Goal: Information Seeking & Learning: Learn about a topic

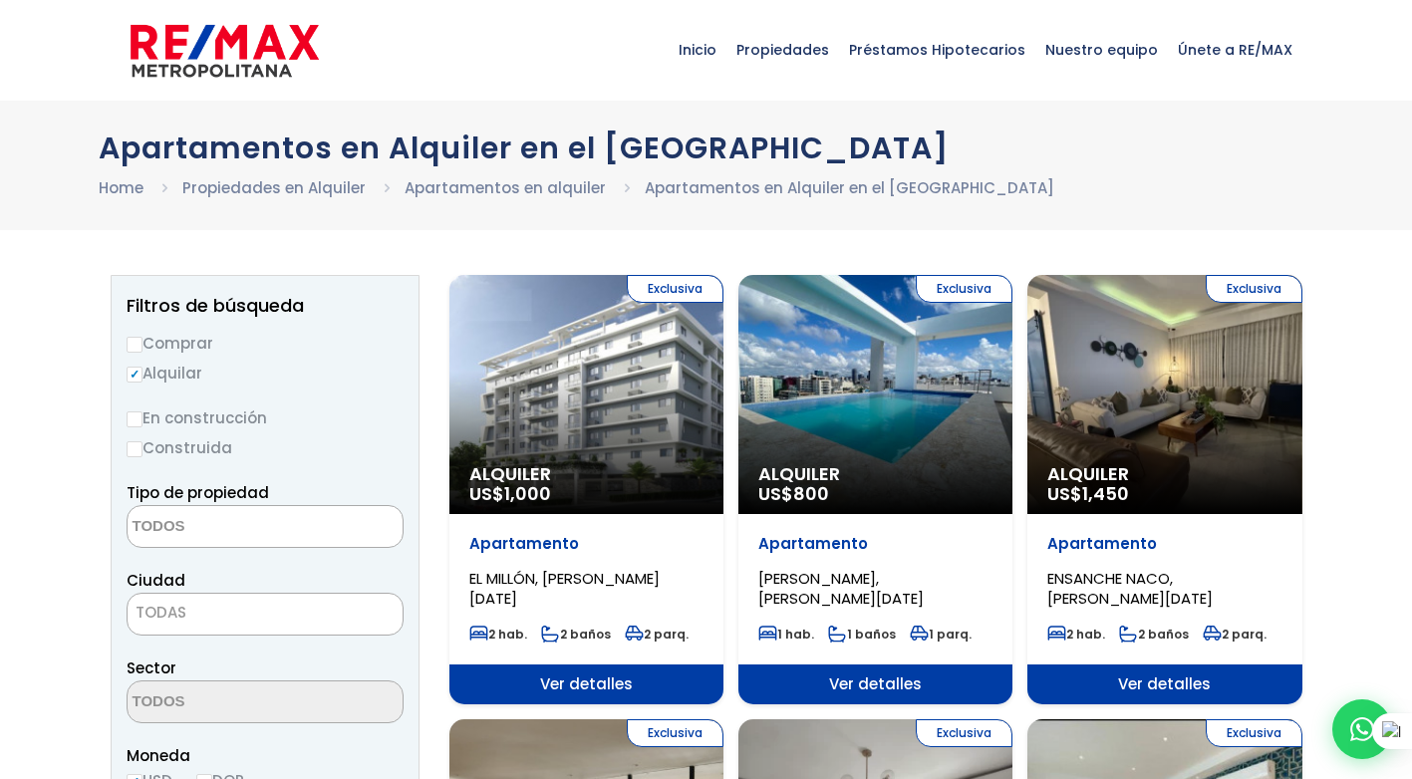
select select
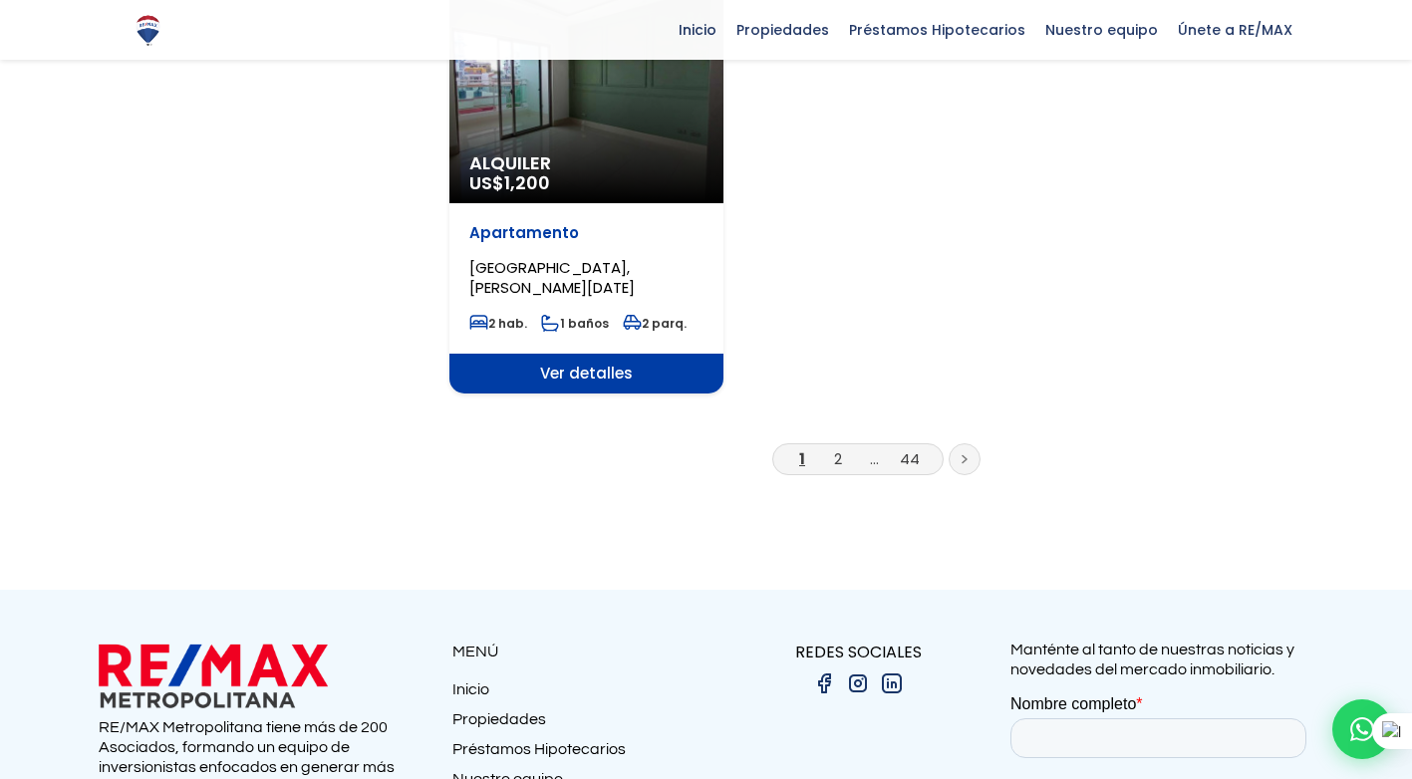
scroll to position [2591, 0]
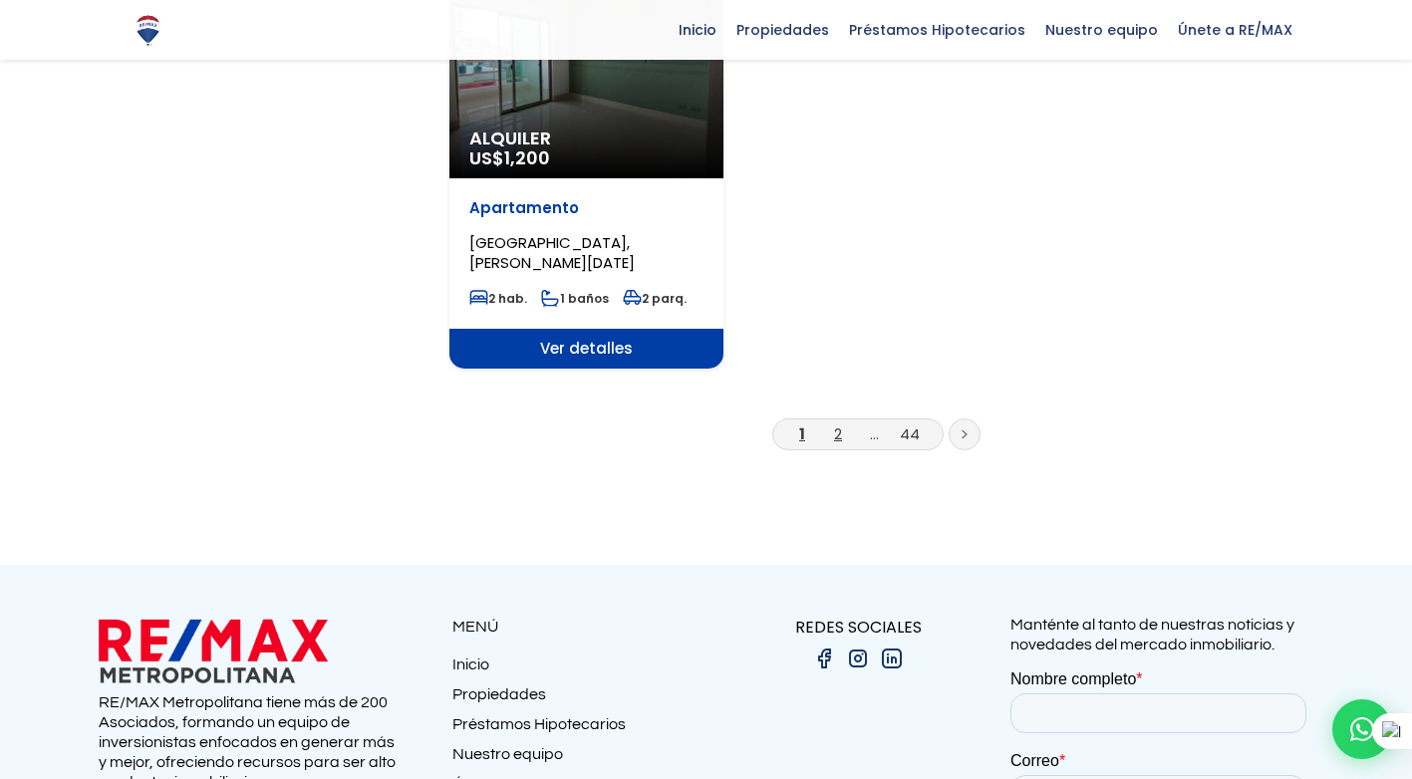
click at [841, 433] on link "2" at bounding box center [838, 434] width 8 height 21
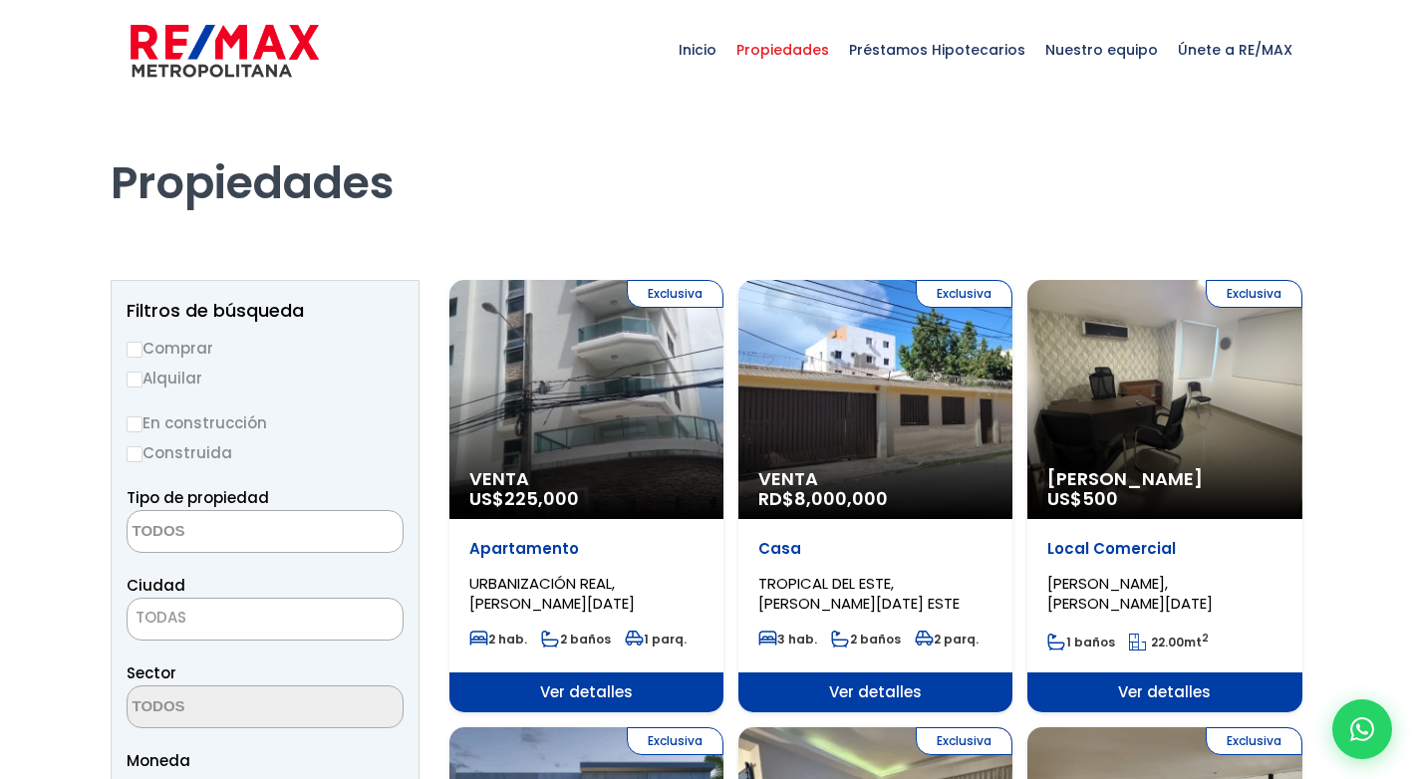
select select
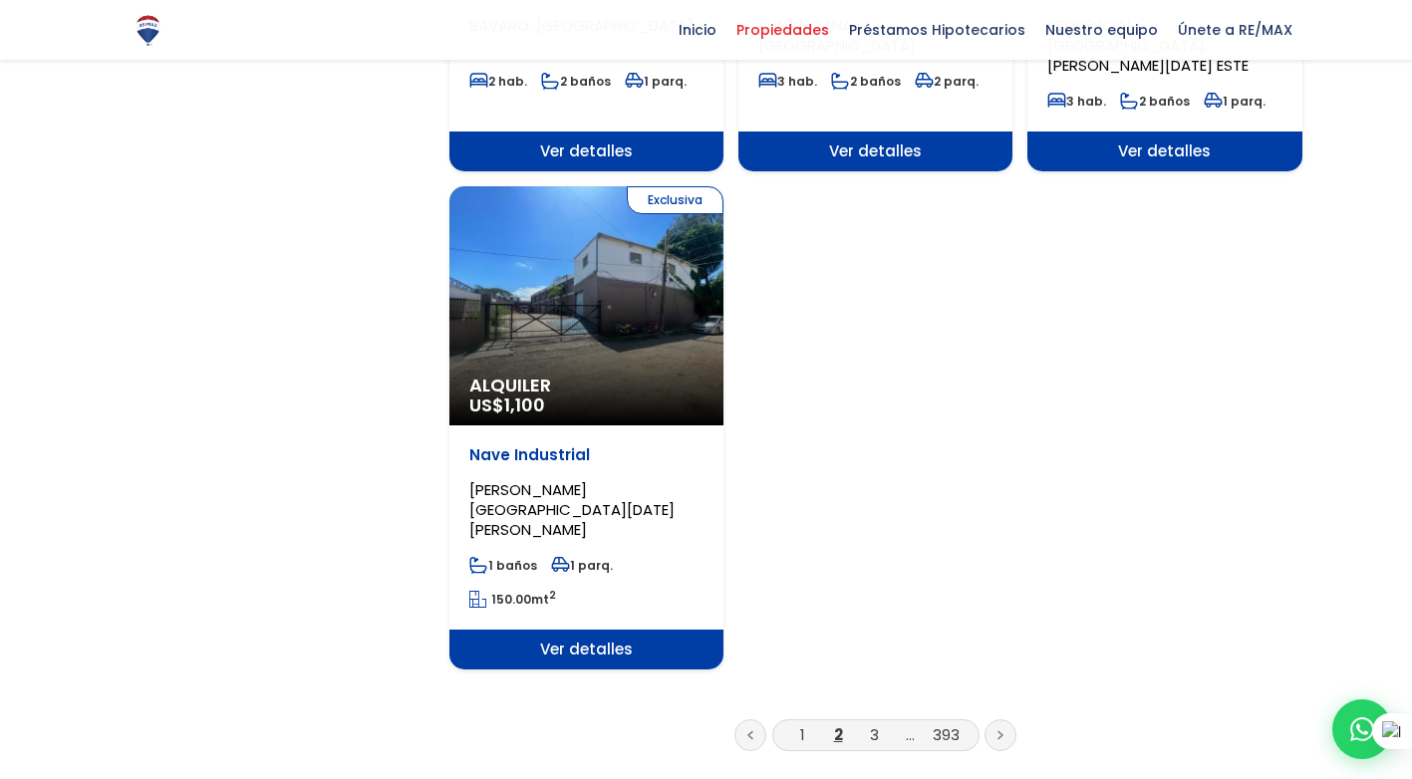
scroll to position [2491, 0]
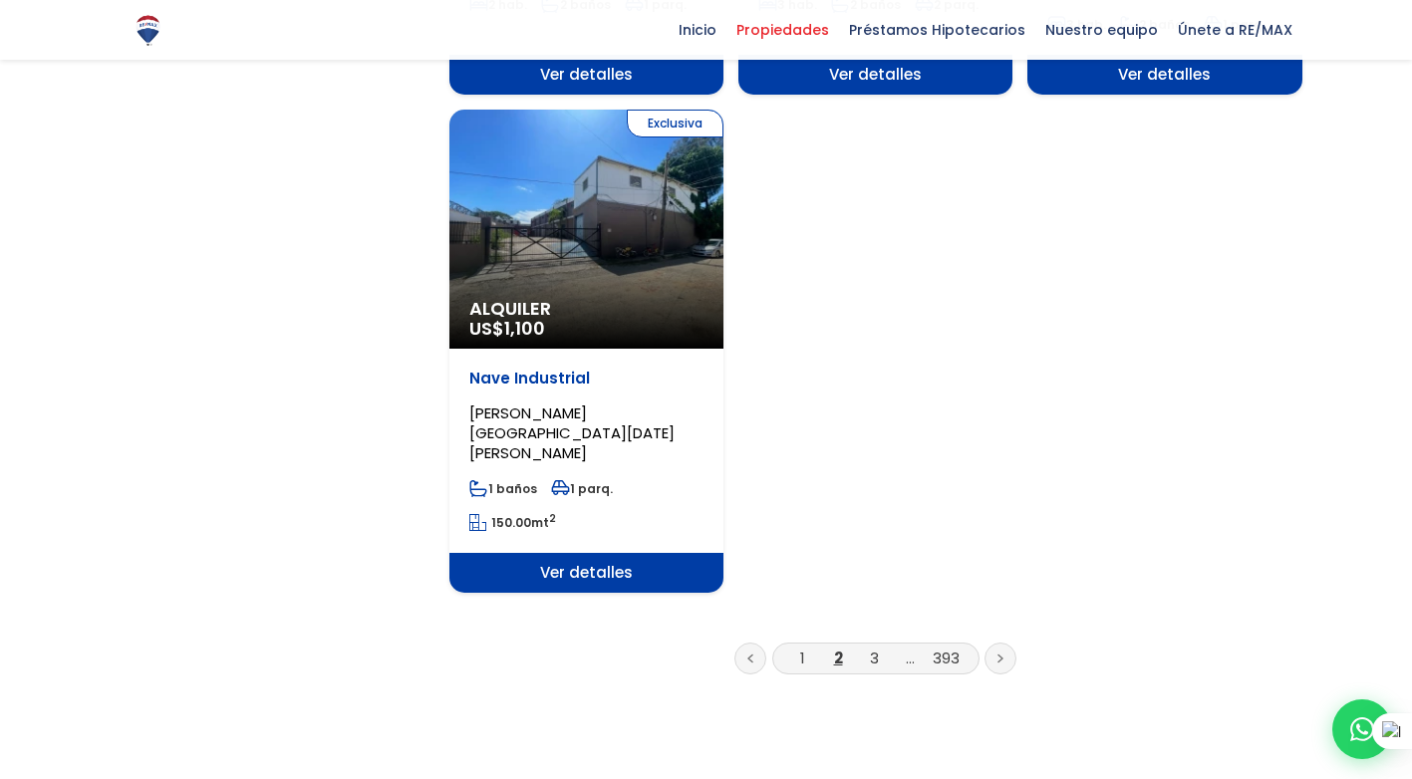
click at [1005, 643] on link at bounding box center [1001, 659] width 32 height 32
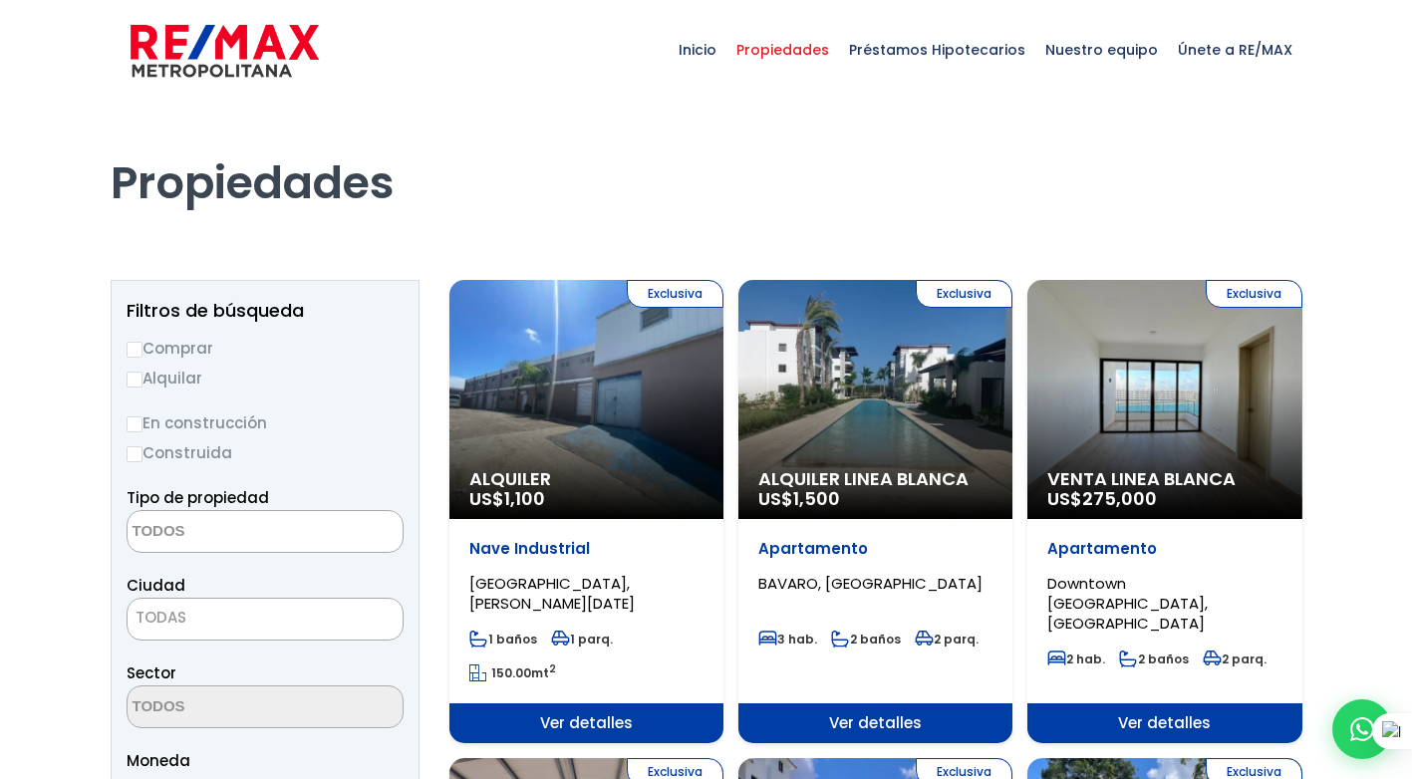
select select
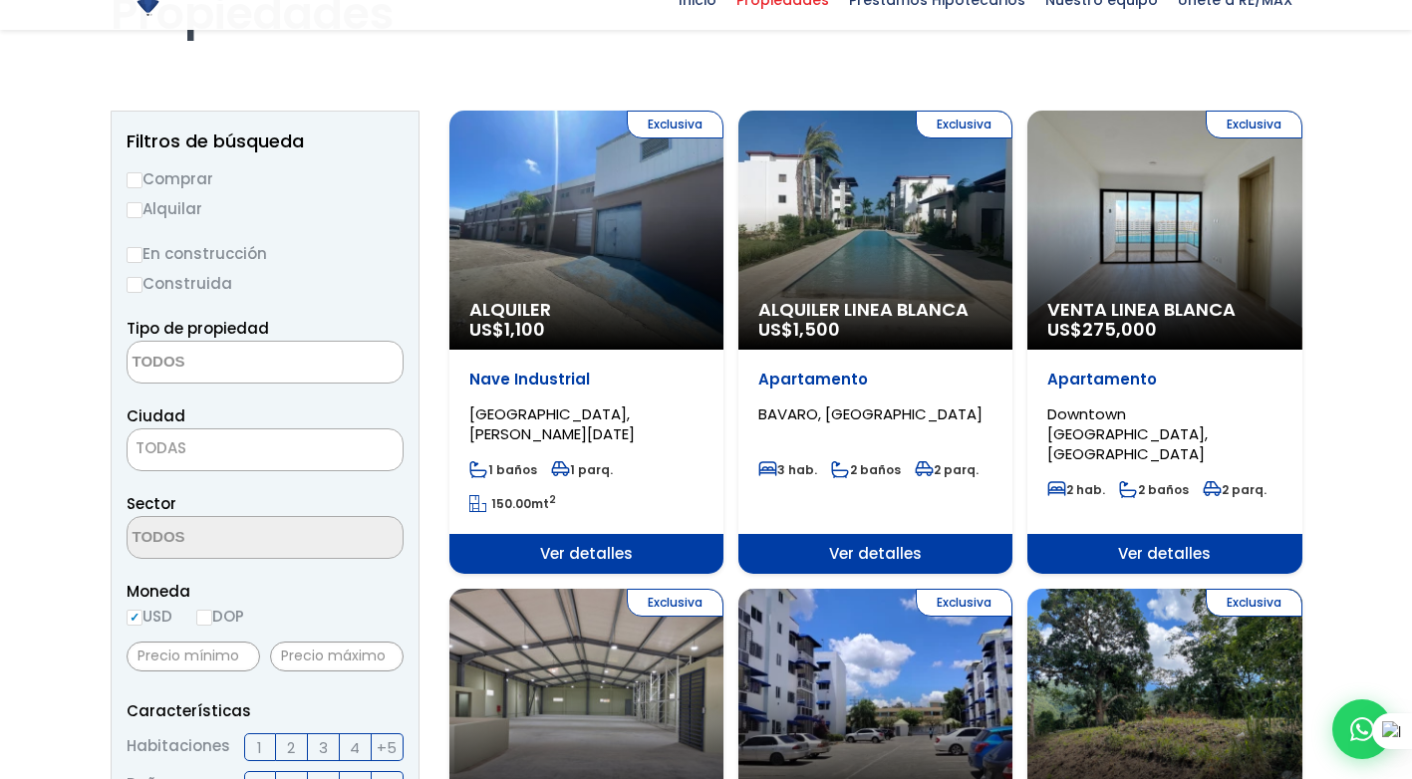
scroll to position [199, 0]
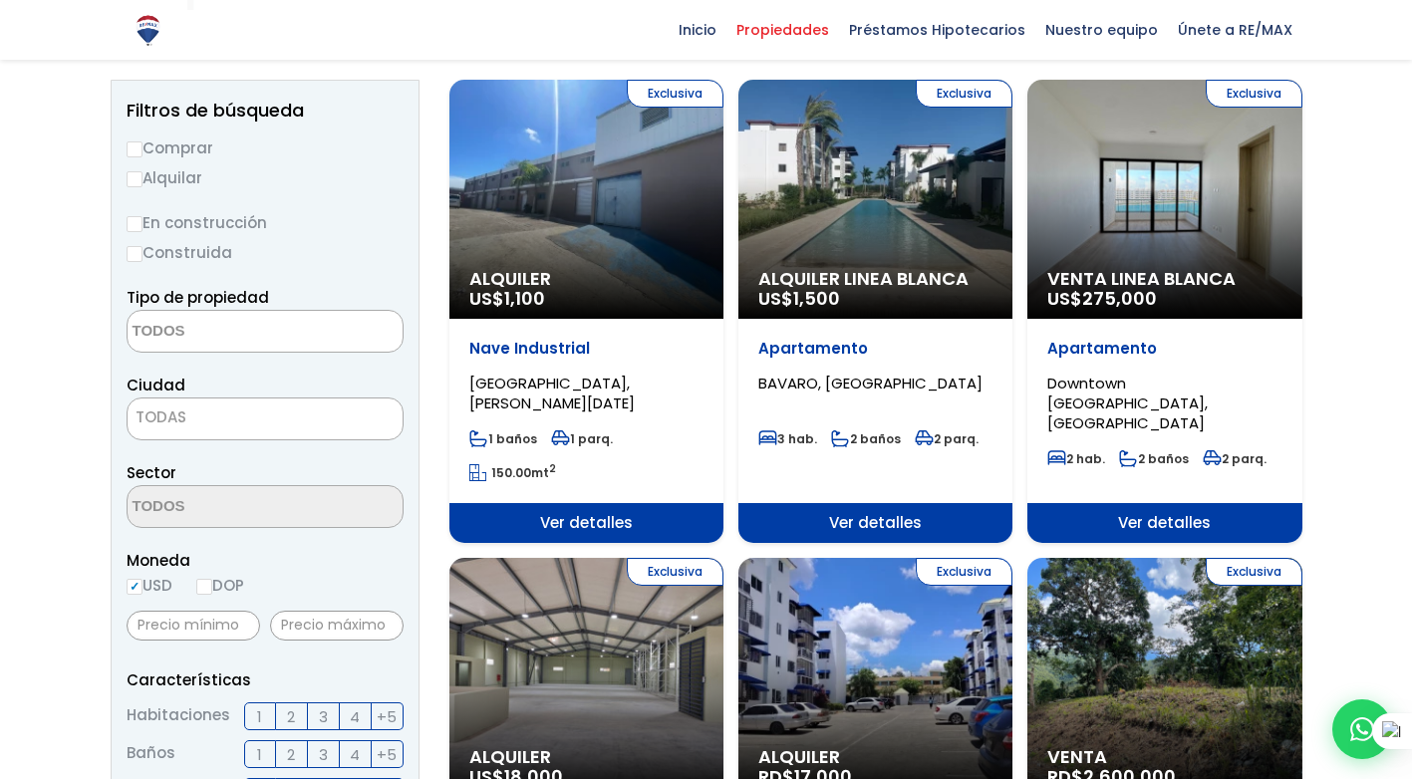
click at [138, 180] on input "Alquilar" at bounding box center [135, 179] width 16 height 16
radio input "true"
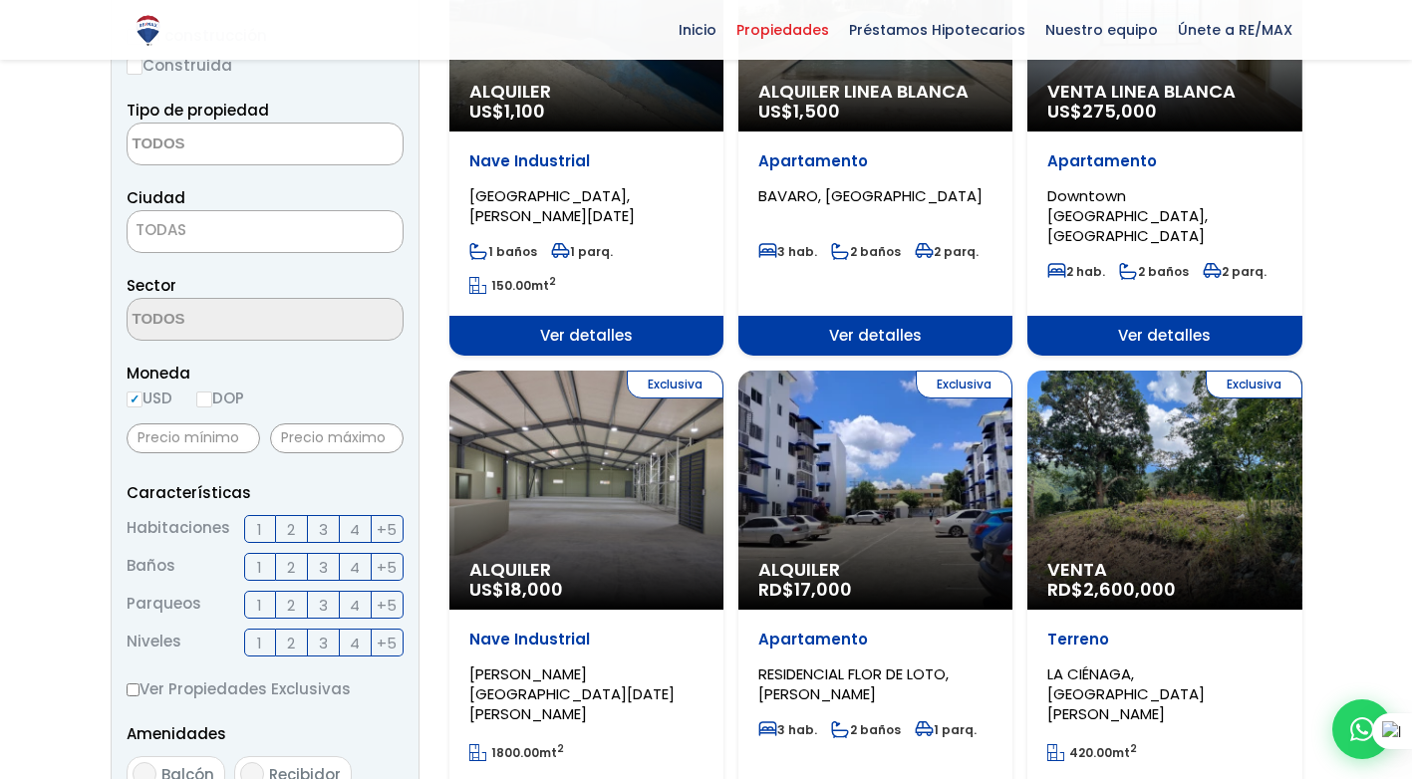
scroll to position [399, 0]
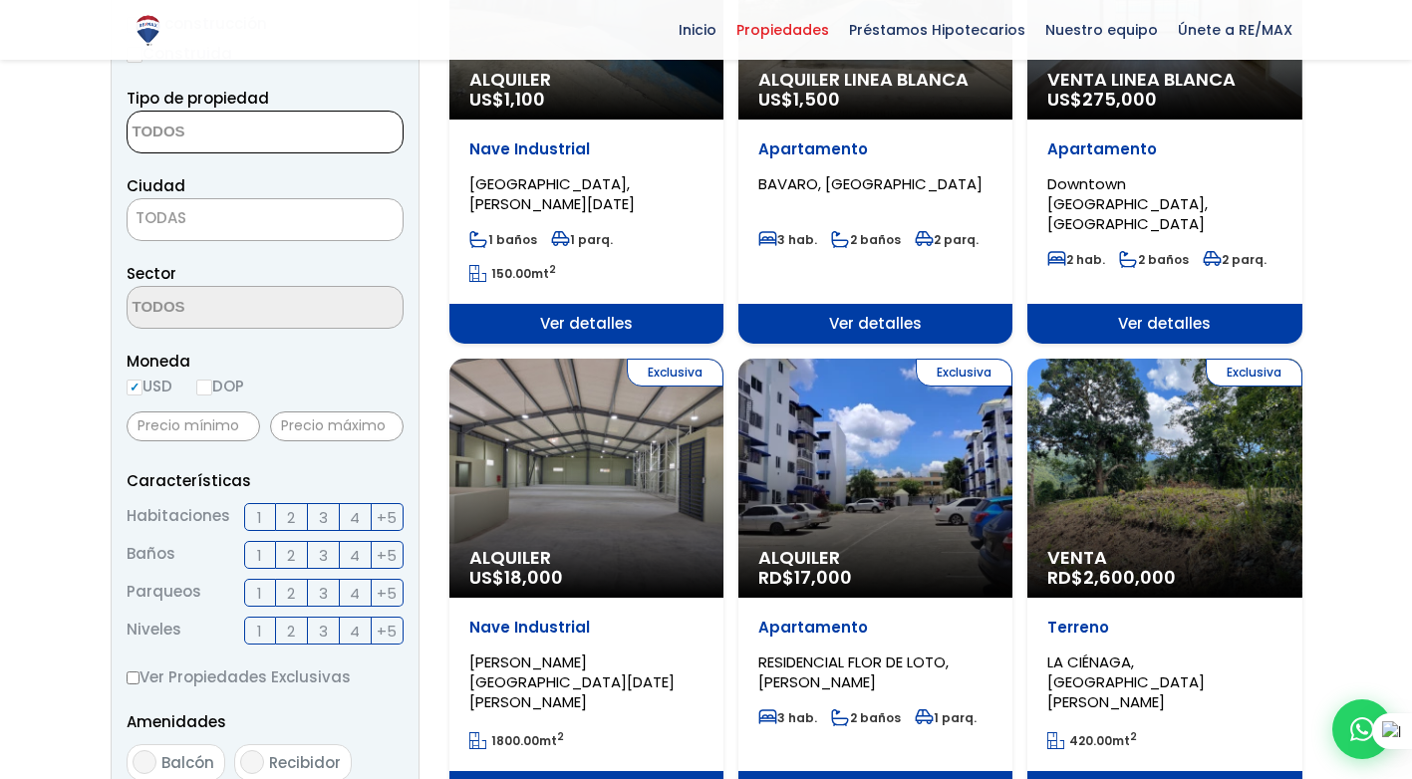
click at [239, 138] on textarea "Search" at bounding box center [224, 133] width 193 height 43
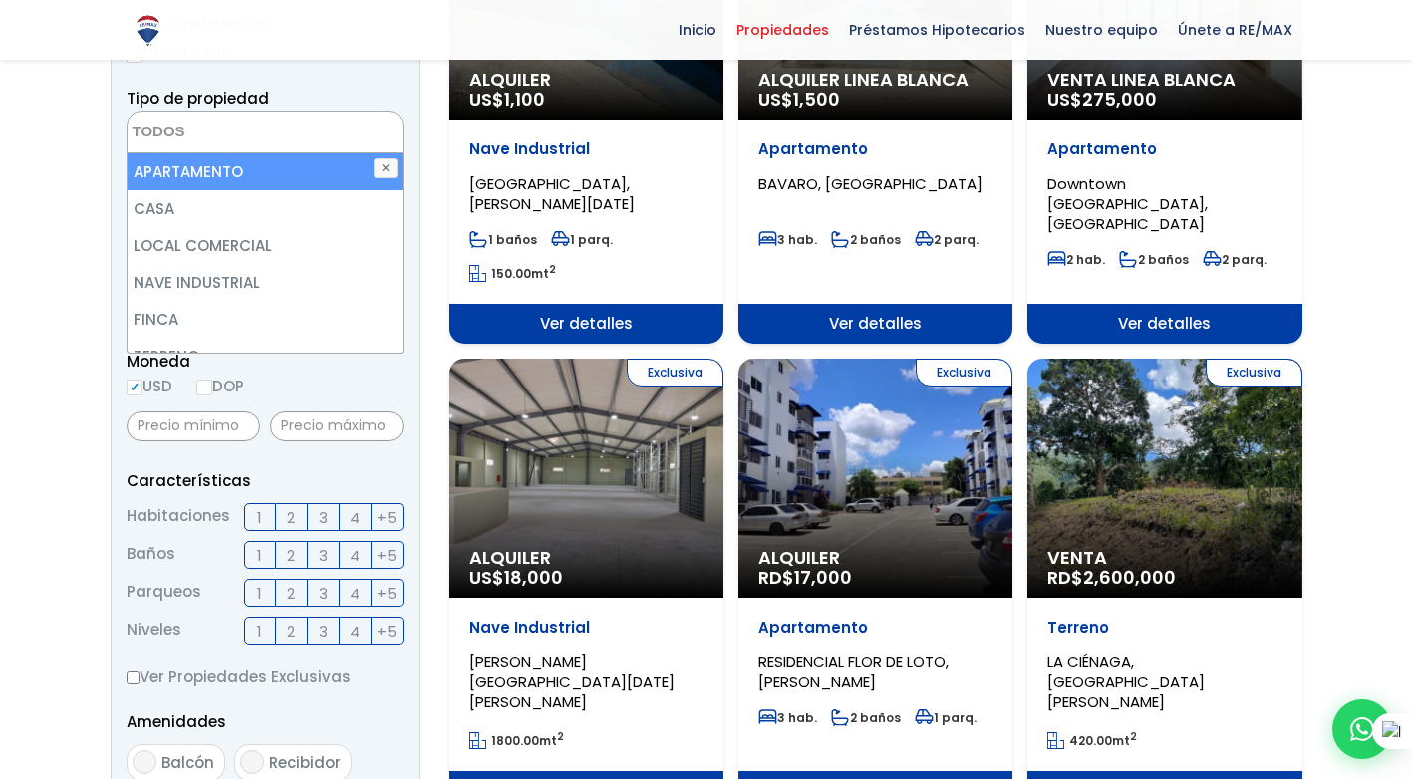
click at [227, 169] on li "APARTAMENTO" at bounding box center [265, 171] width 275 height 37
select select "apartment"
click at [183, 177] on li "APARTAMENTO" at bounding box center [265, 171] width 275 height 37
click at [155, 179] on li "APARTAMENTO" at bounding box center [265, 171] width 275 height 37
select select "apartment"
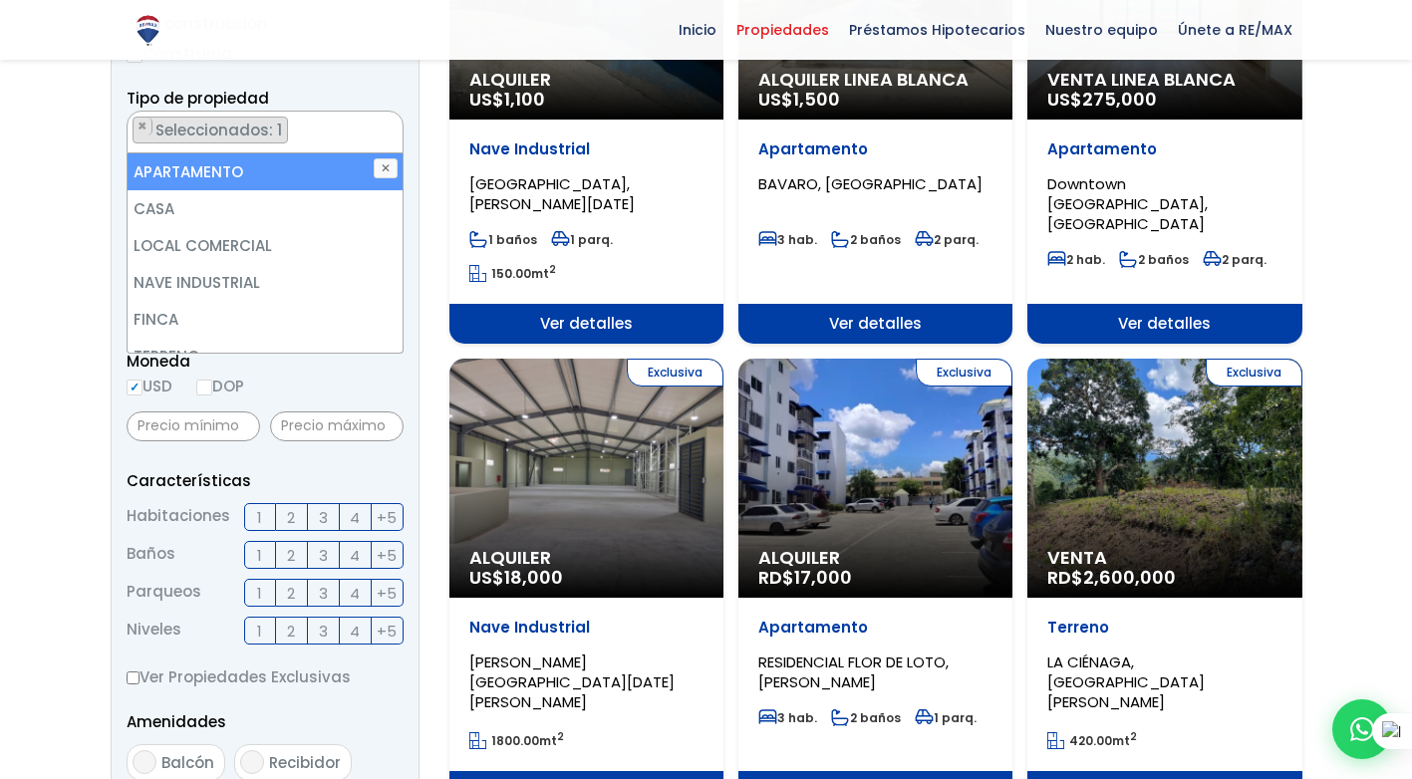
click at [409, 388] on aside "Filtros de búsqueda Comprar Alquilar En construcción Construida Tipo de propied…" at bounding box center [265, 558] width 309 height 1356
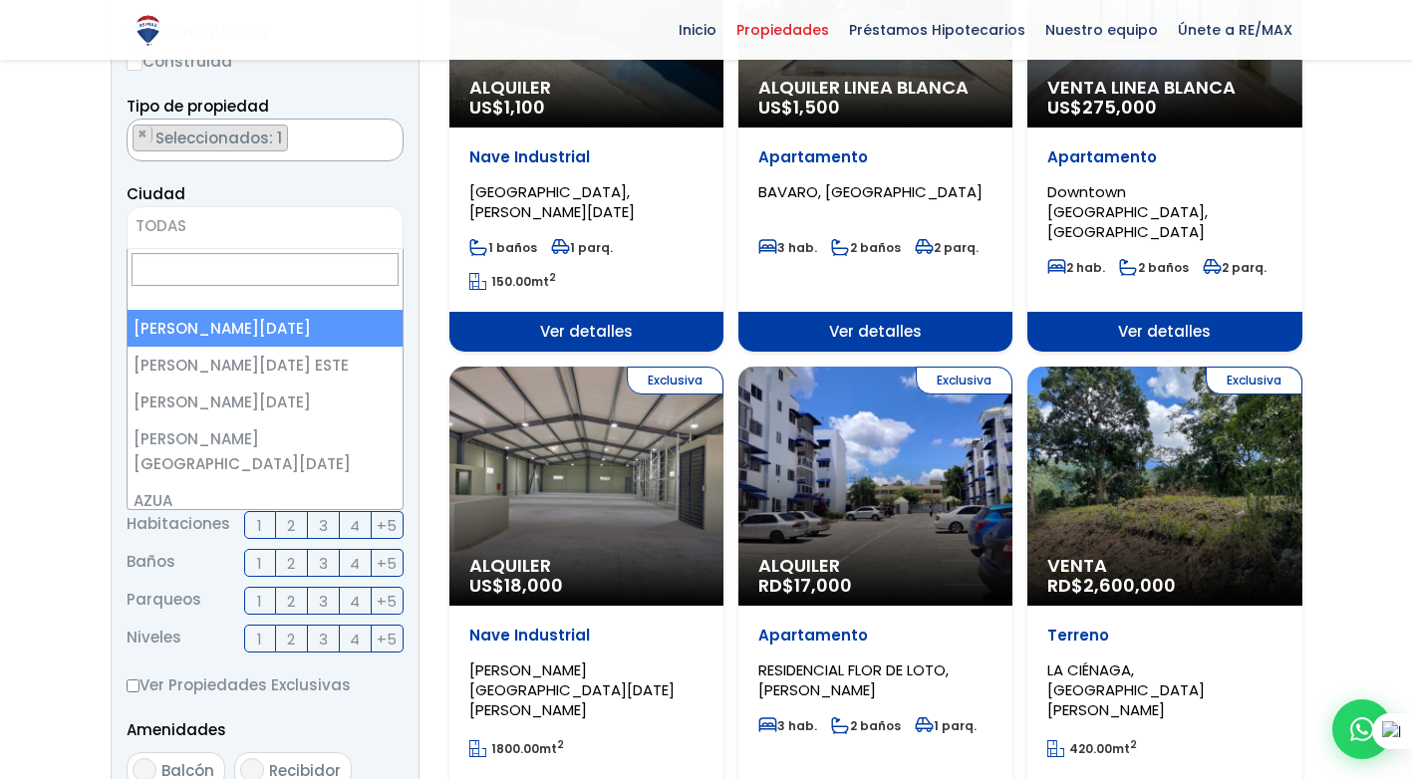
click at [236, 234] on span "TODAS" at bounding box center [265, 226] width 275 height 28
select select "1"
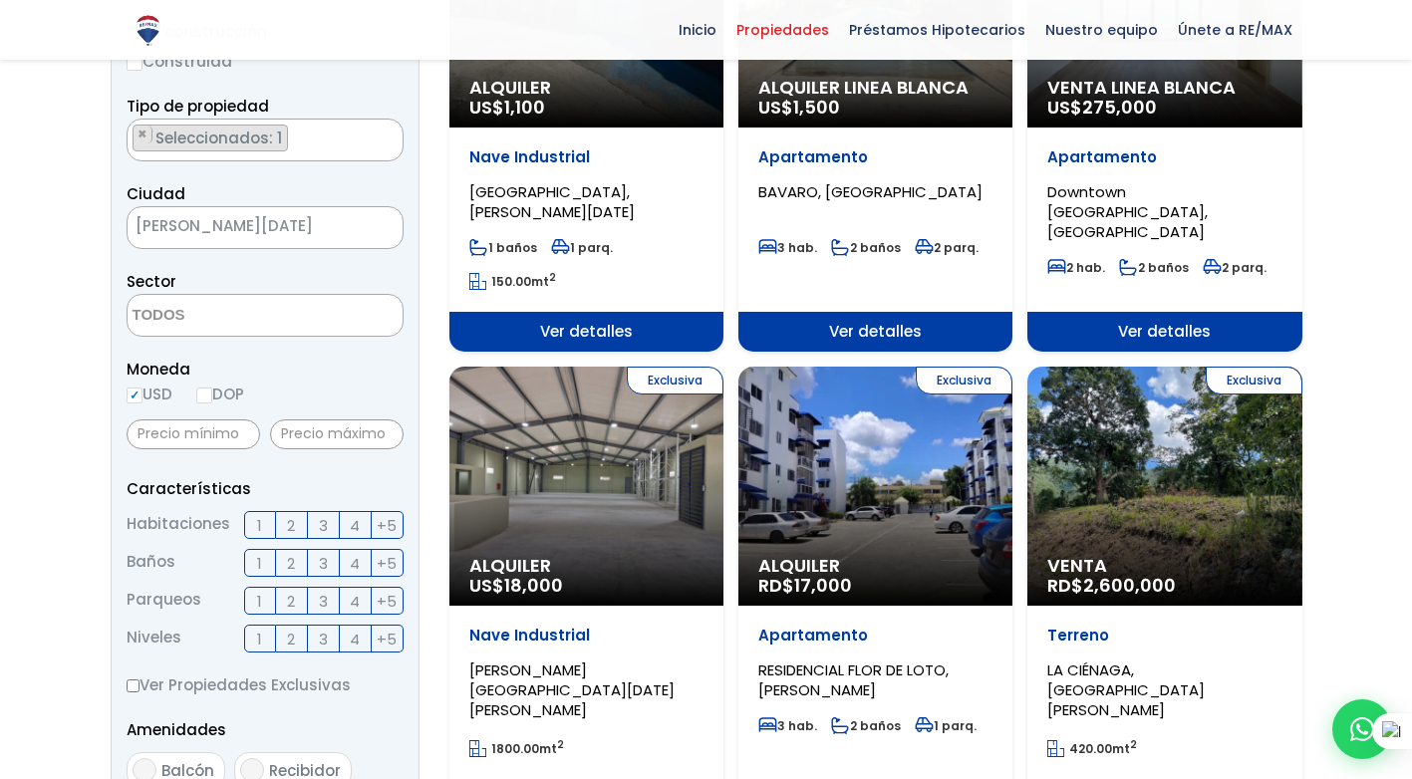
click at [207, 393] on input "DOP" at bounding box center [204, 396] width 16 height 16
radio input "true"
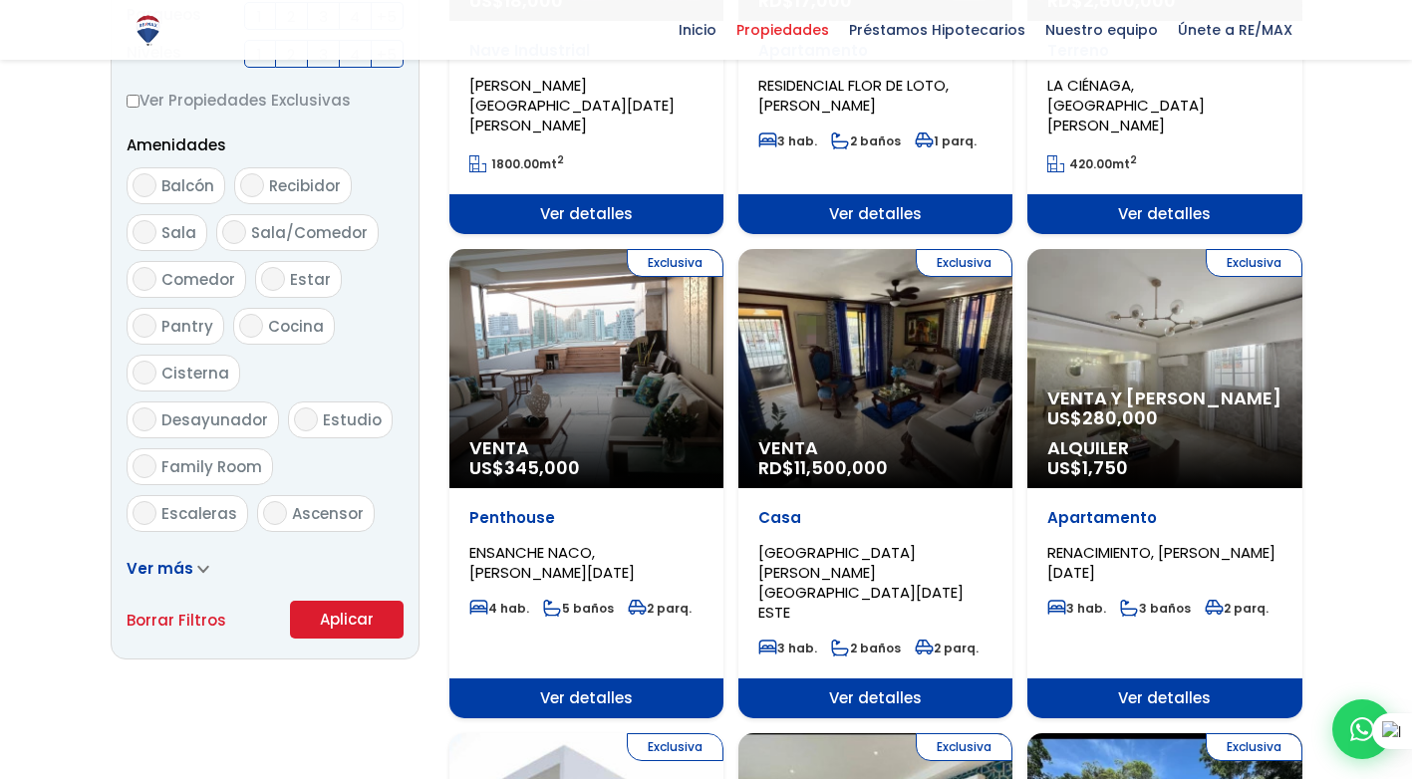
scroll to position [989, 0]
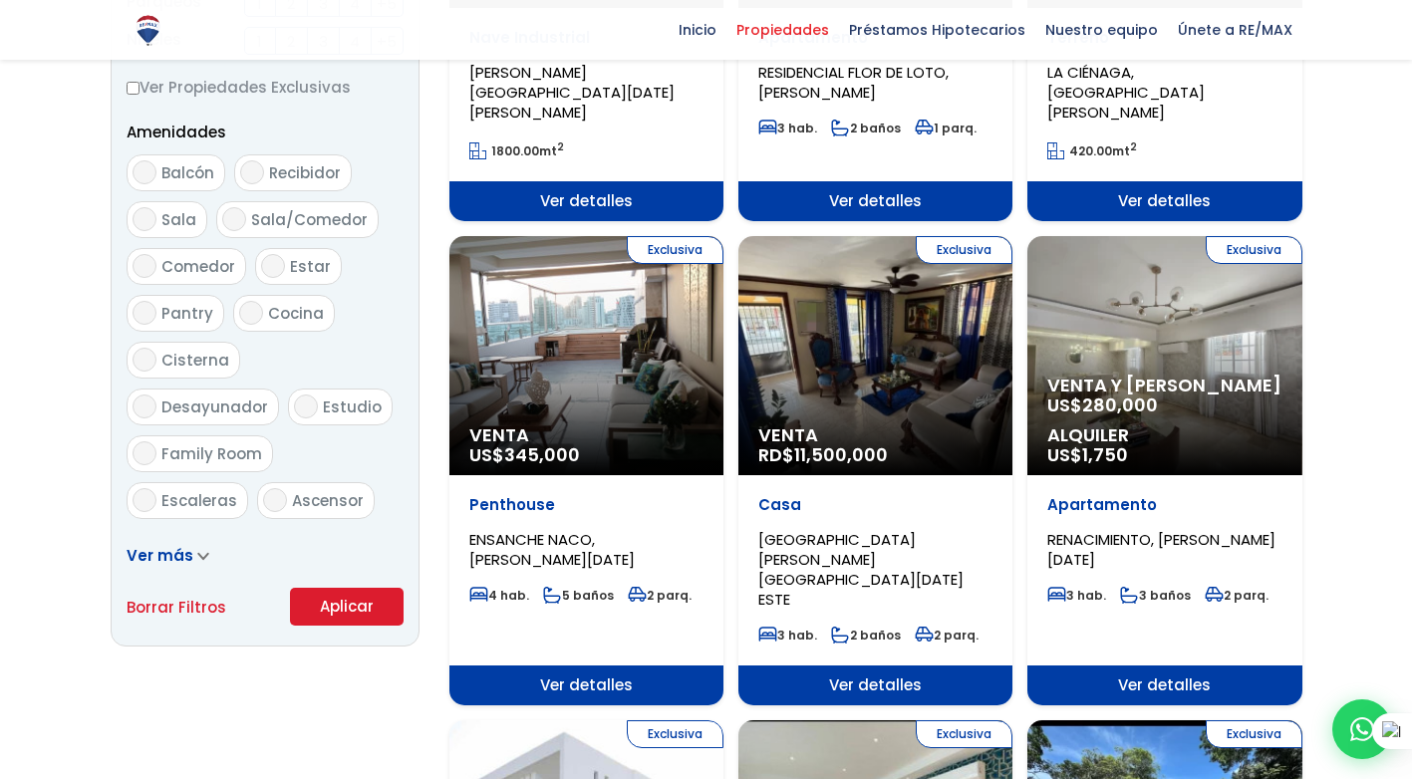
click at [354, 603] on button "Aplicar" at bounding box center [347, 607] width 114 height 38
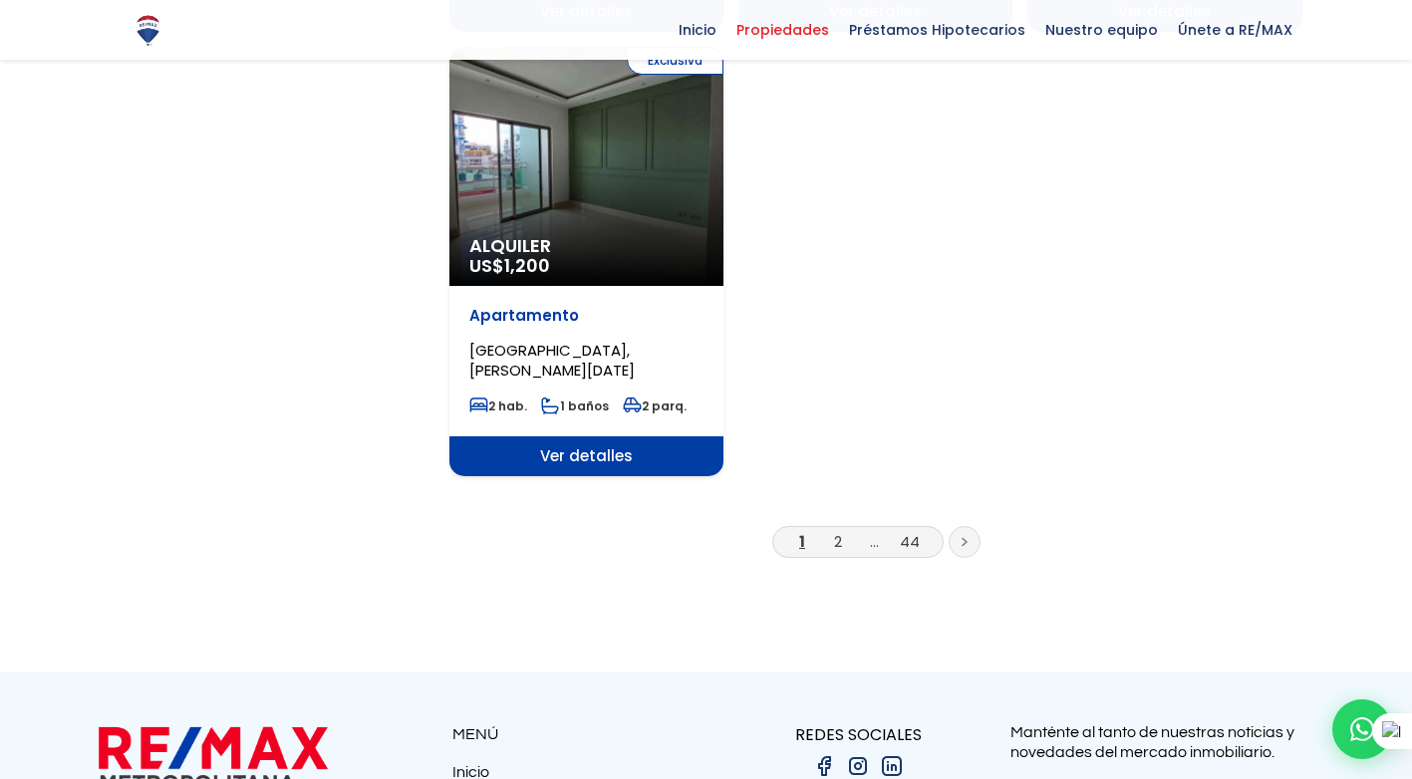
scroll to position [2491, 0]
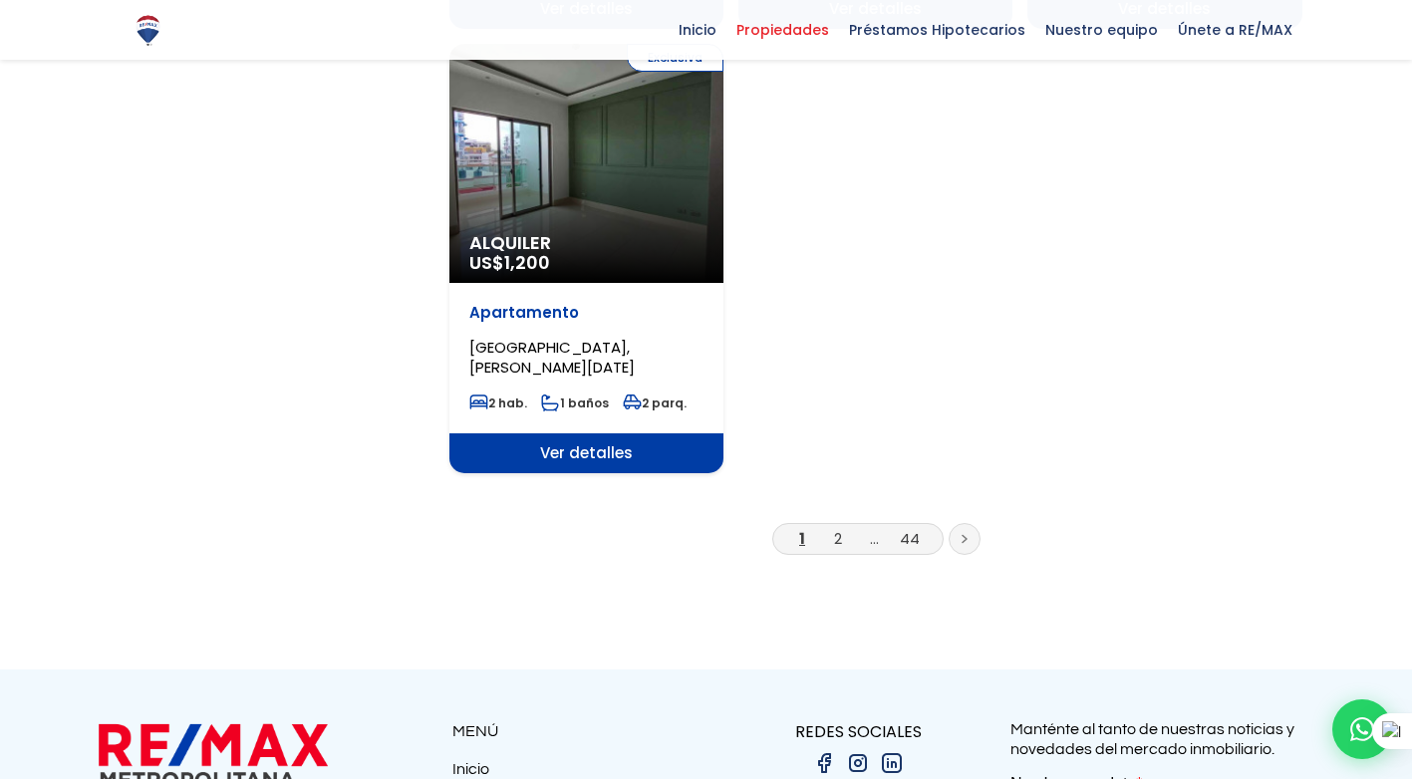
click at [842, 533] on link "2" at bounding box center [838, 538] width 8 height 21
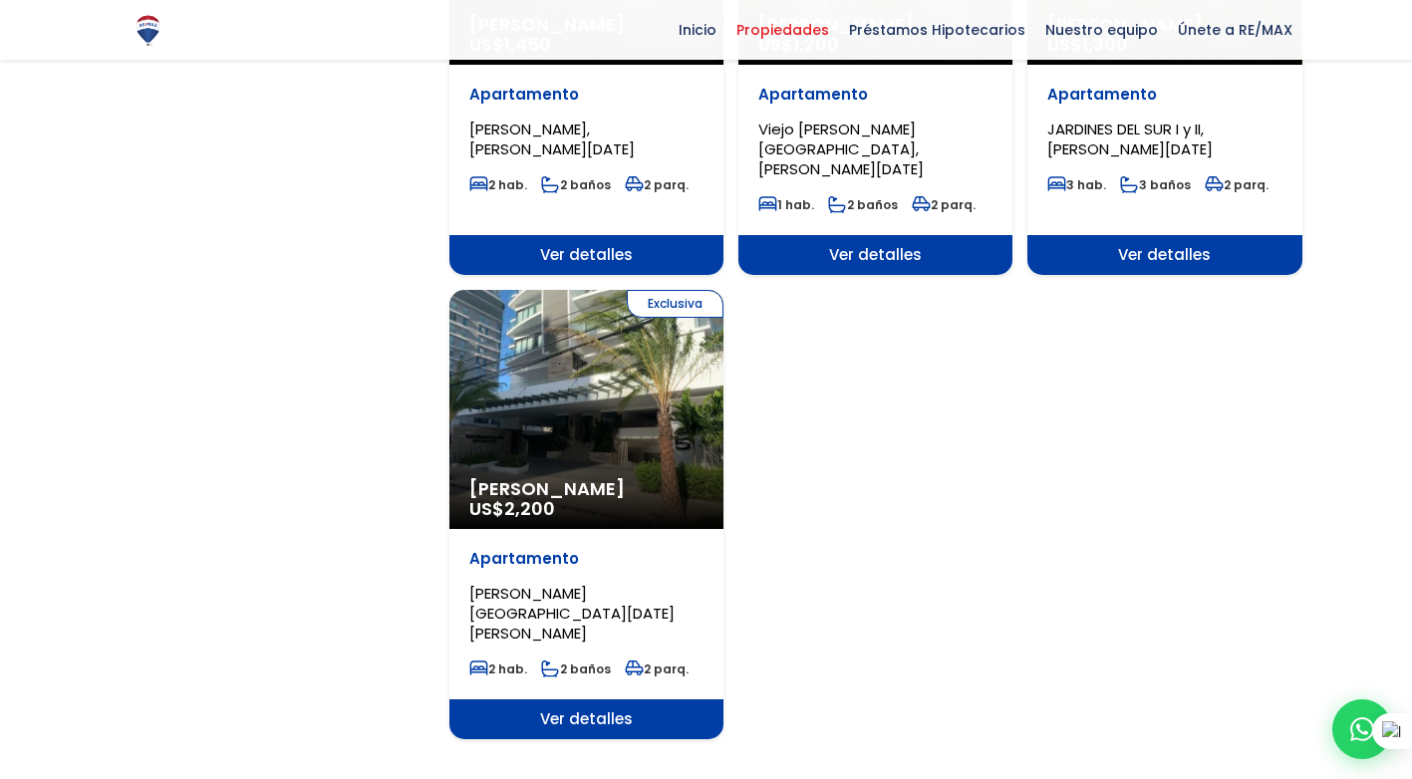
scroll to position [2292, 0]
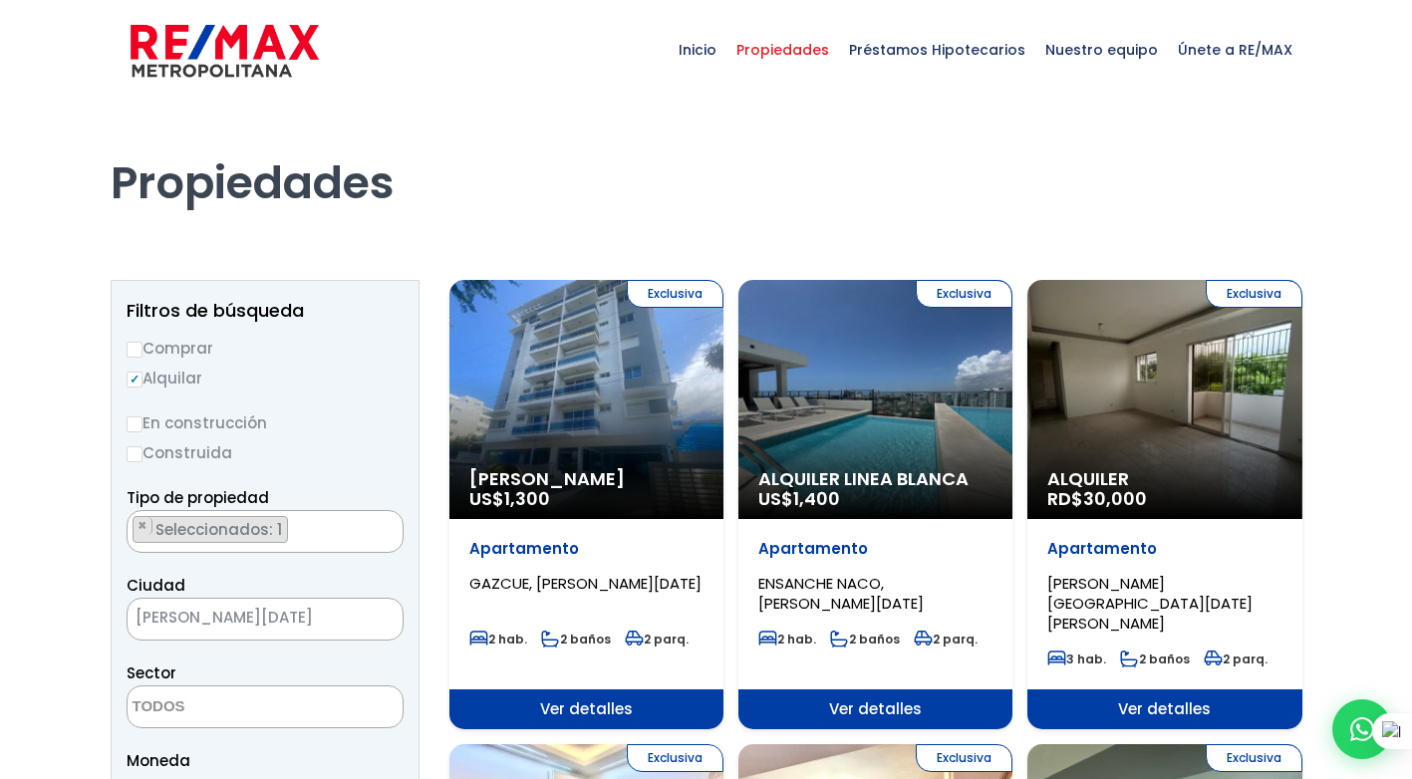
click at [1197, 437] on div "Exclusiva Alquiler RD$ 30,000" at bounding box center [1164, 399] width 274 height 239
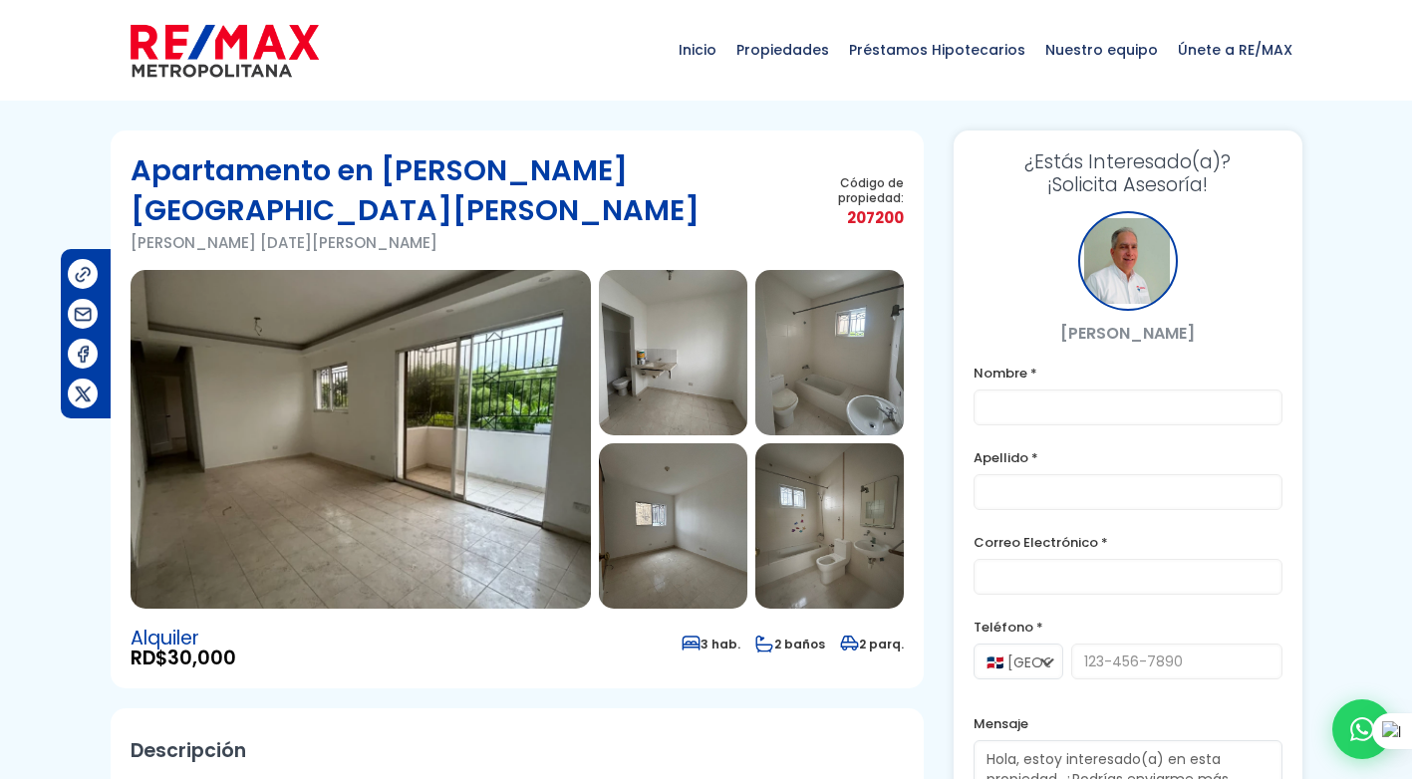
click at [500, 383] on img at bounding box center [361, 439] width 460 height 339
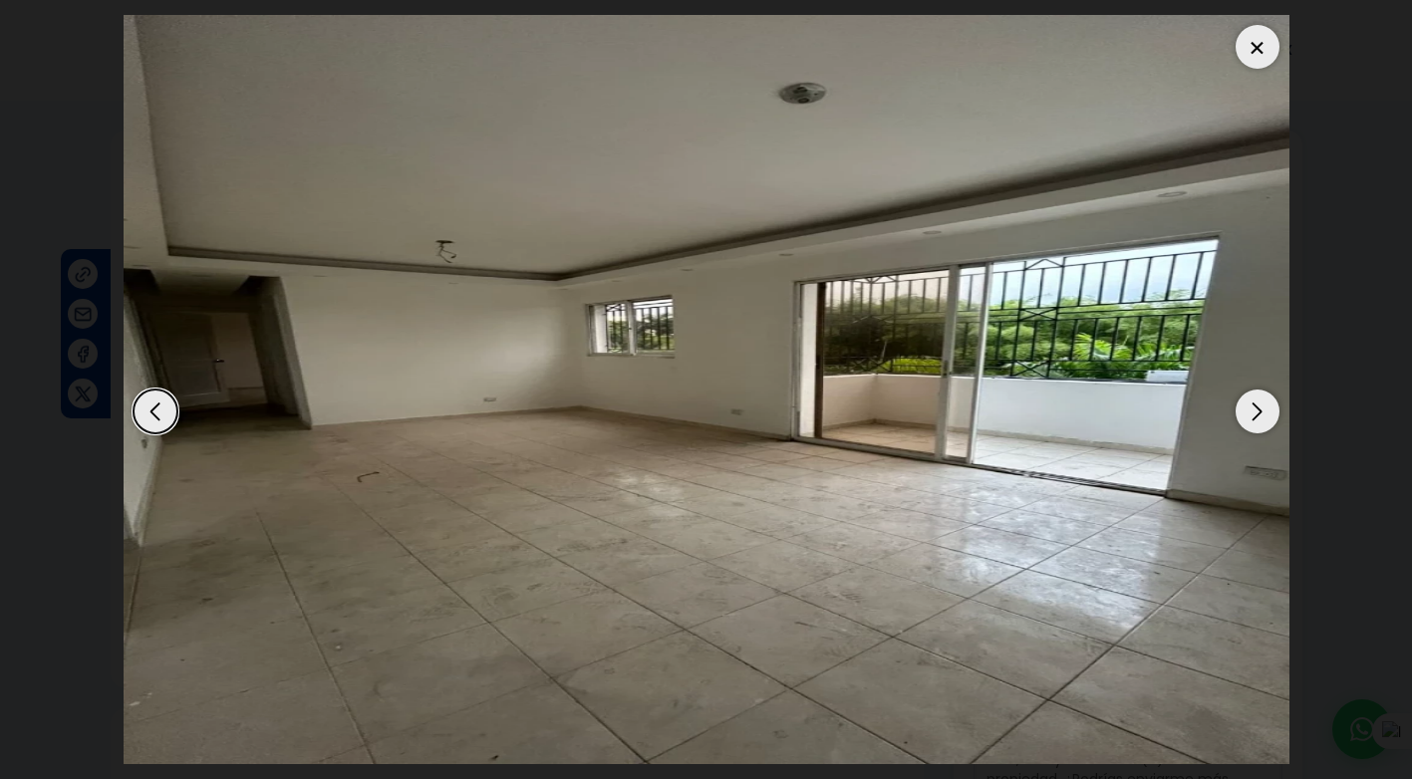
click at [1258, 408] on div "Next slide" at bounding box center [1258, 412] width 44 height 44
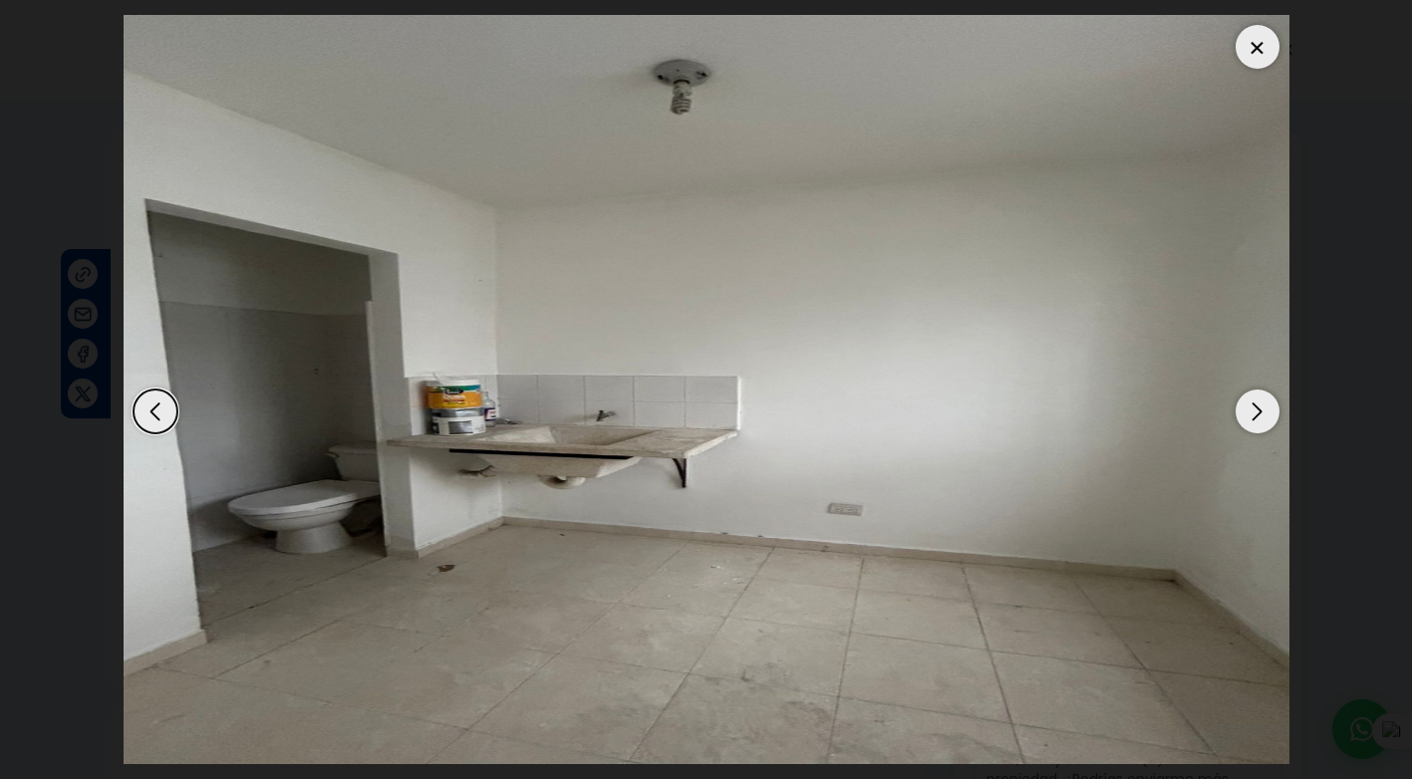
click at [1267, 418] on div "Next slide" at bounding box center [1258, 412] width 44 height 44
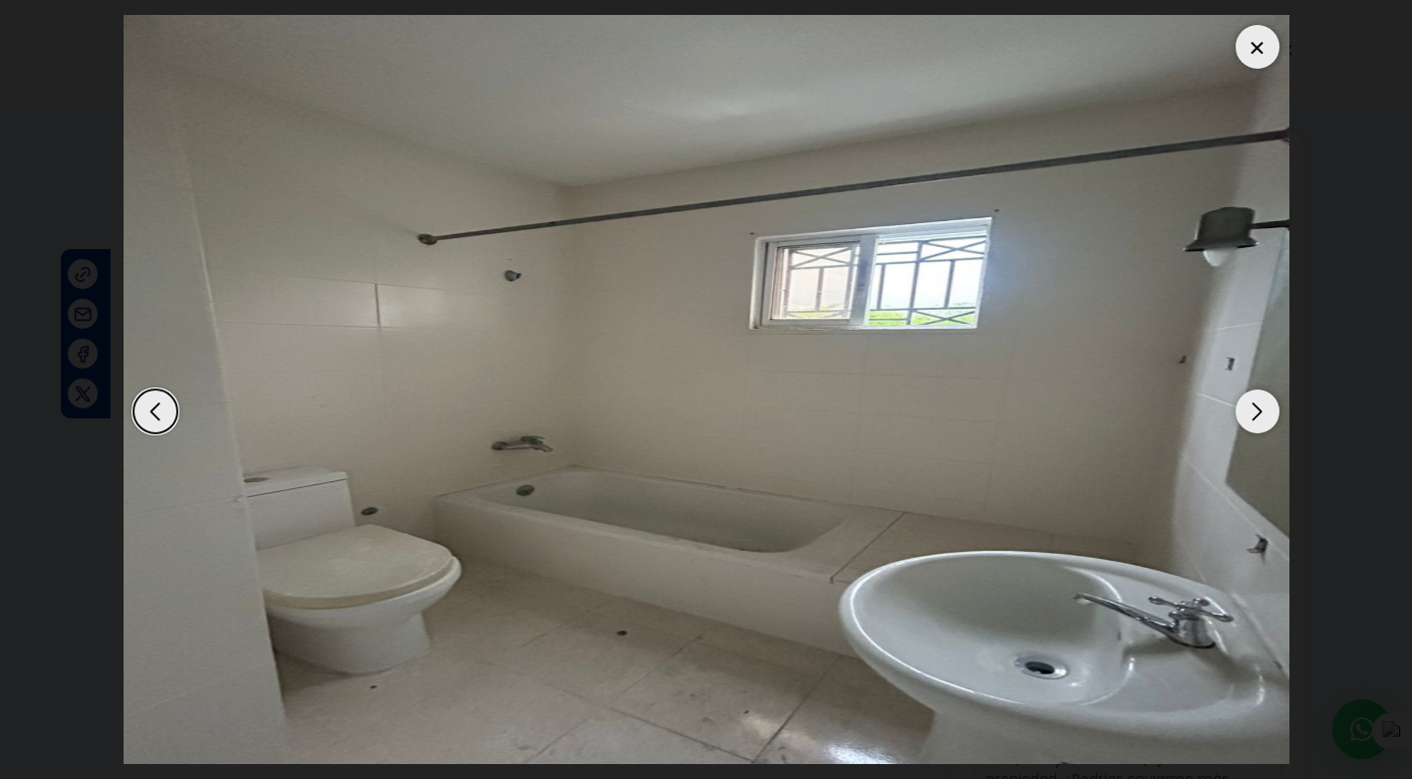
click at [1267, 417] on div "Next slide" at bounding box center [1258, 412] width 44 height 44
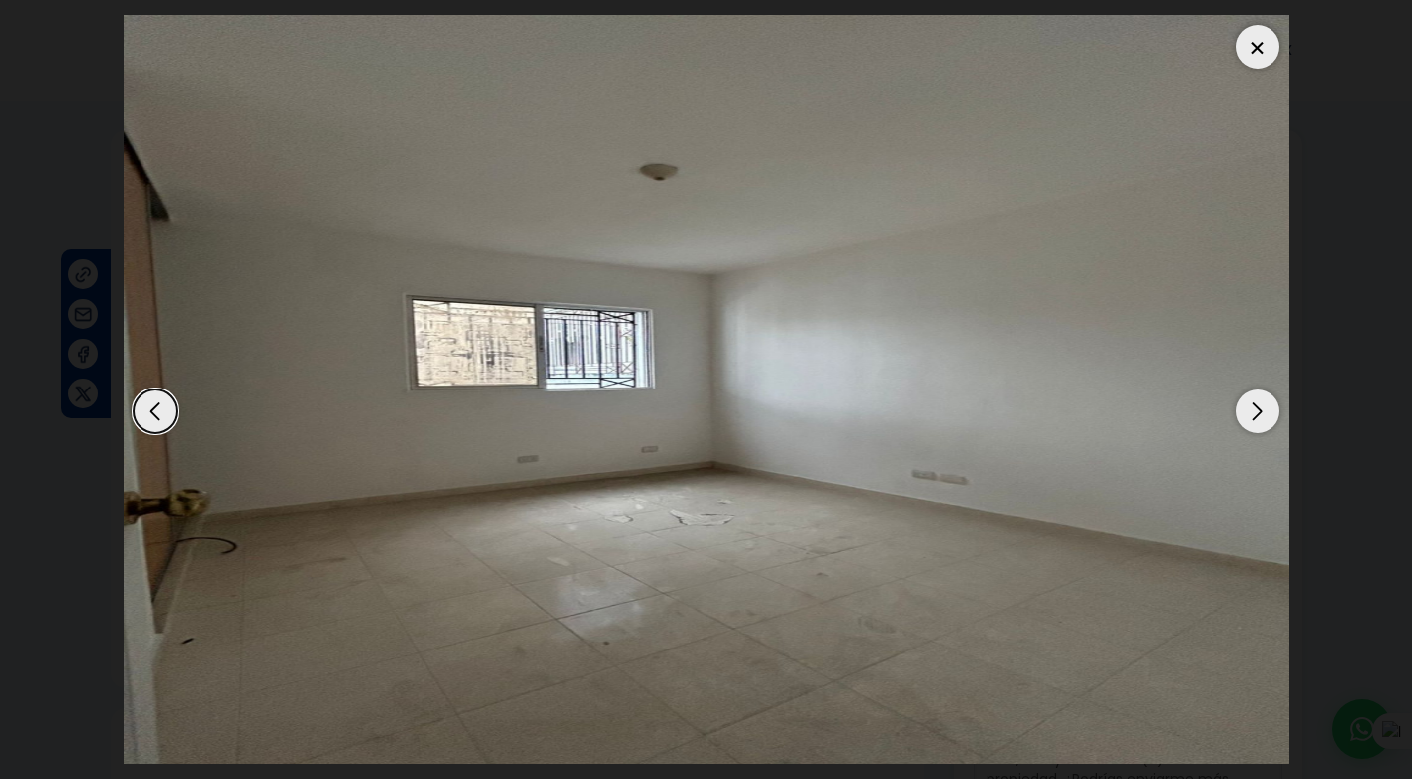
click at [1267, 416] on div "Next slide" at bounding box center [1258, 412] width 44 height 44
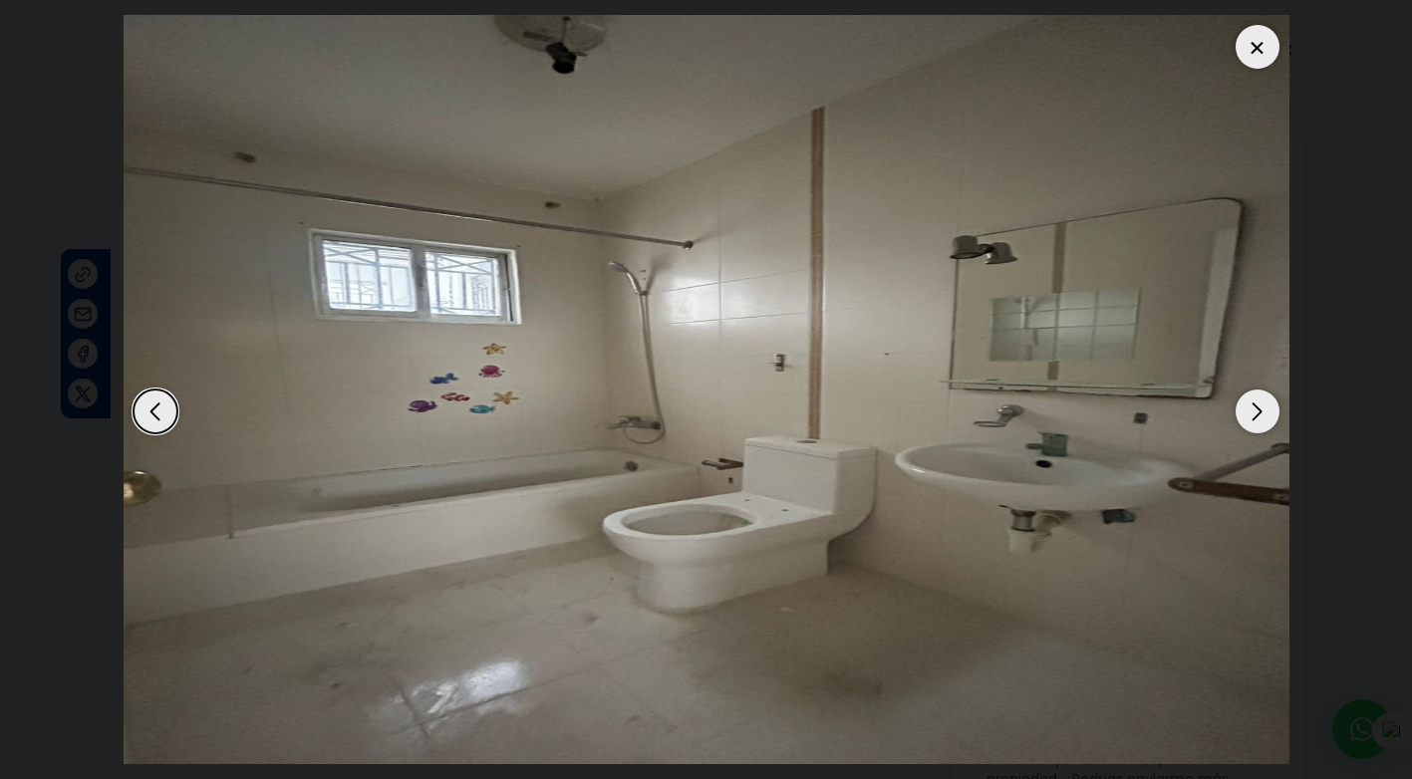
click at [1267, 417] on div "Next slide" at bounding box center [1258, 412] width 44 height 44
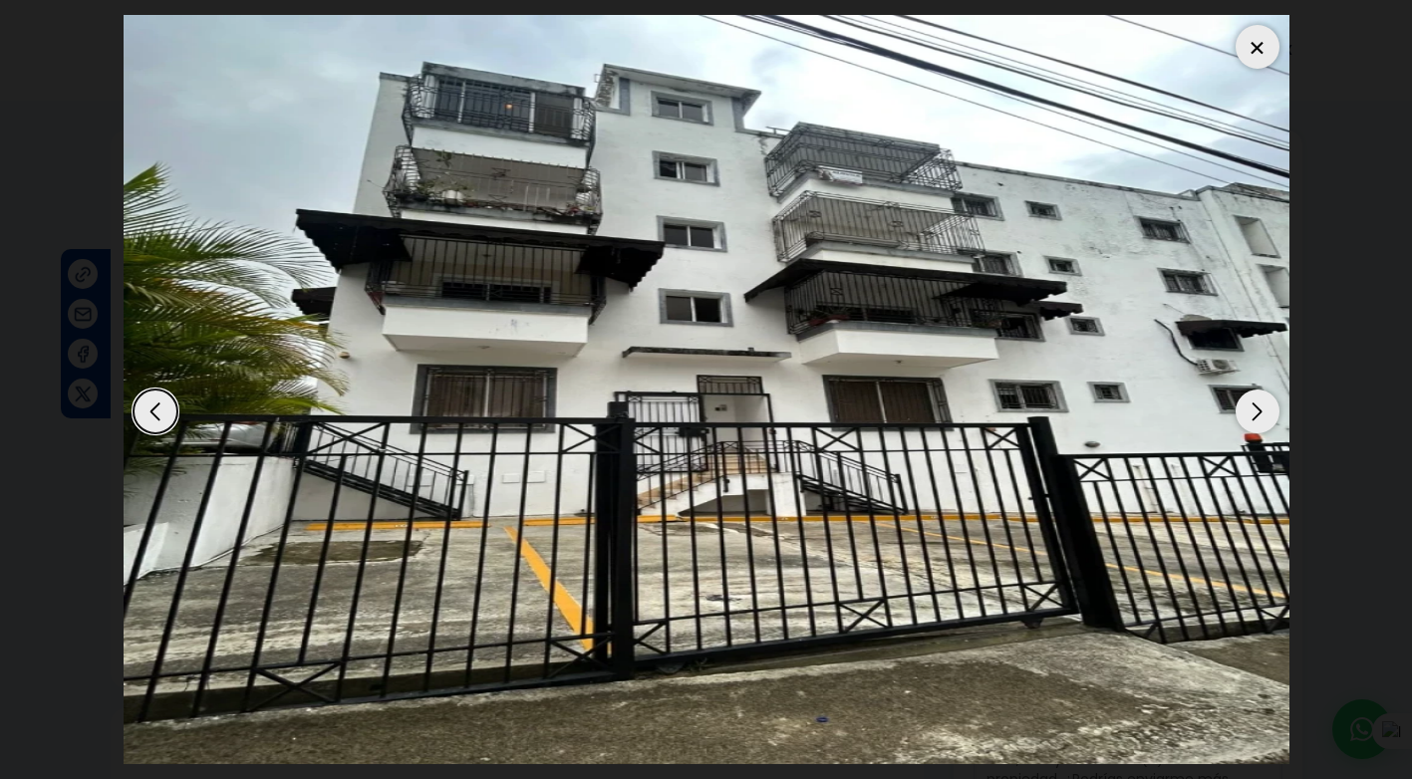
click at [1267, 417] on div "Next slide" at bounding box center [1258, 412] width 44 height 44
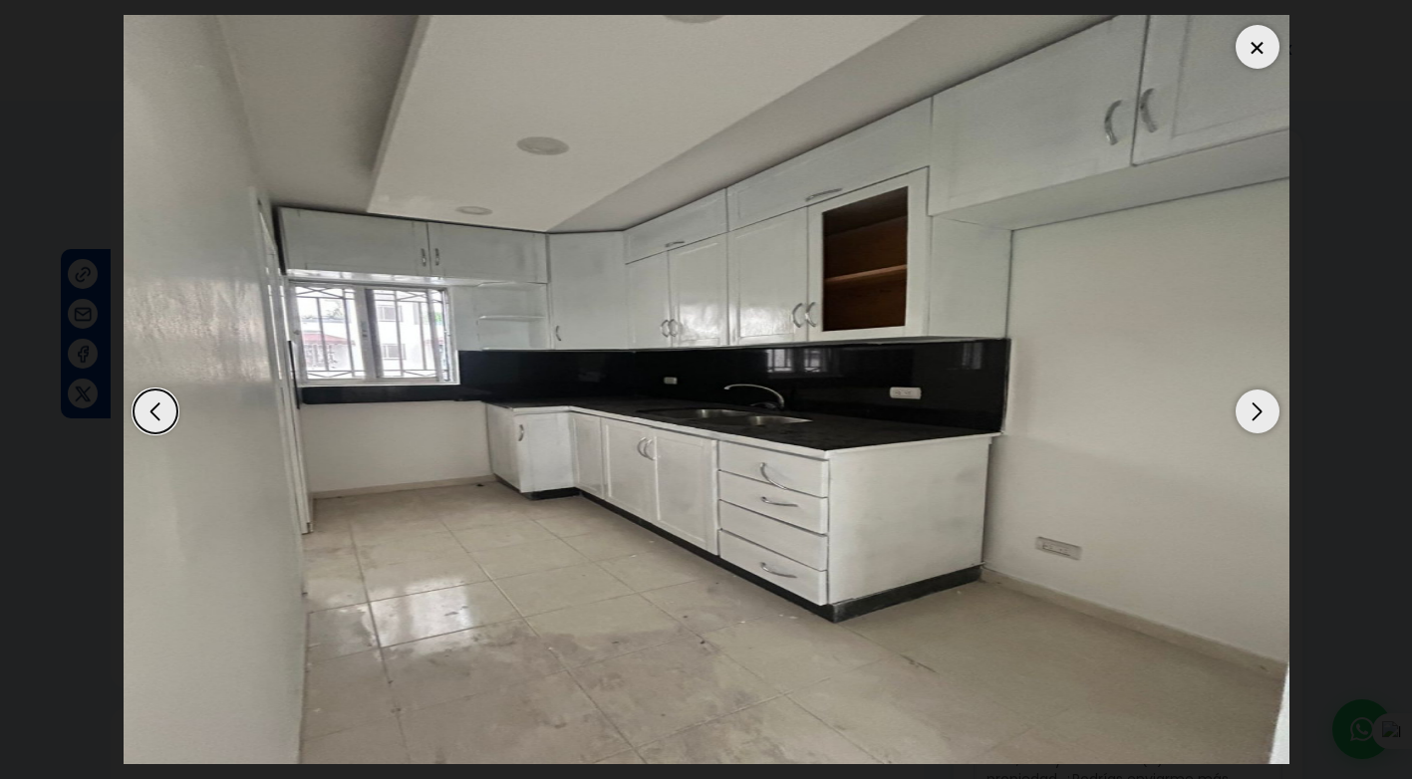
click at [1261, 413] on div "Next slide" at bounding box center [1258, 412] width 44 height 44
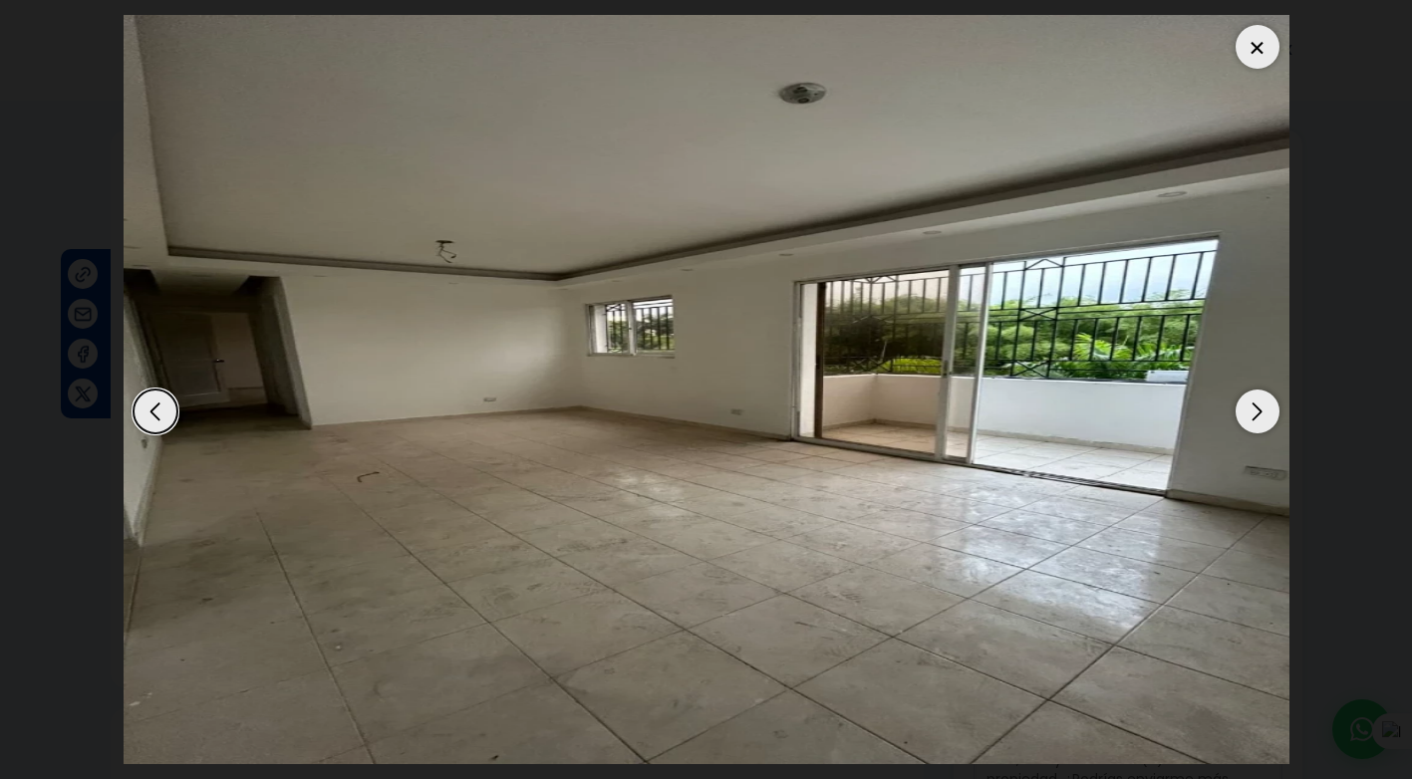
click at [1261, 413] on div "Next slide" at bounding box center [1258, 412] width 44 height 44
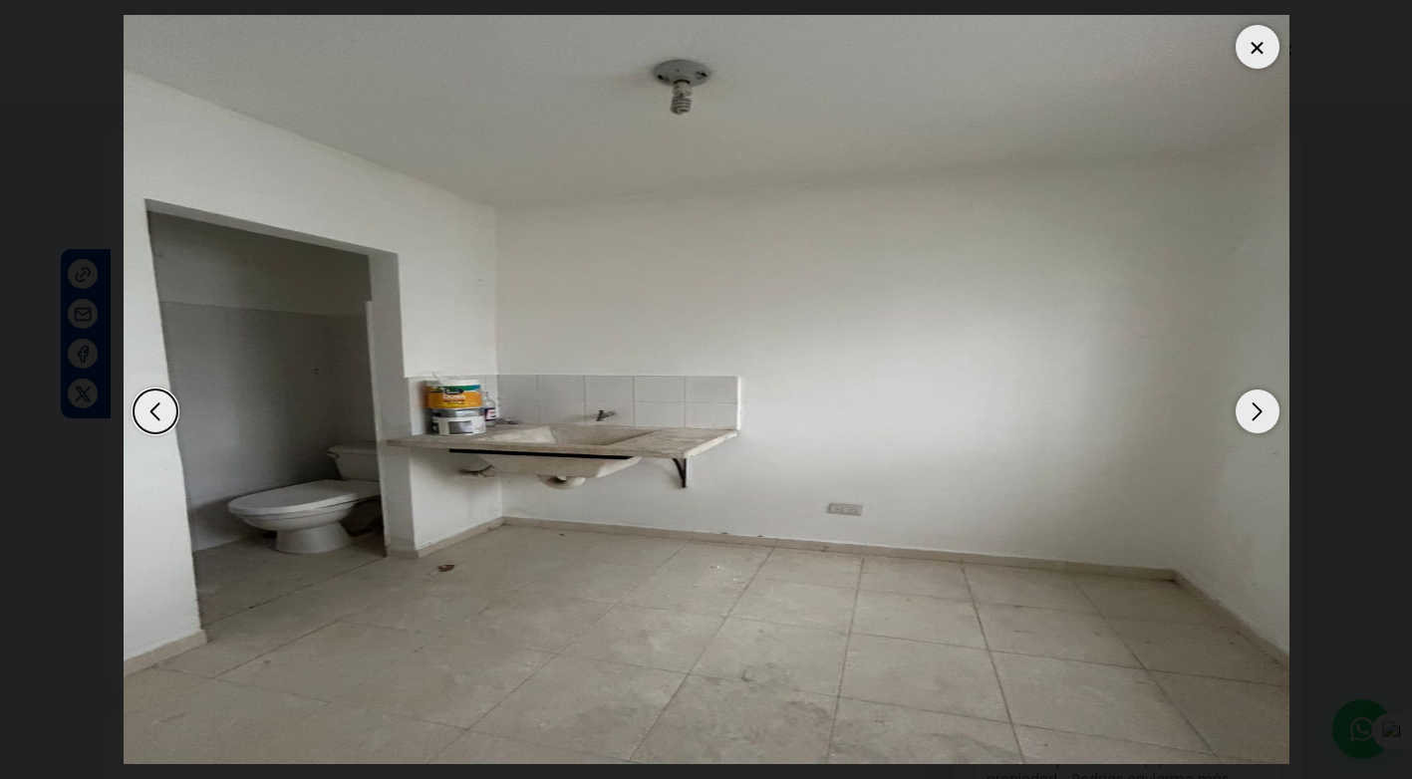
click at [1258, 41] on div at bounding box center [1258, 47] width 44 height 44
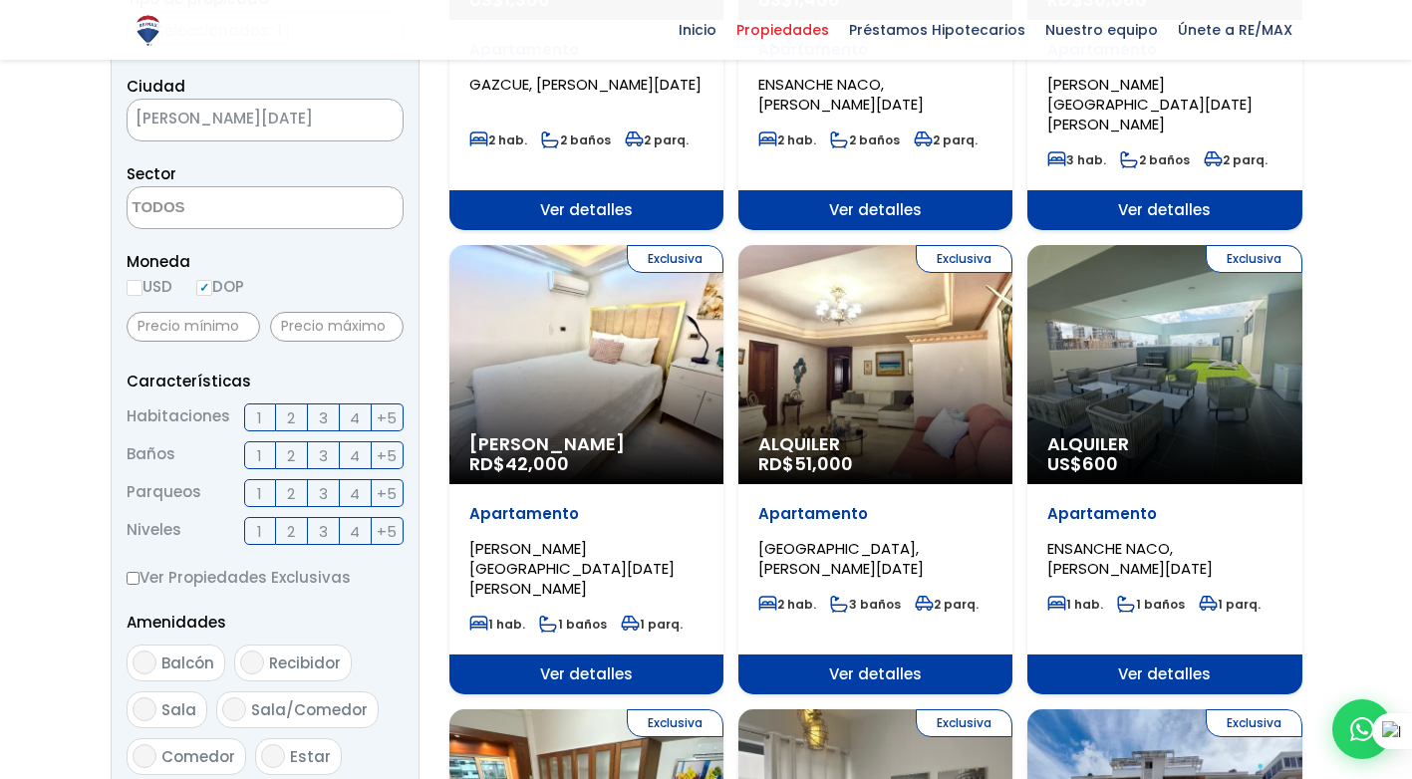
scroll to position [598, 0]
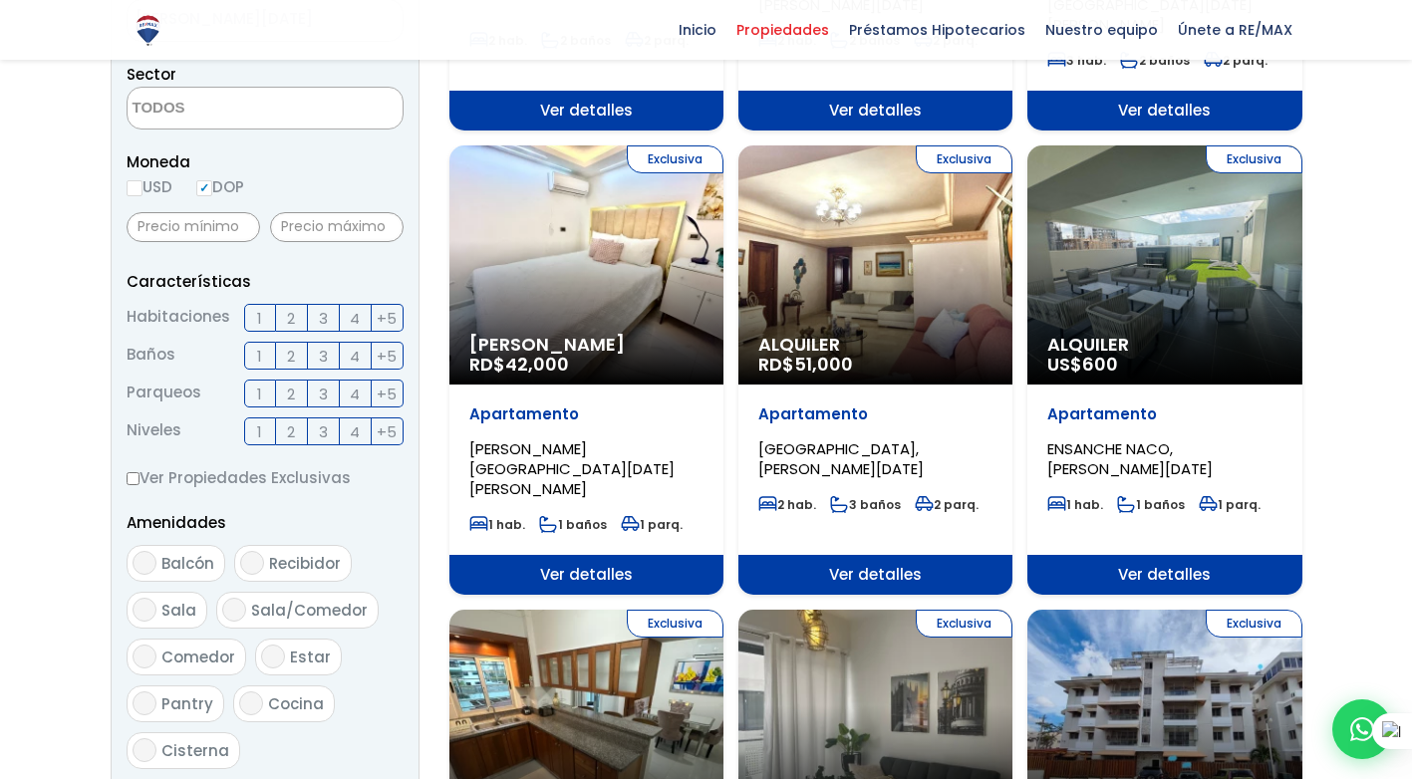
click at [1134, 302] on div "Exclusiva Alquiler US$ 600" at bounding box center [1164, 264] width 274 height 239
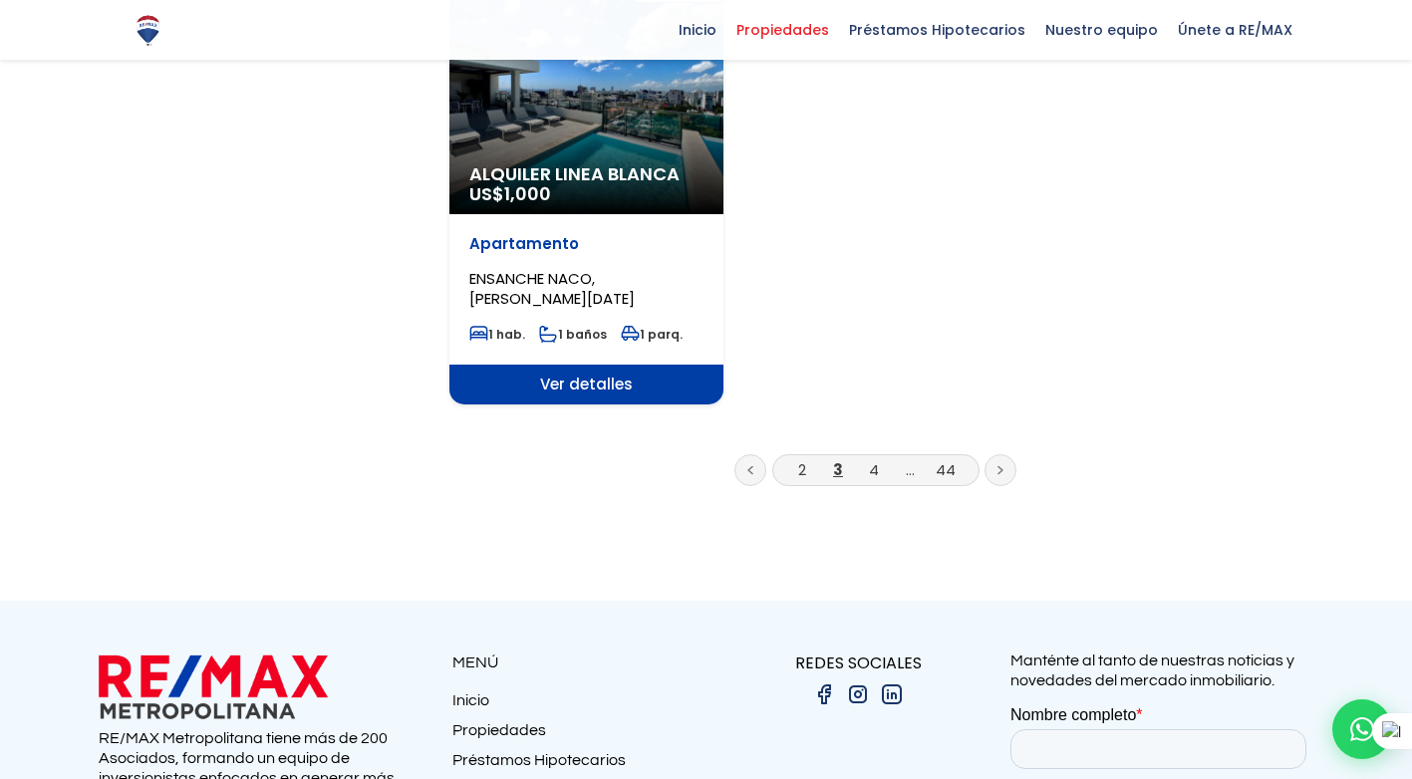
scroll to position [2692, 0]
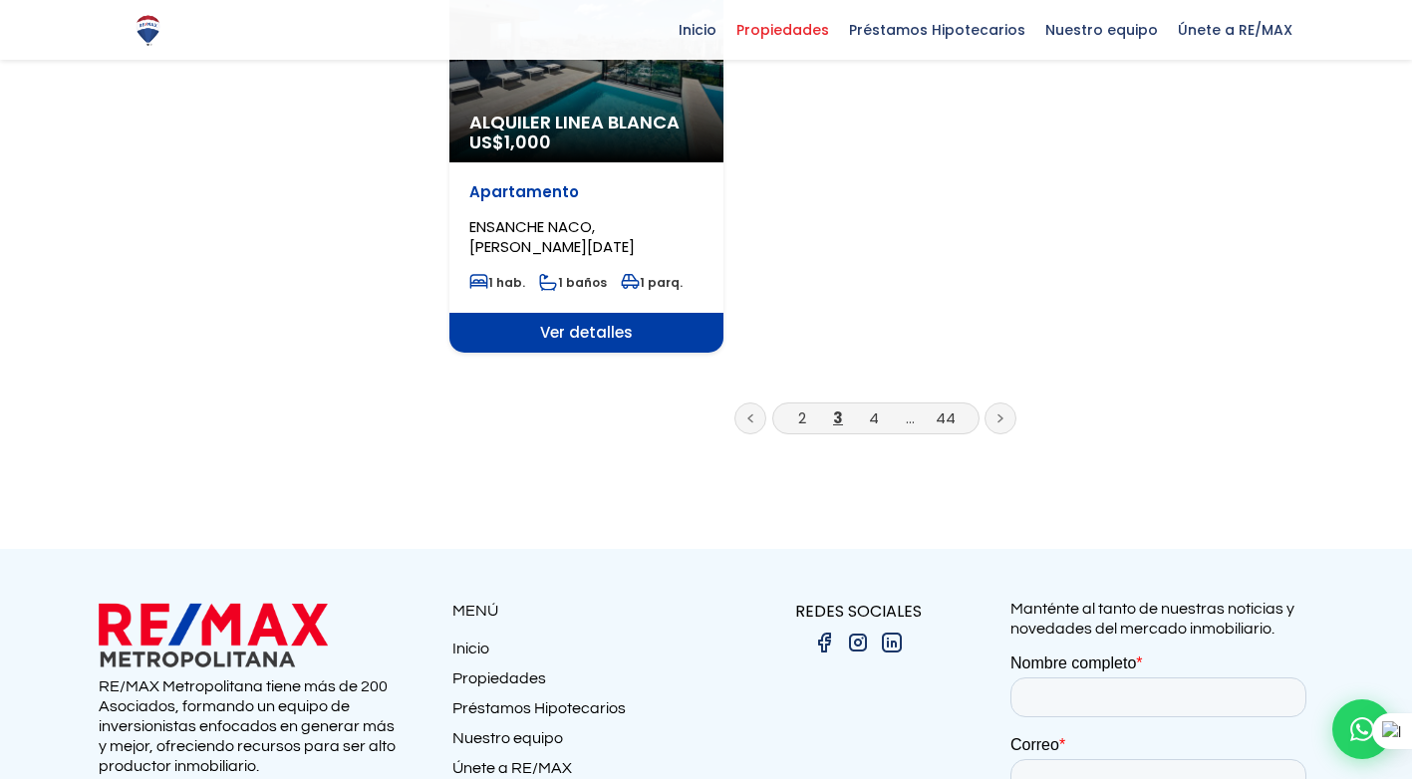
drag, startPoint x: 874, startPoint y: 338, endPoint x: 882, endPoint y: 376, distance: 38.7
click at [874, 408] on link "4" at bounding box center [874, 418] width 10 height 21
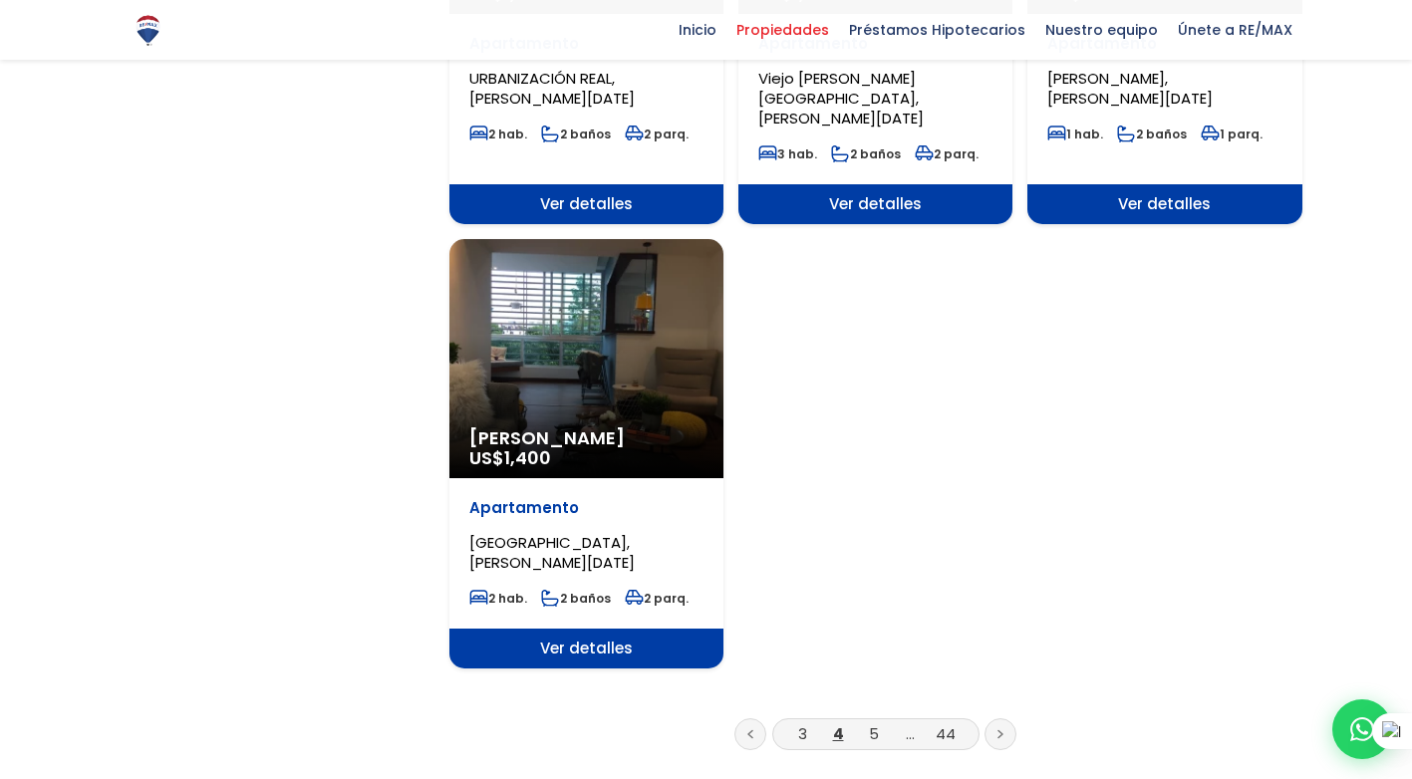
scroll to position [2392, 0]
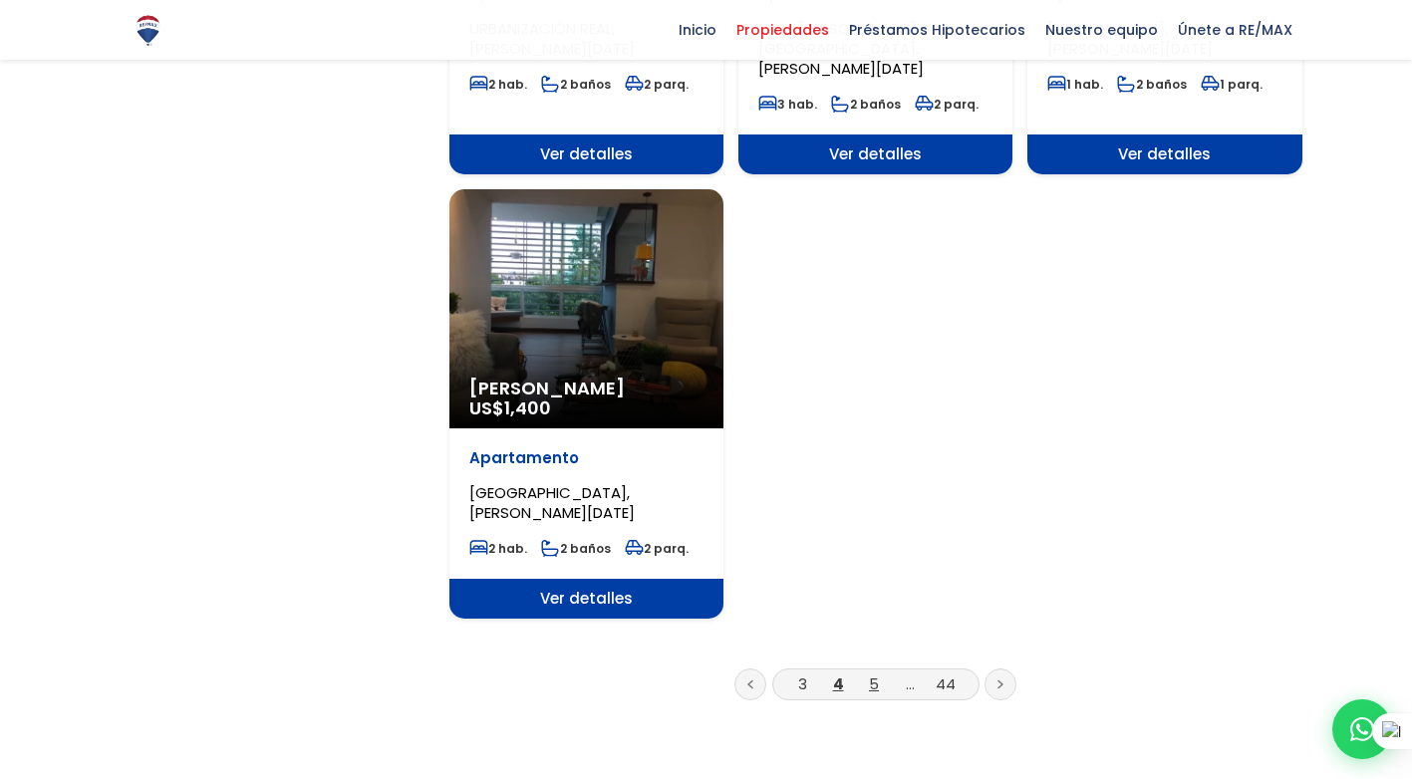
click at [874, 674] on link "5" at bounding box center [874, 684] width 10 height 21
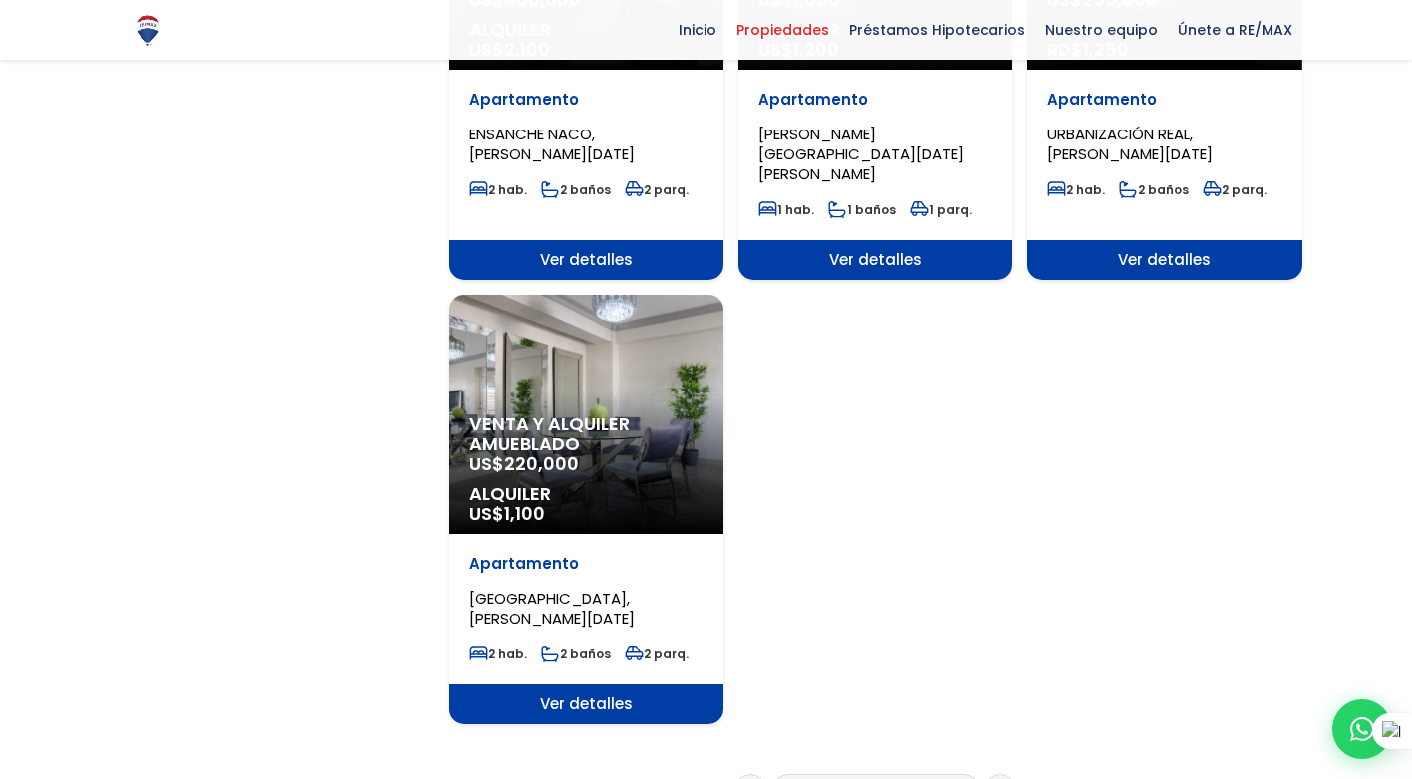
scroll to position [2292, 0]
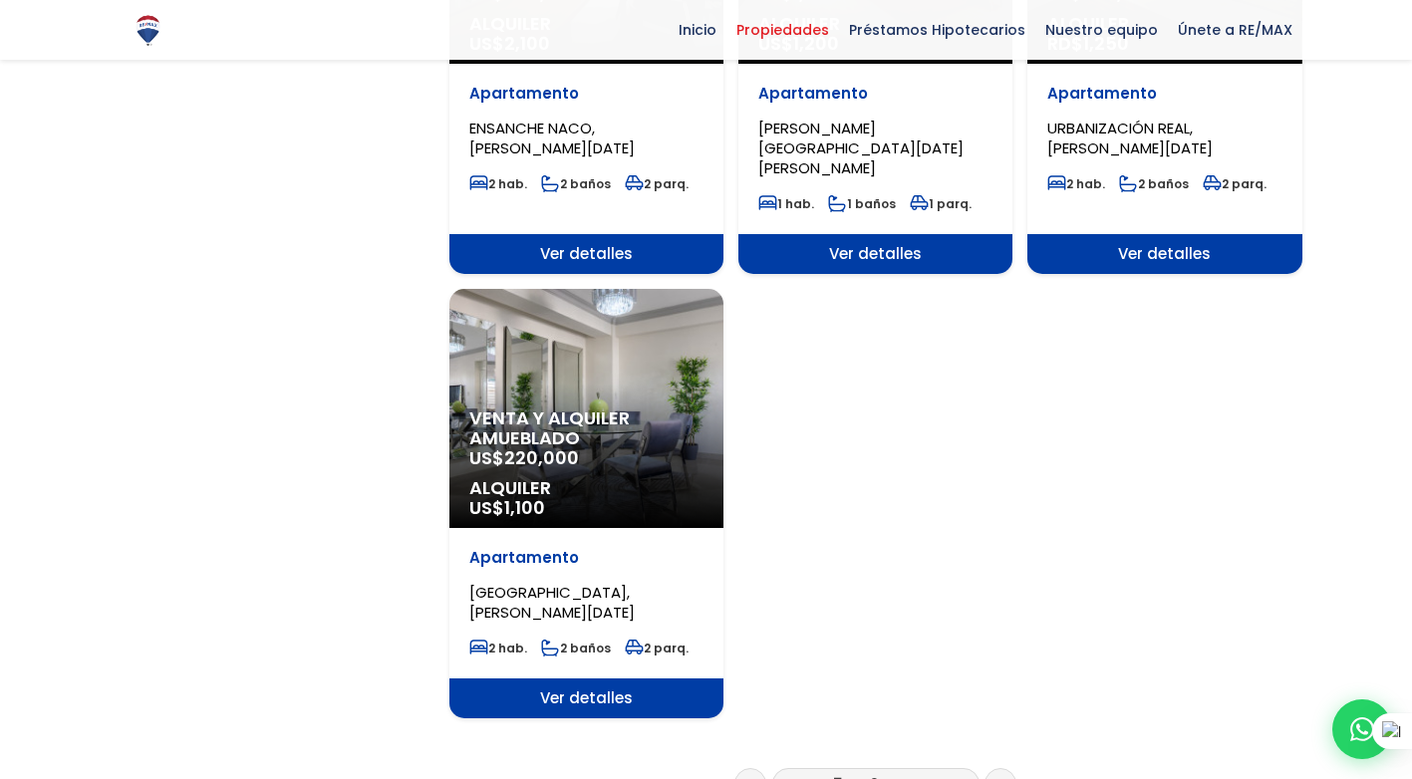
click at [875, 773] on link "6" at bounding box center [874, 783] width 9 height 21
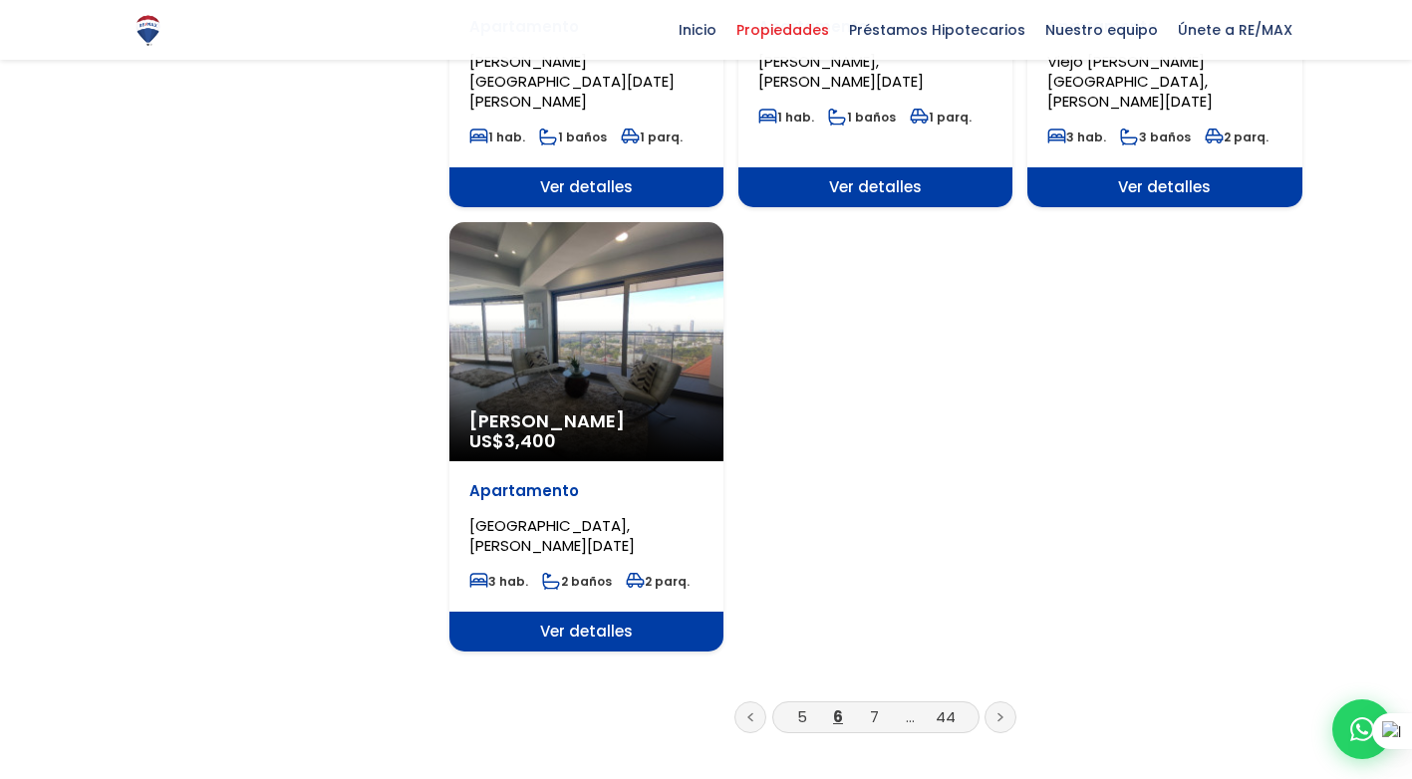
scroll to position [2491, 0]
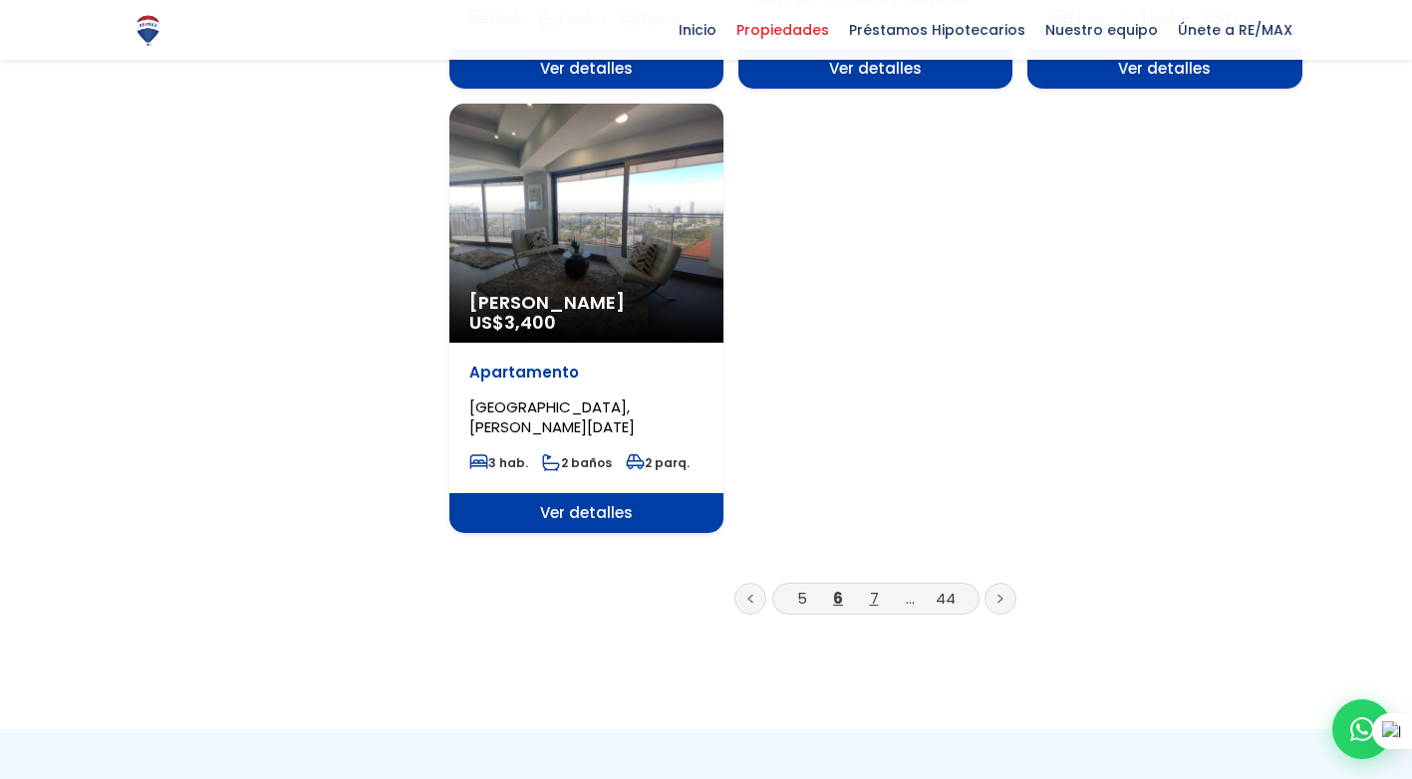
click at [874, 588] on link "7" at bounding box center [874, 598] width 9 height 21
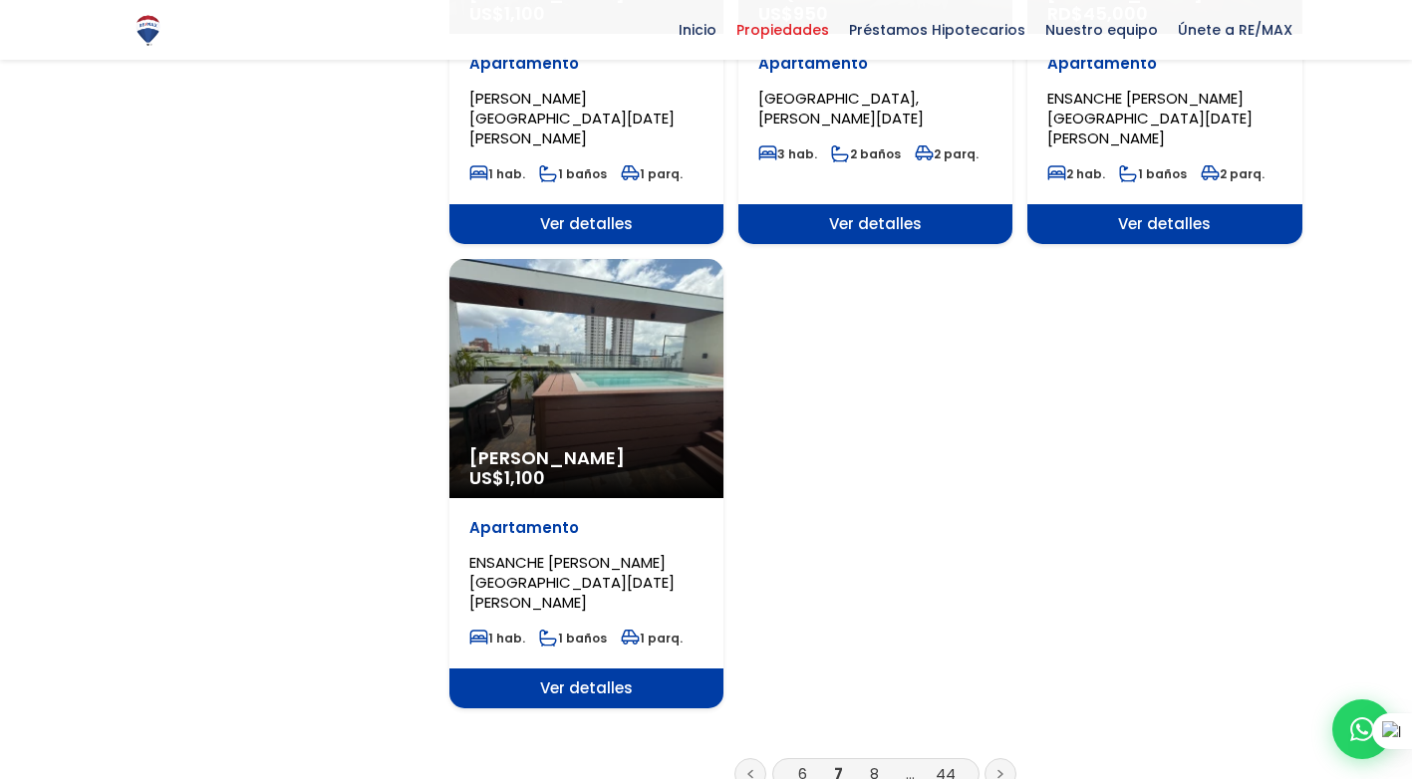
scroll to position [2392, 0]
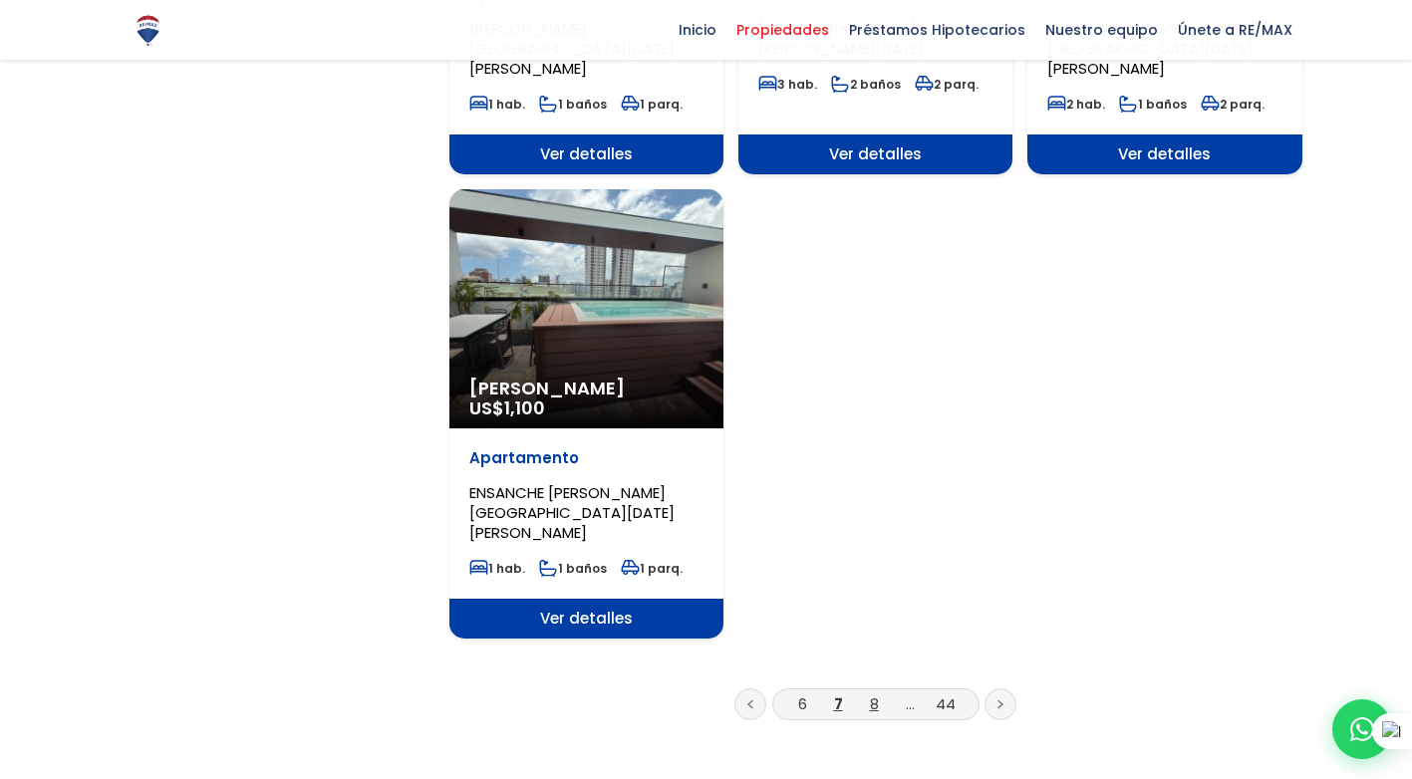
click at [876, 694] on link "8" at bounding box center [874, 704] width 9 height 21
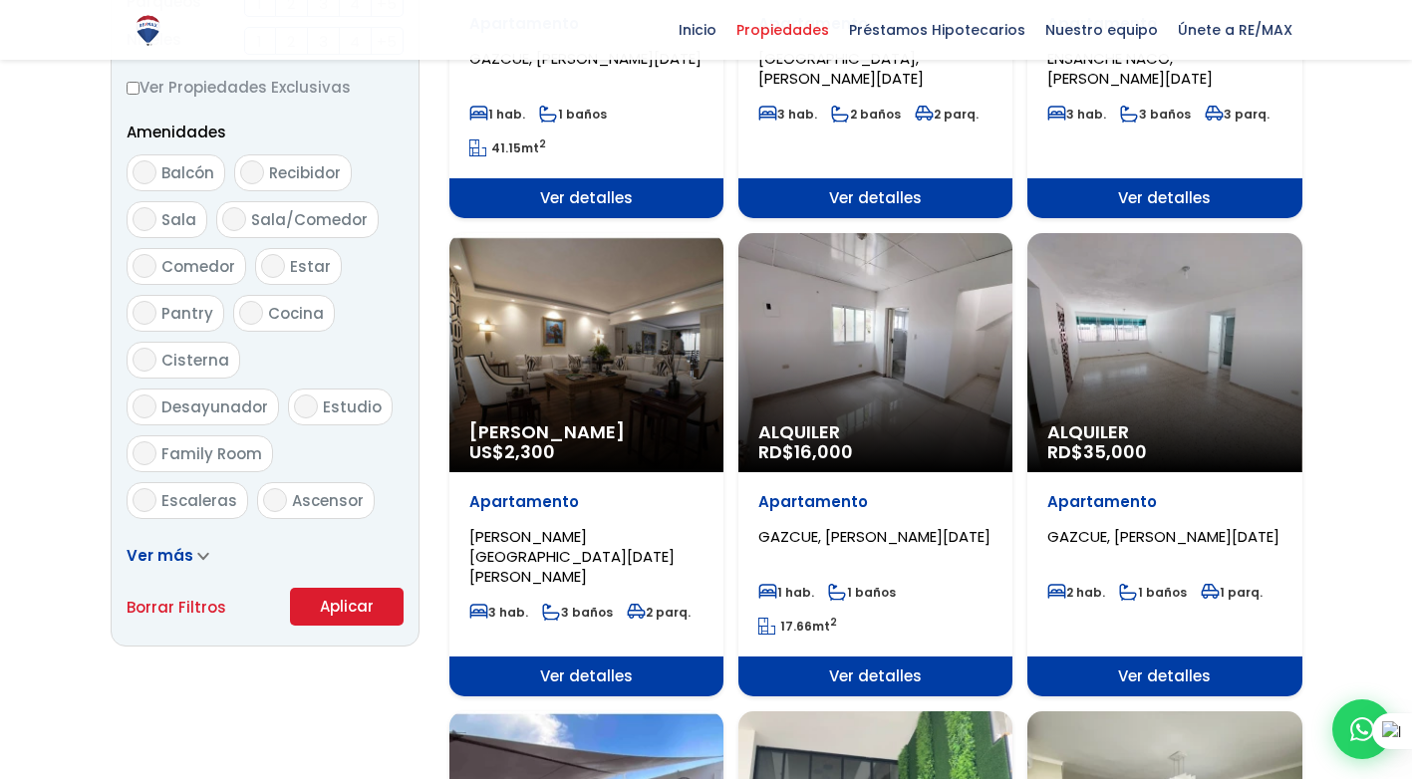
scroll to position [996, 0]
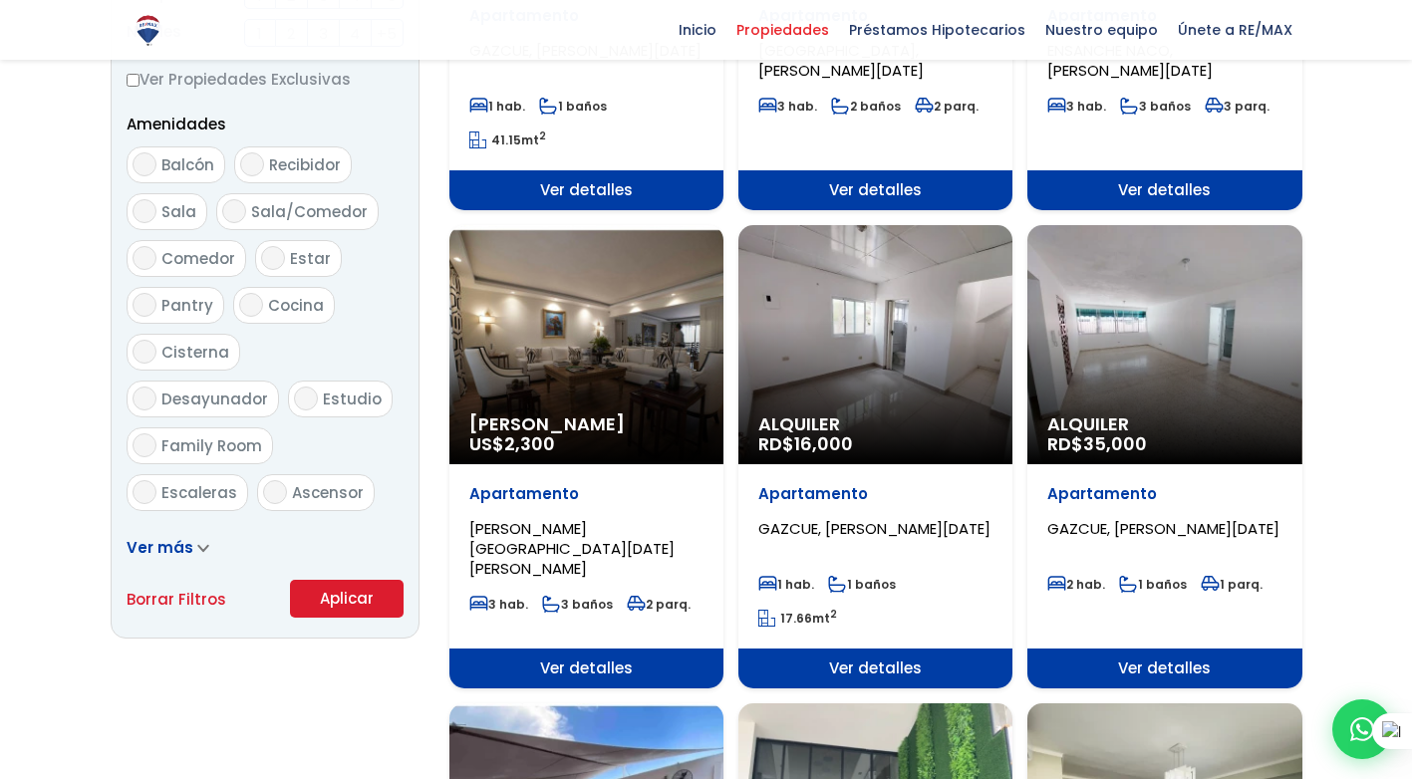
click at [1134, 391] on div "Alquiler RD$ 35,000" at bounding box center [1164, 344] width 274 height 239
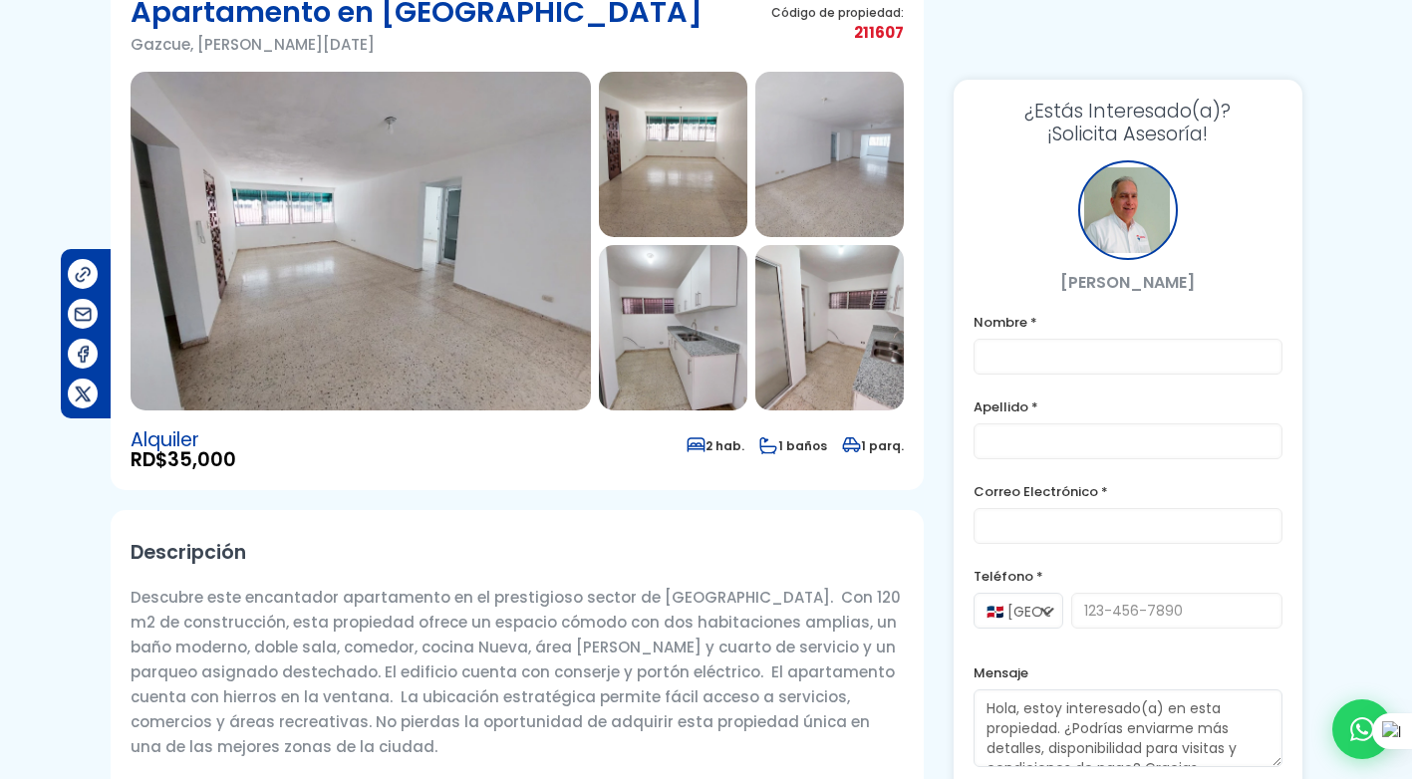
scroll to position [100, 0]
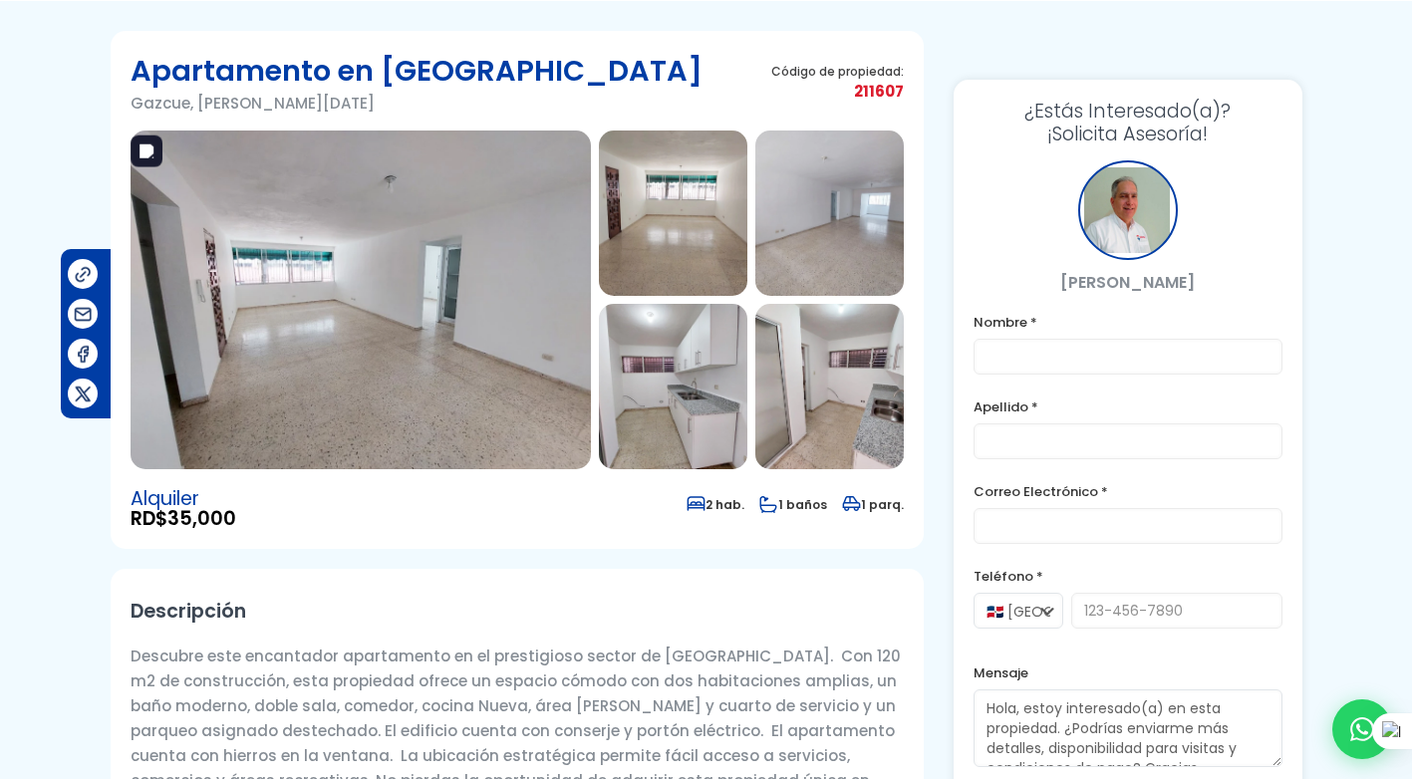
click at [546, 253] on img at bounding box center [361, 300] width 460 height 339
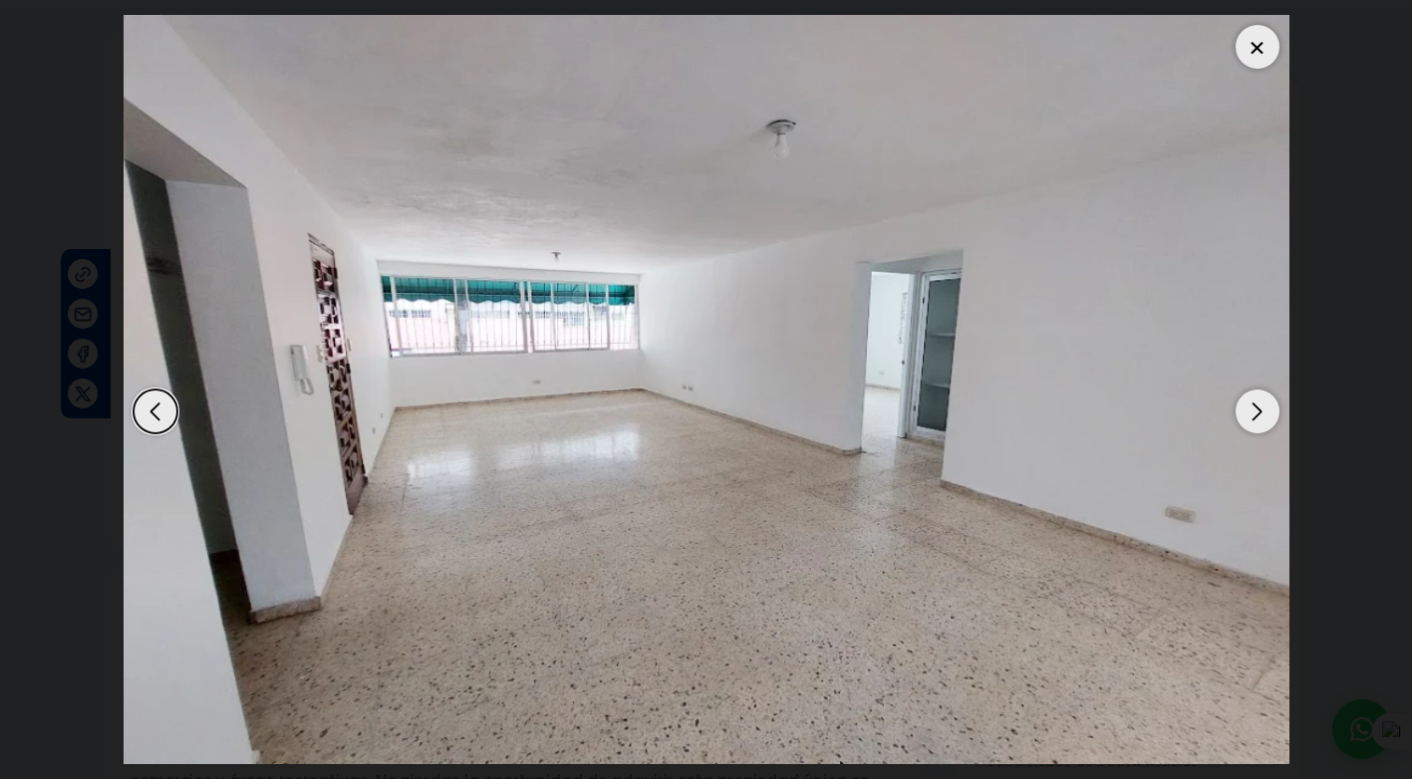
click at [1241, 415] on div "Next slide" at bounding box center [1258, 412] width 44 height 44
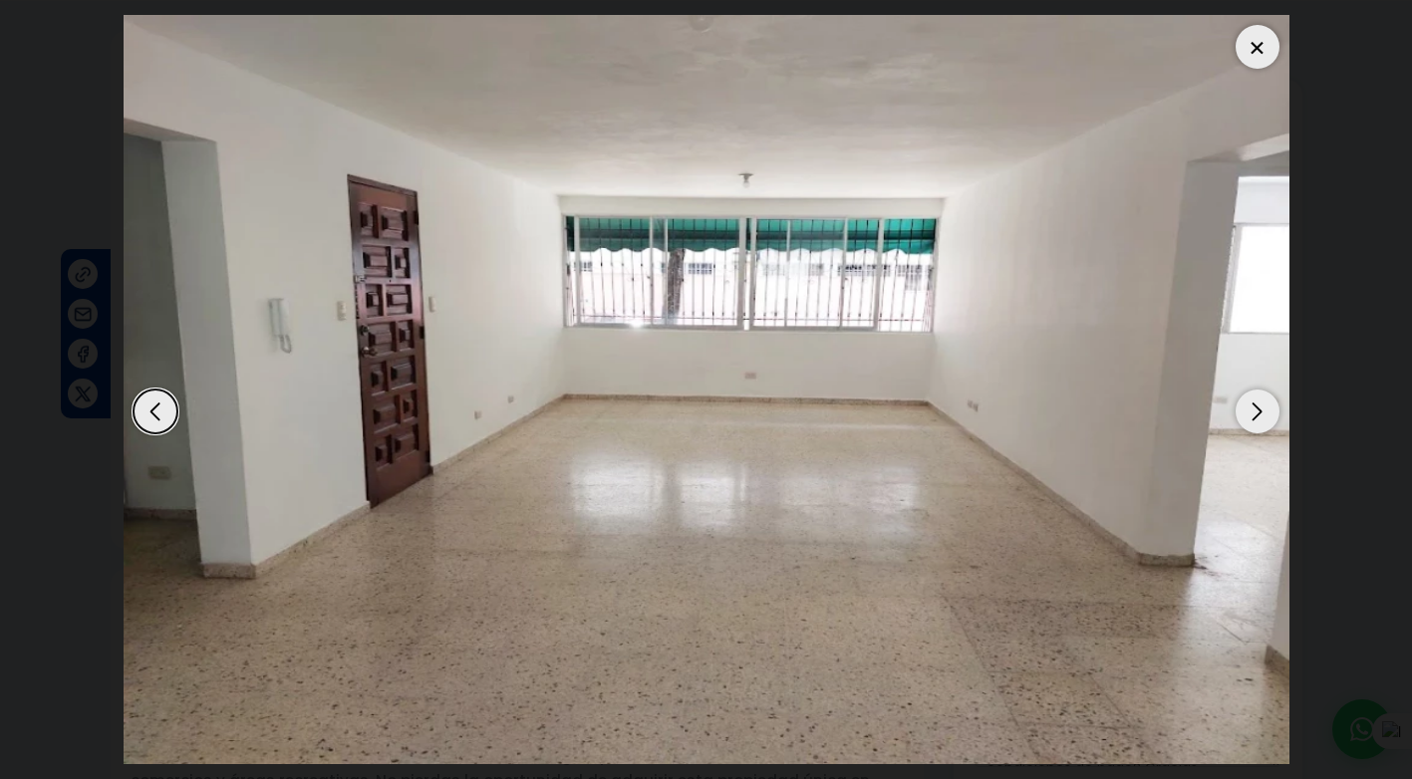
click at [1256, 407] on div "Next slide" at bounding box center [1258, 412] width 44 height 44
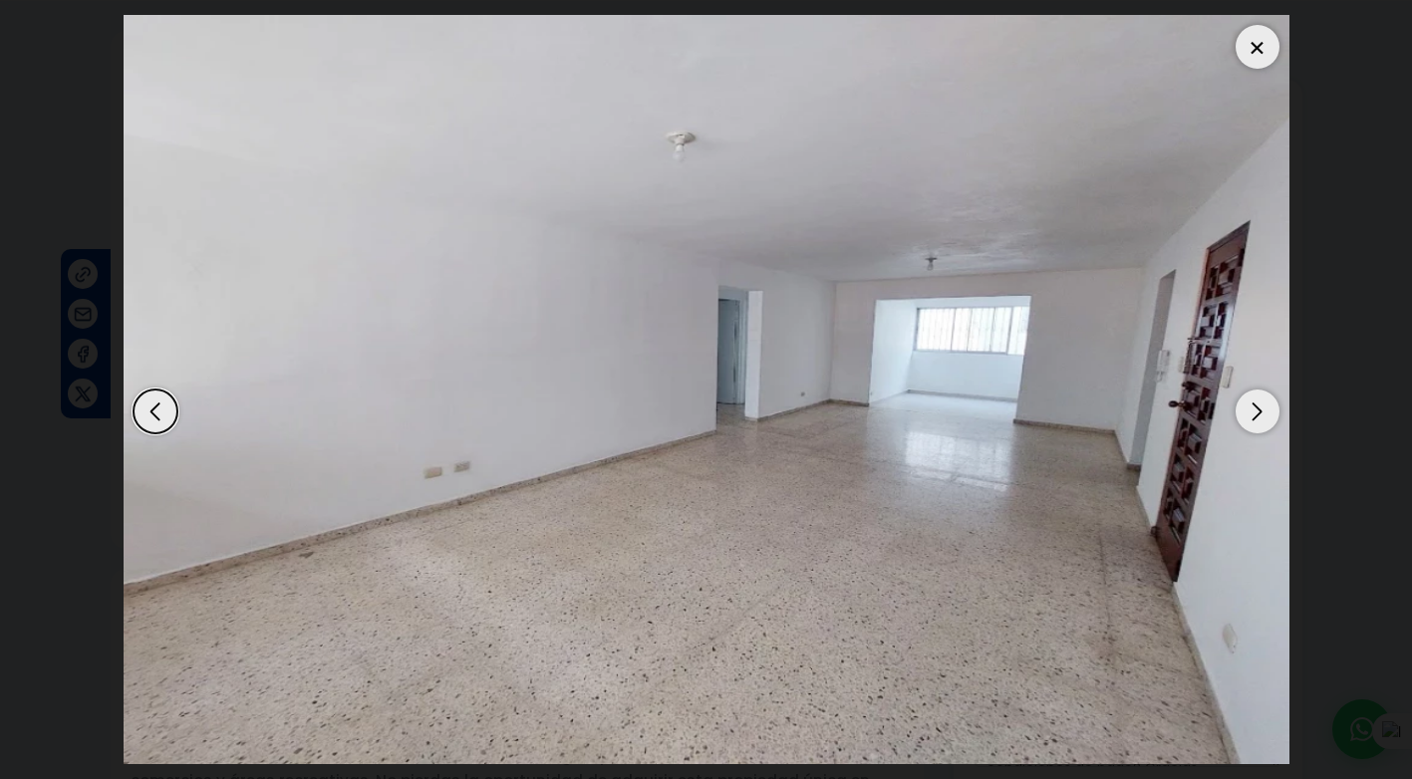
click at [1256, 407] on div "Next slide" at bounding box center [1258, 412] width 44 height 44
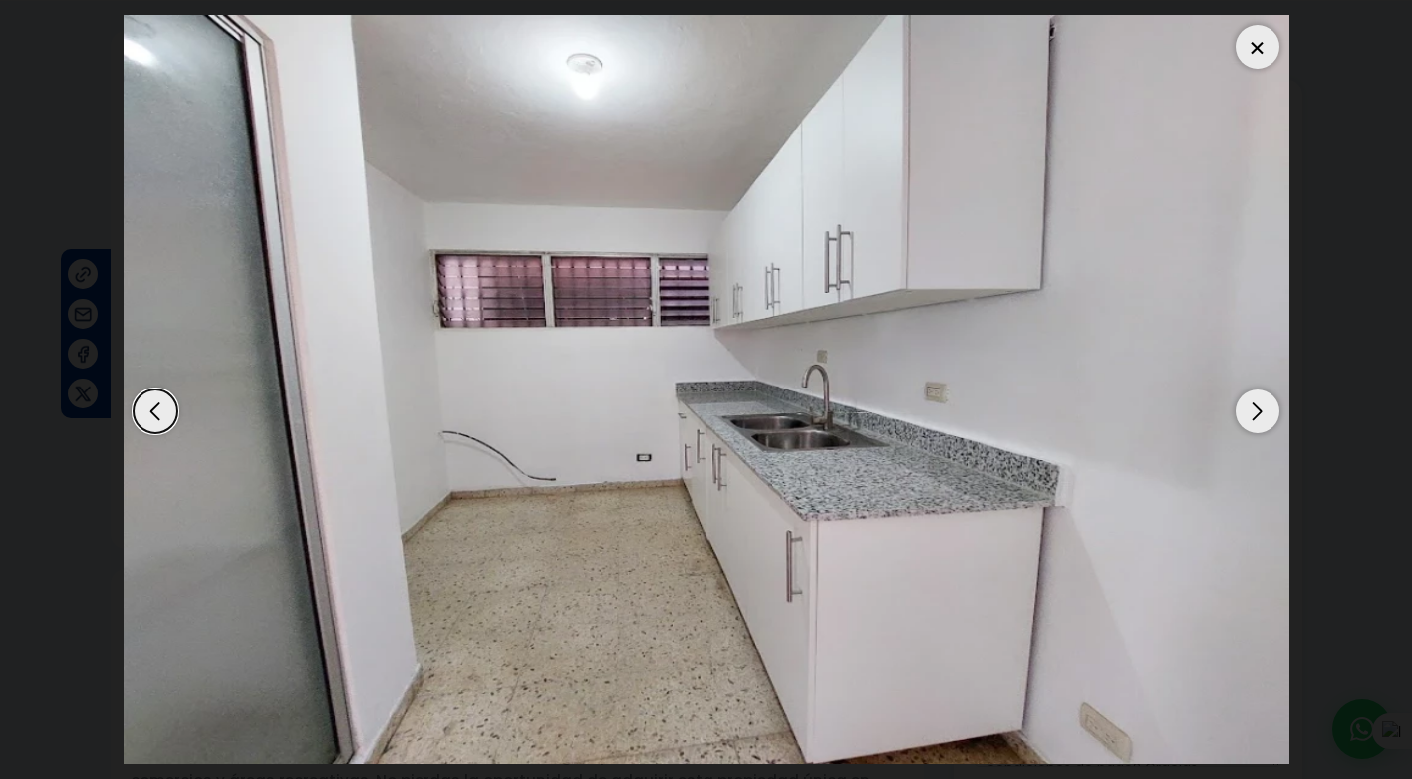
click at [1260, 405] on div "Next slide" at bounding box center [1258, 412] width 44 height 44
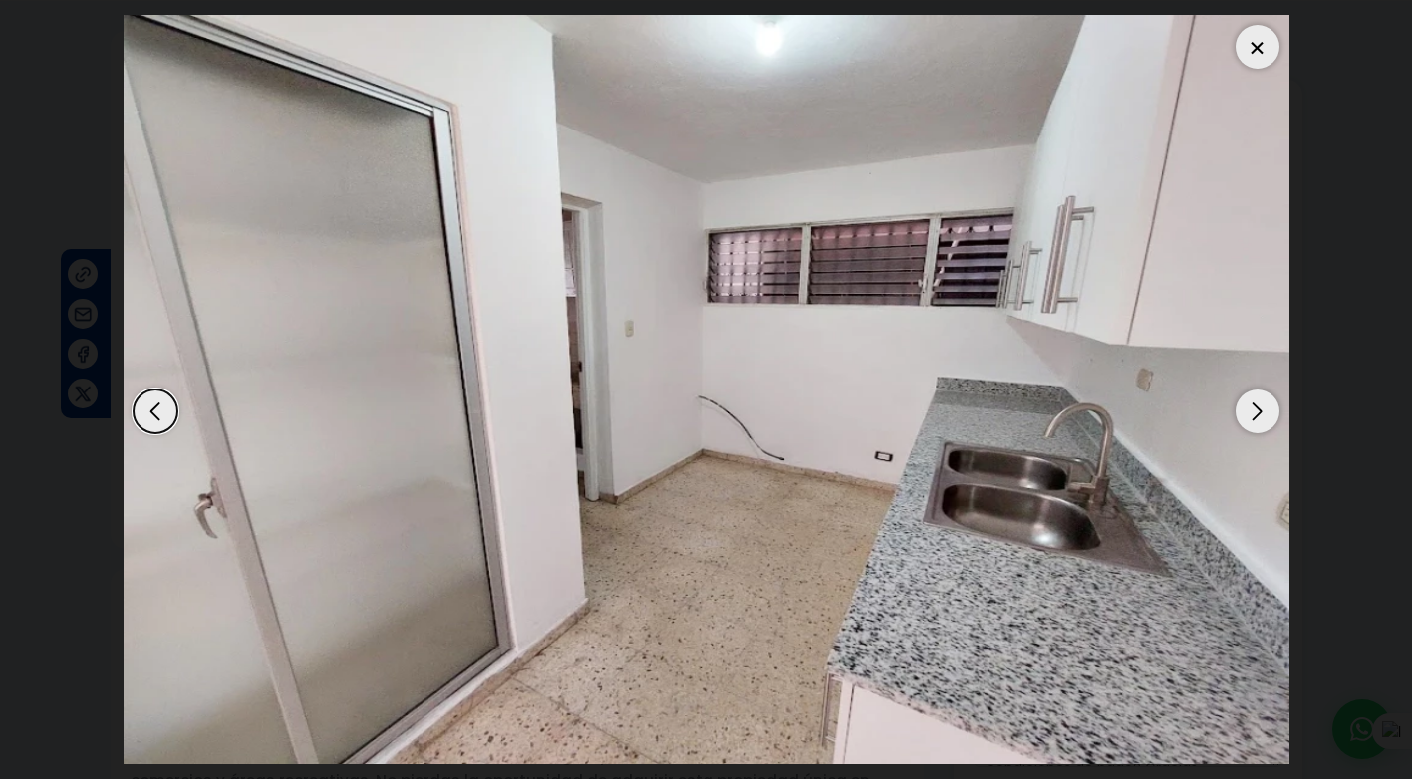
click at [1260, 405] on div "Next slide" at bounding box center [1258, 412] width 44 height 44
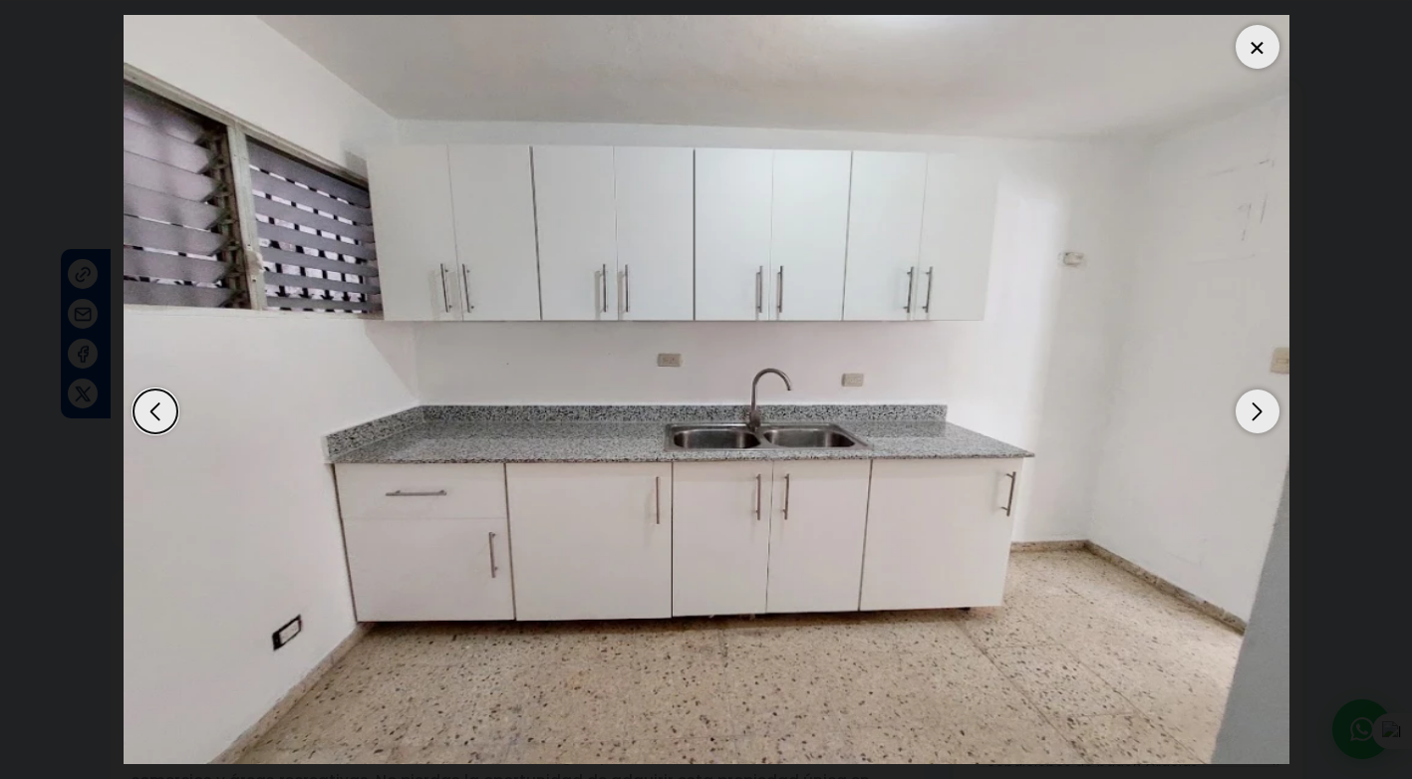
click at [1260, 405] on div "Next slide" at bounding box center [1258, 412] width 44 height 44
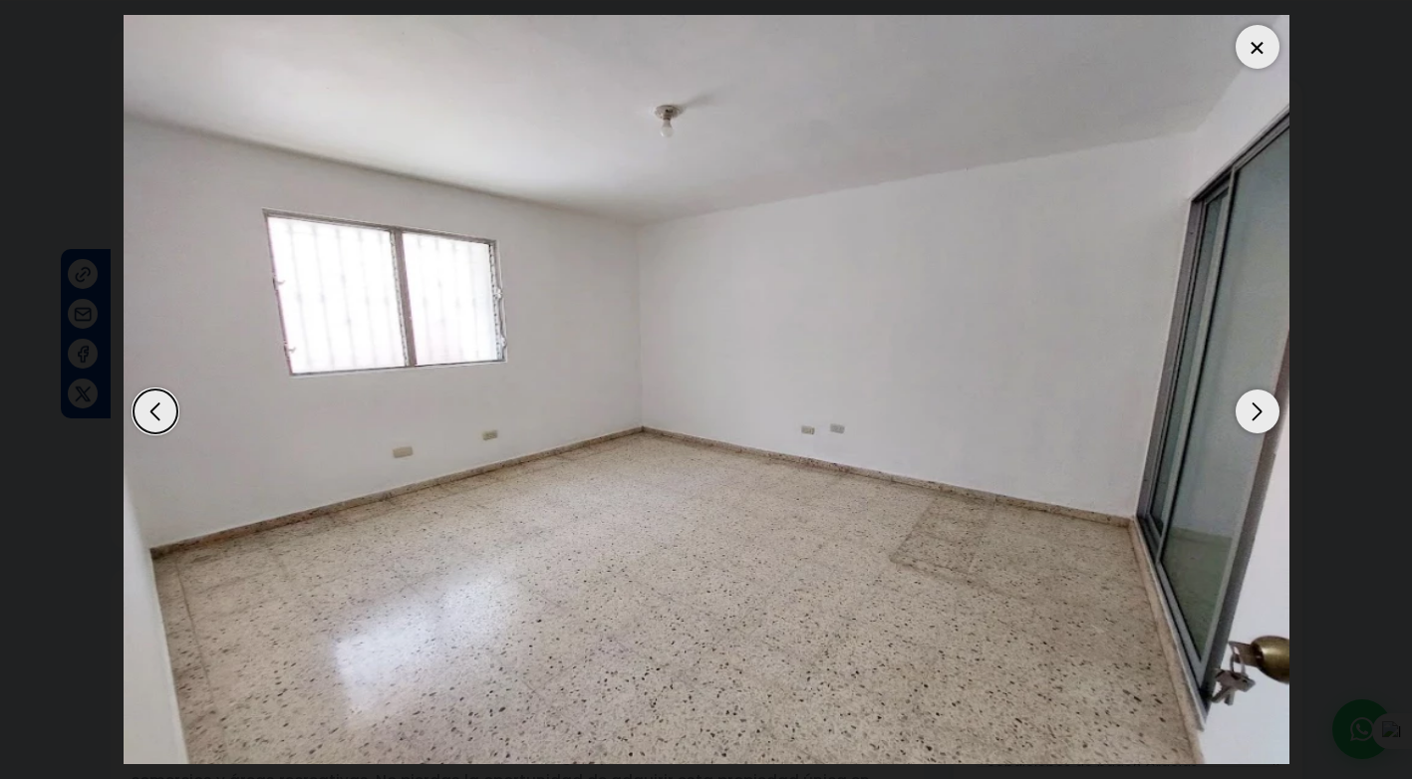
click at [1261, 405] on div "Next slide" at bounding box center [1258, 412] width 44 height 44
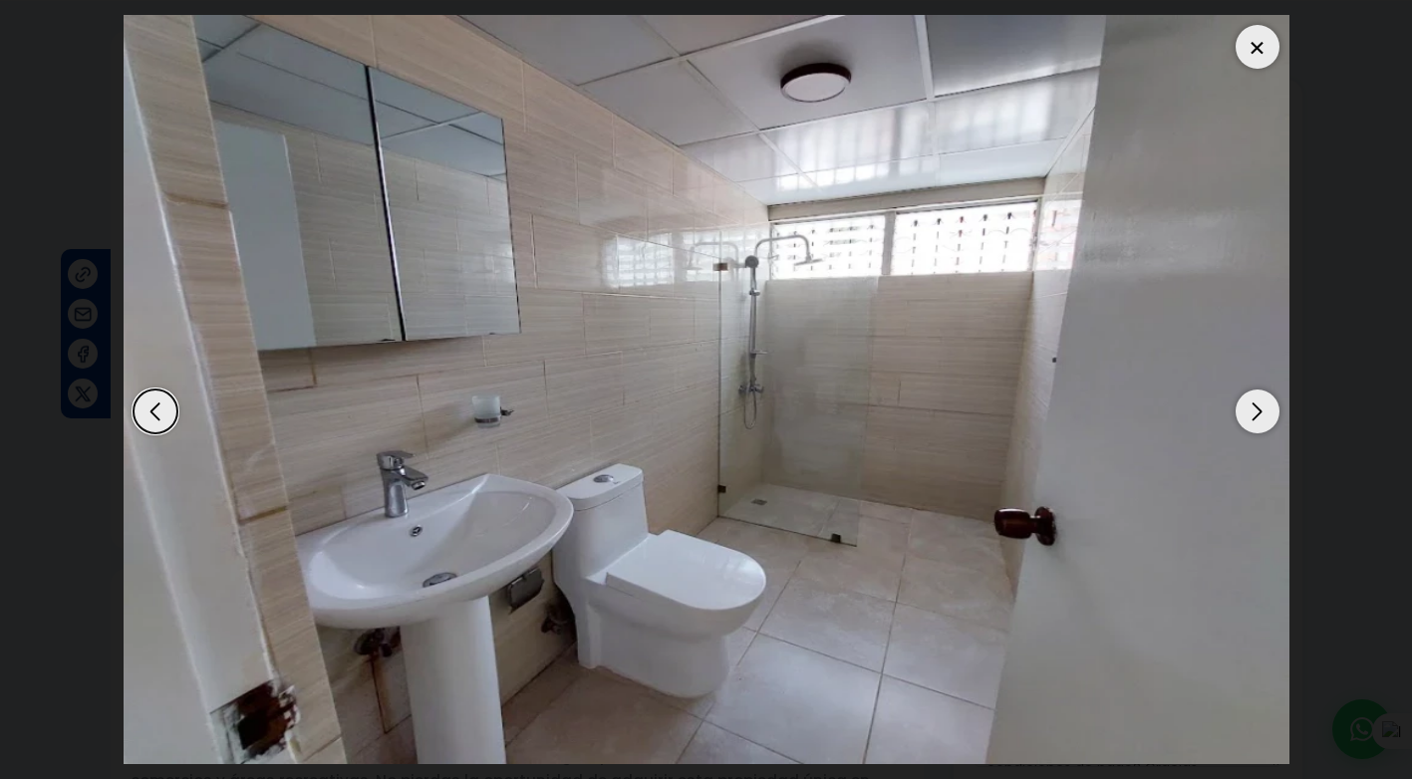
click at [1261, 405] on div "Next slide" at bounding box center [1258, 412] width 44 height 44
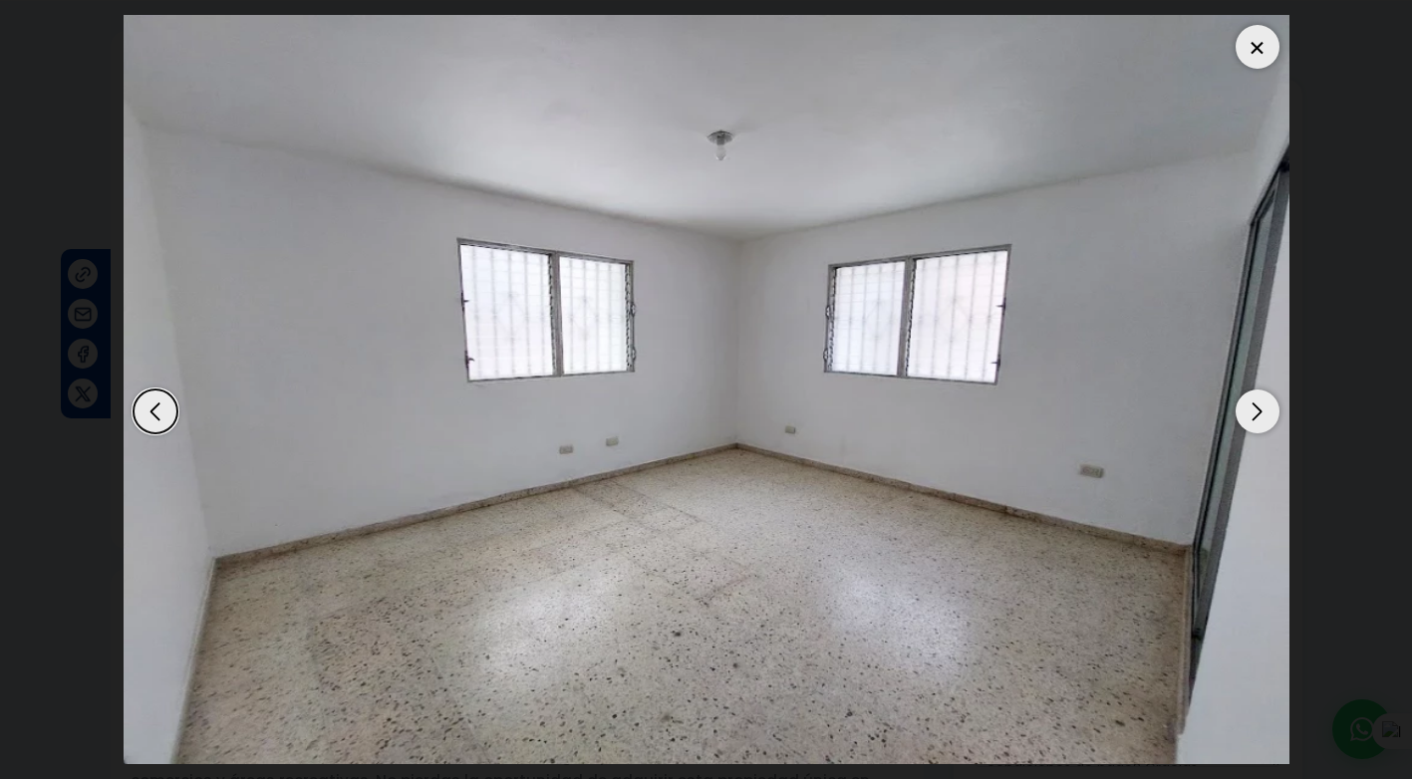
click at [1261, 405] on div "Next slide" at bounding box center [1258, 412] width 44 height 44
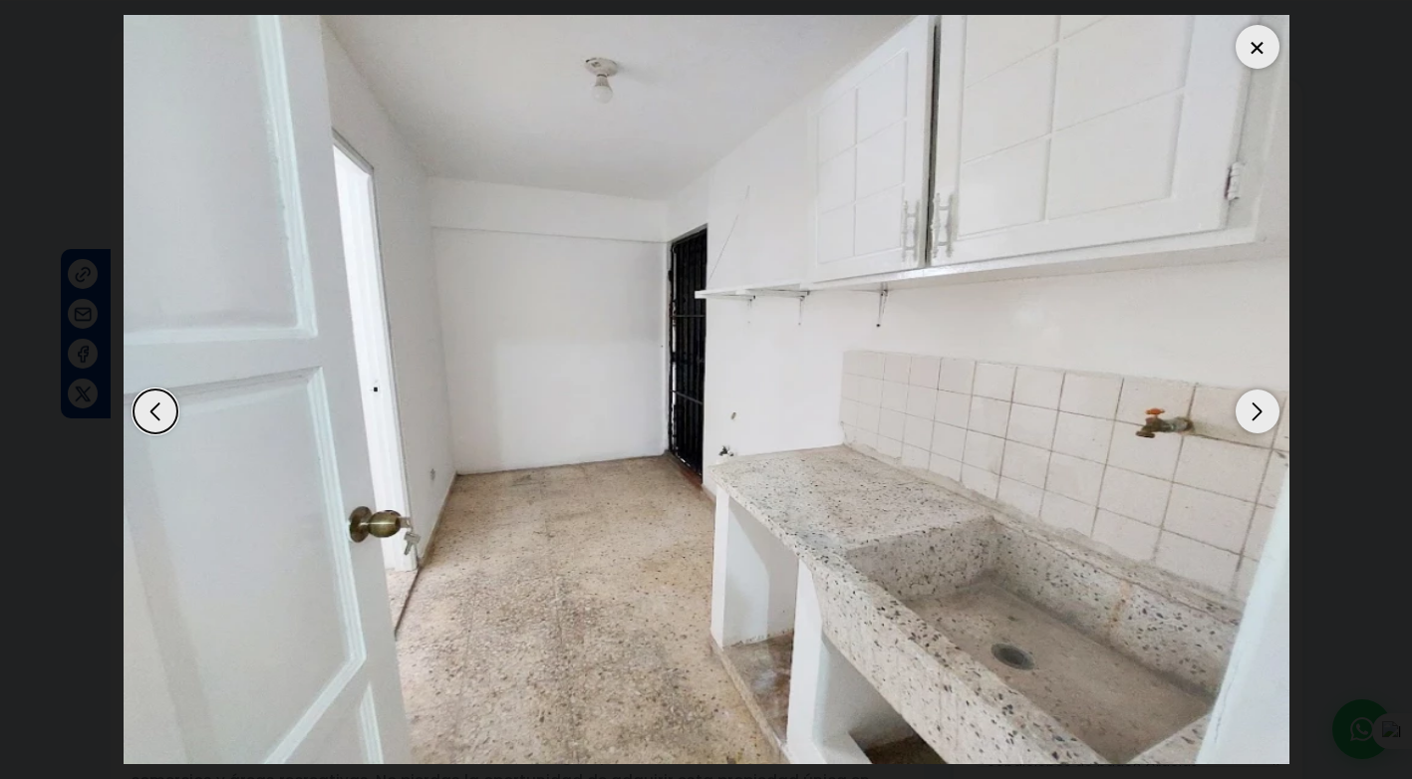
click at [1261, 405] on div "Next slide" at bounding box center [1258, 412] width 44 height 44
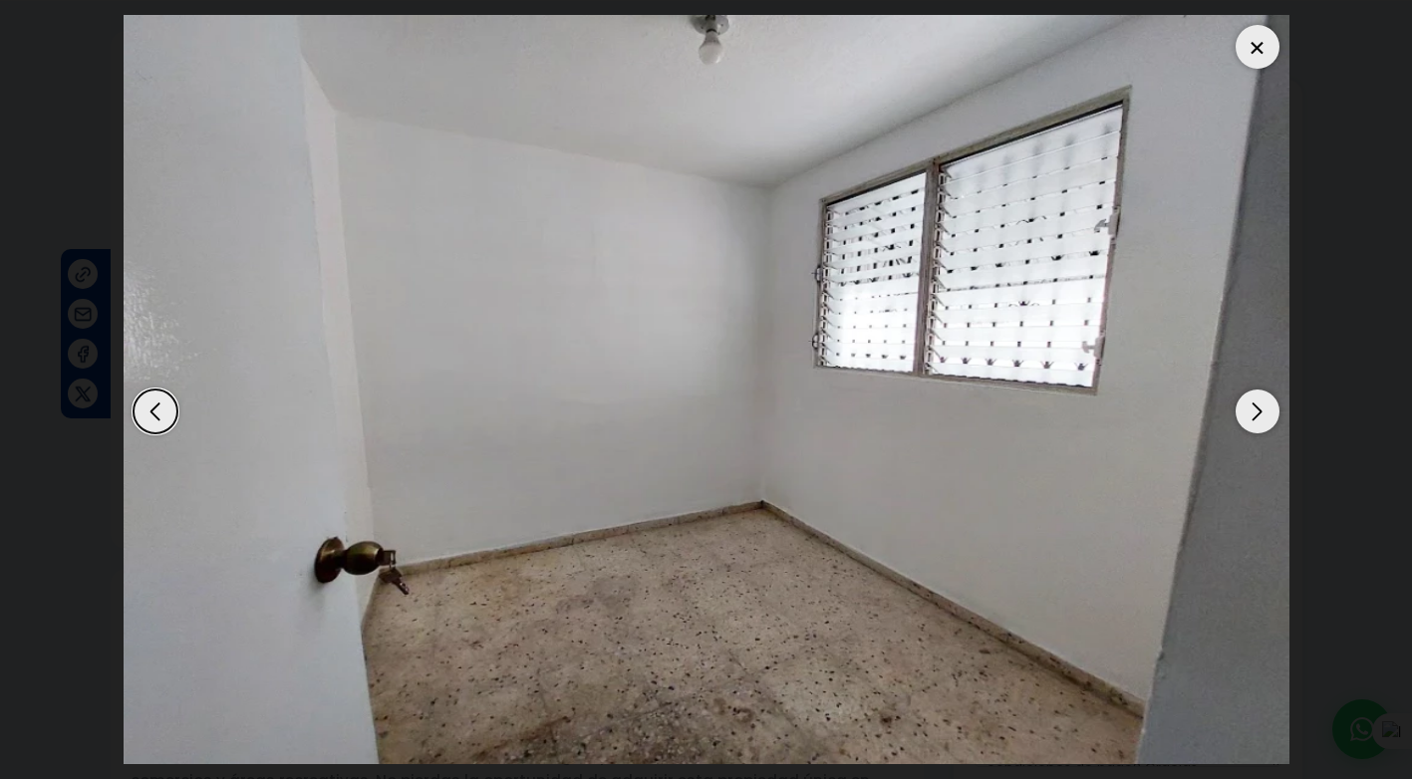
click at [1261, 405] on div "Next slide" at bounding box center [1258, 412] width 44 height 44
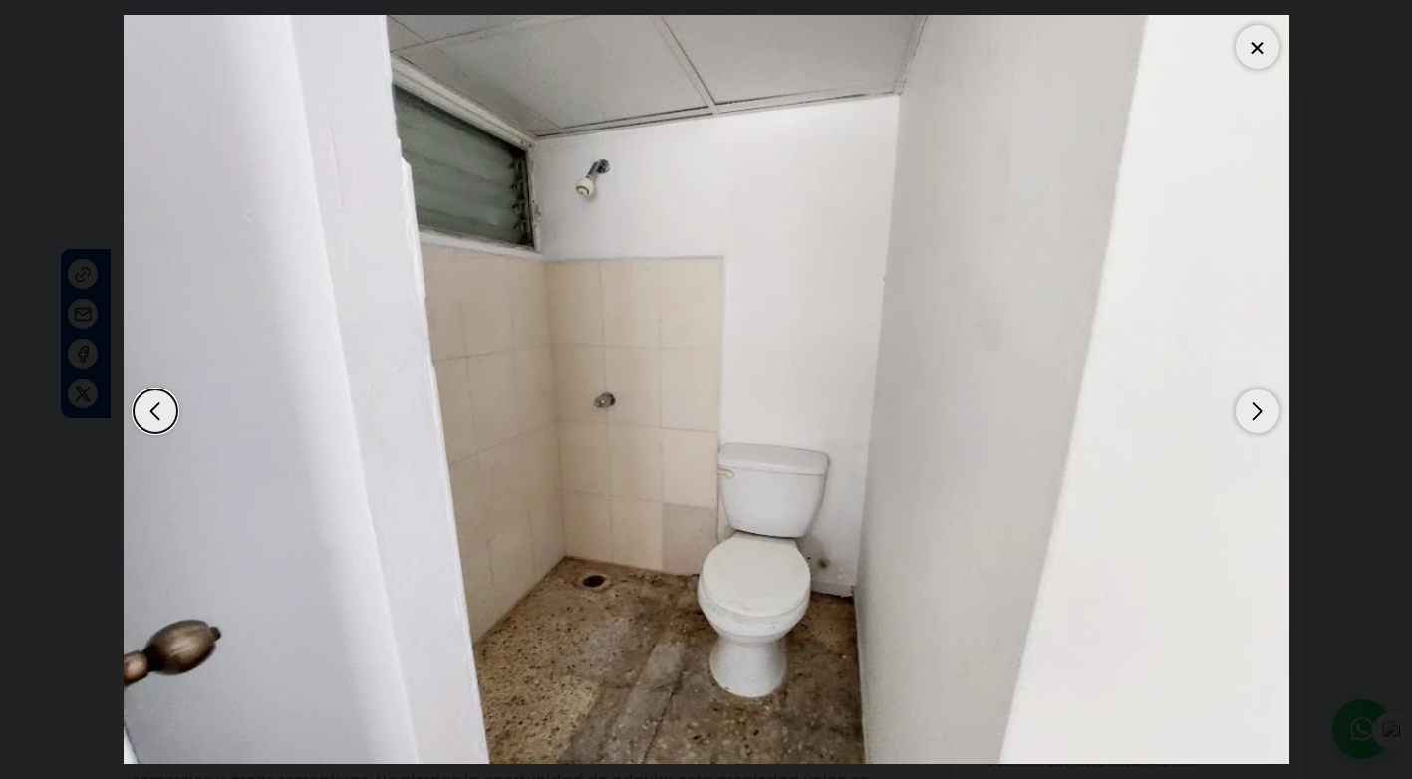
click at [144, 420] on div "Previous slide" at bounding box center [156, 412] width 44 height 44
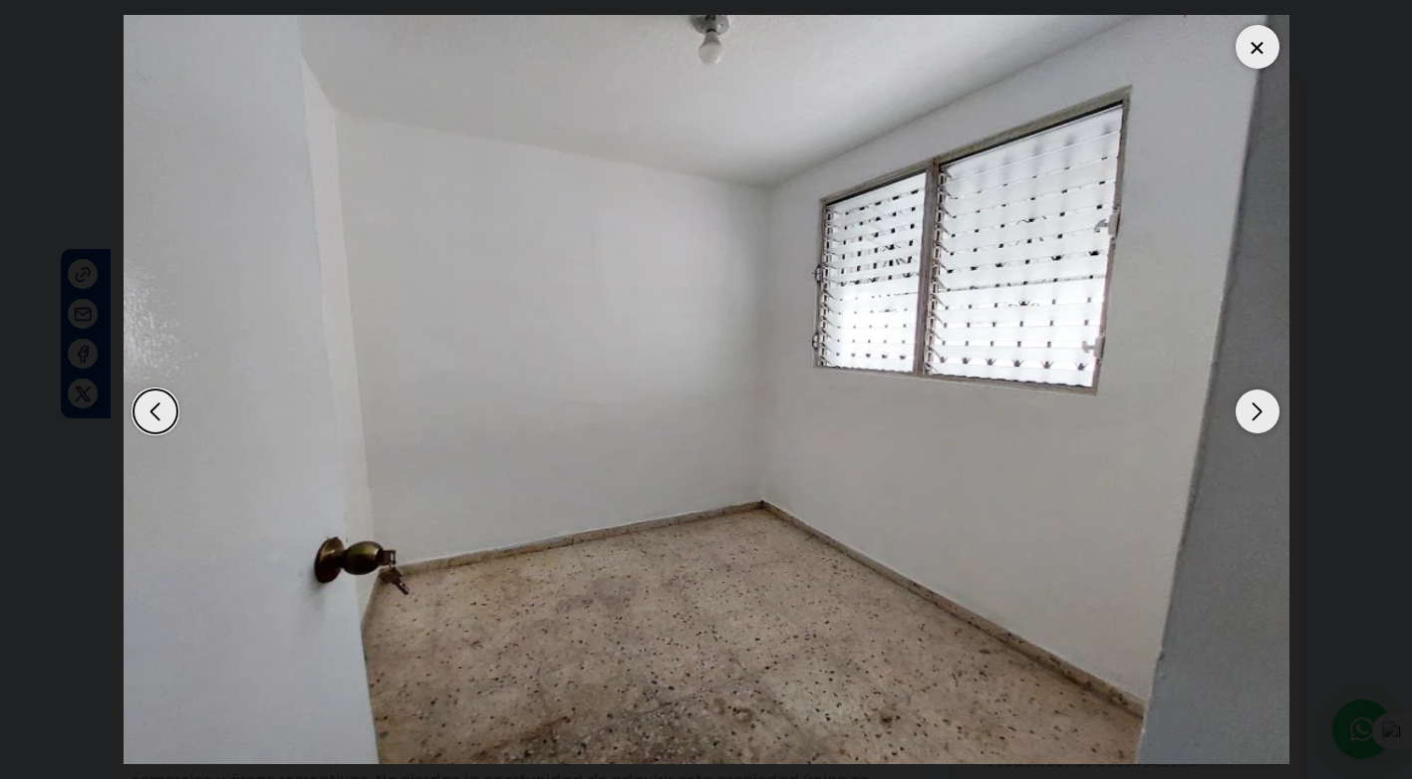
click at [1254, 411] on div "Next slide" at bounding box center [1258, 412] width 44 height 44
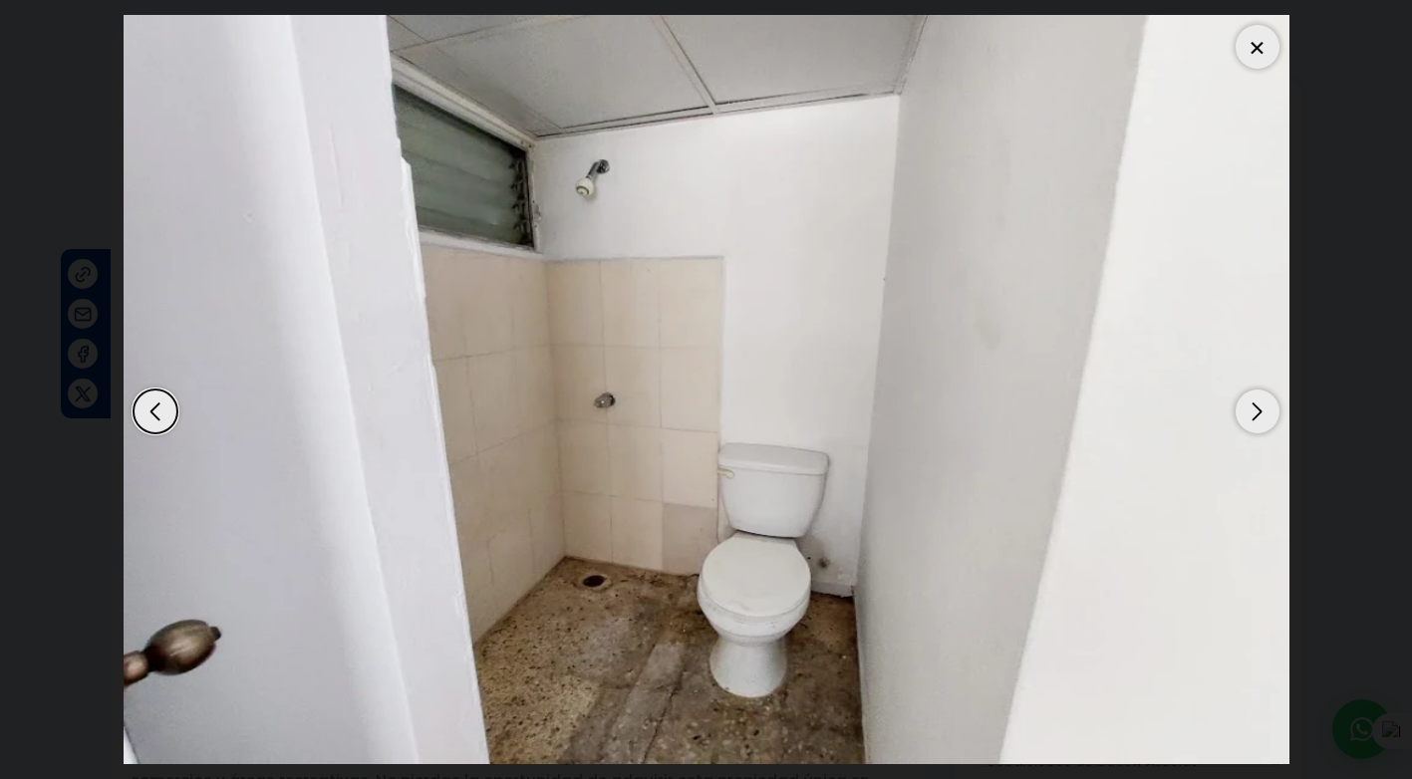
click at [1256, 413] on div "Next slide" at bounding box center [1258, 412] width 44 height 44
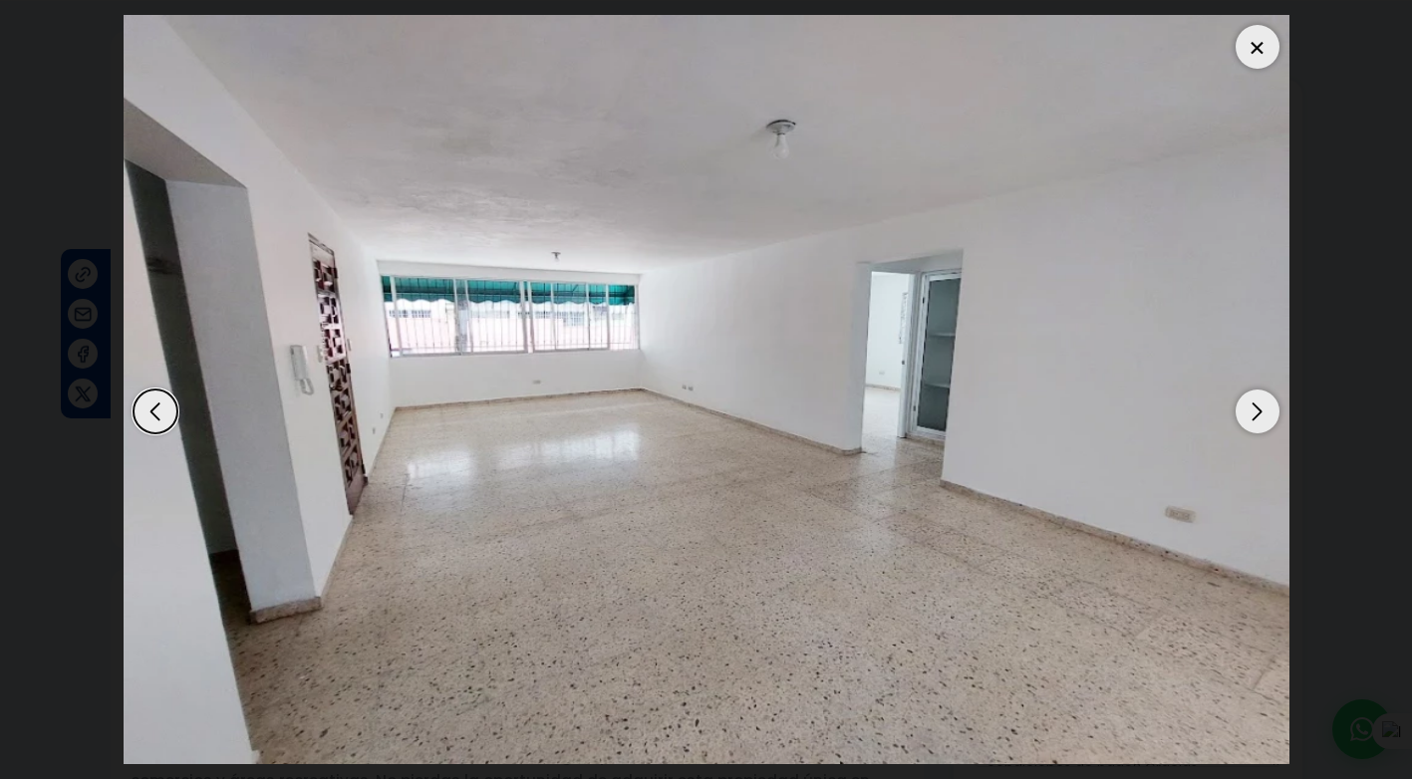
click at [1255, 411] on div "Next slide" at bounding box center [1258, 412] width 44 height 44
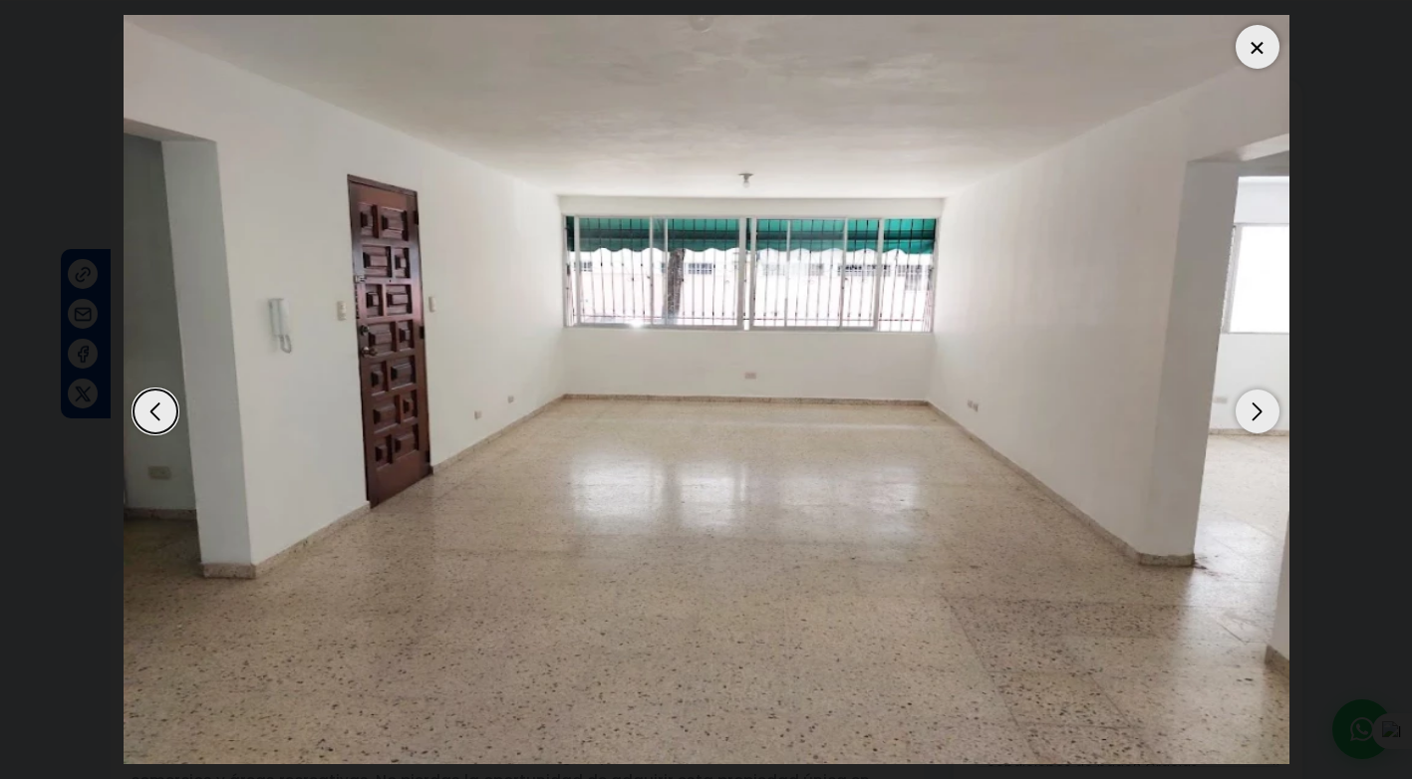
click at [1255, 411] on div "Next slide" at bounding box center [1258, 412] width 44 height 44
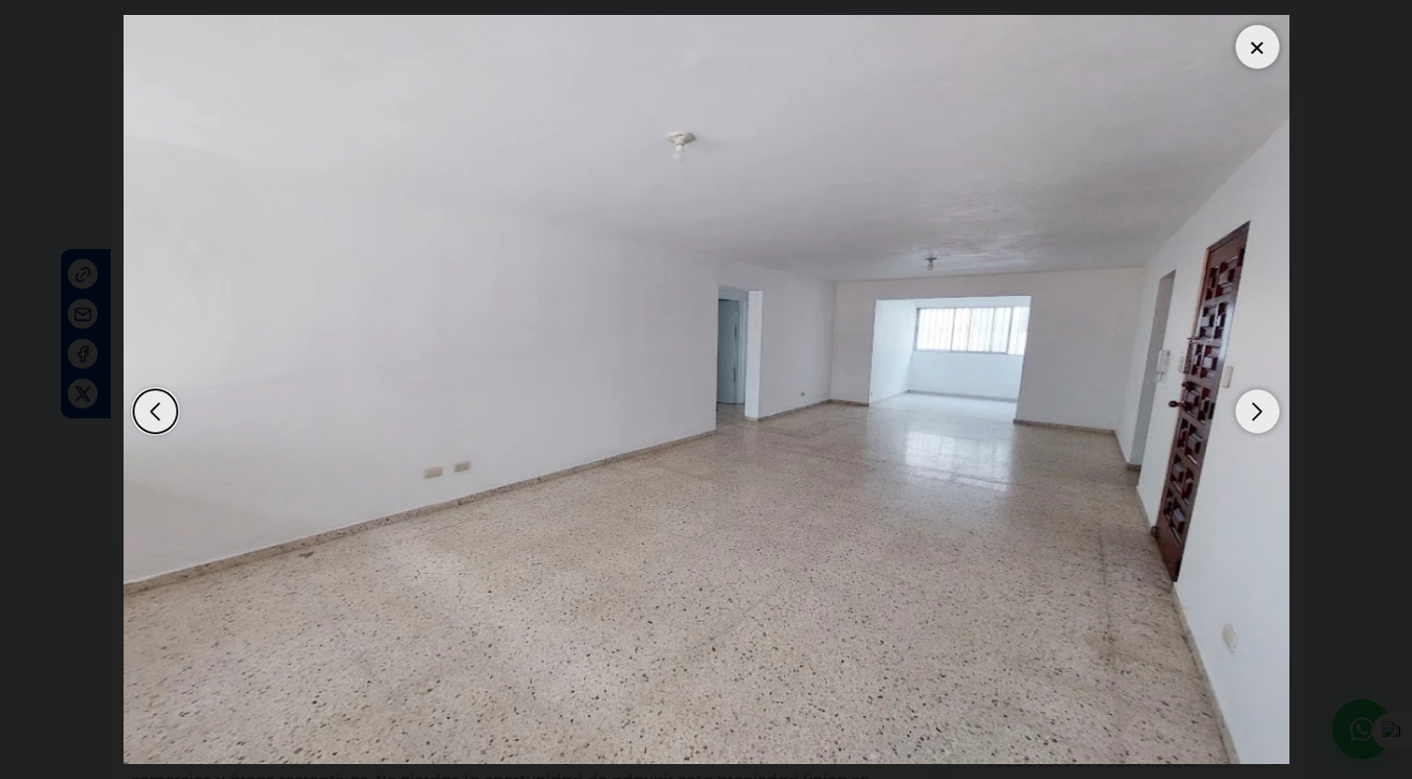
click at [1255, 411] on div "Next slide" at bounding box center [1258, 412] width 44 height 44
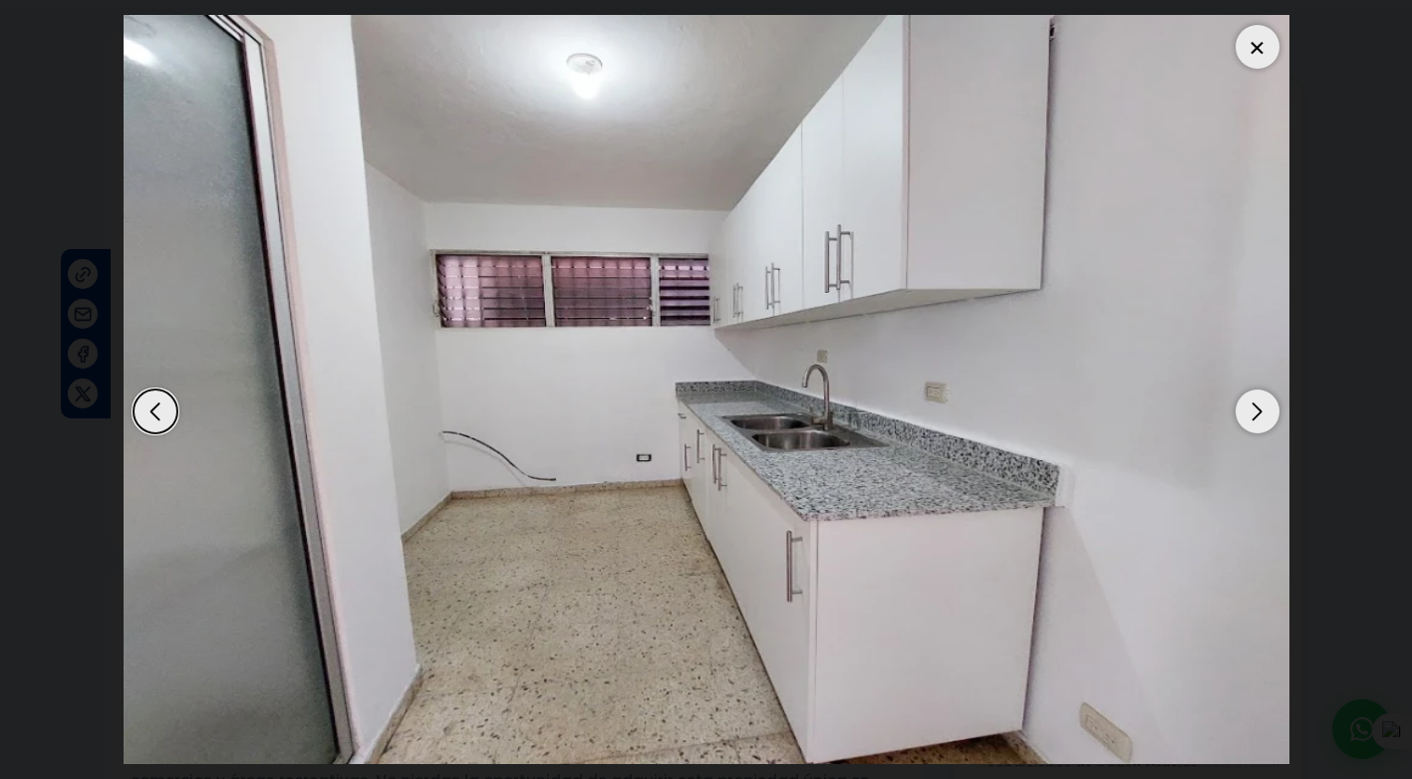
click at [1252, 411] on div "Next slide" at bounding box center [1258, 412] width 44 height 44
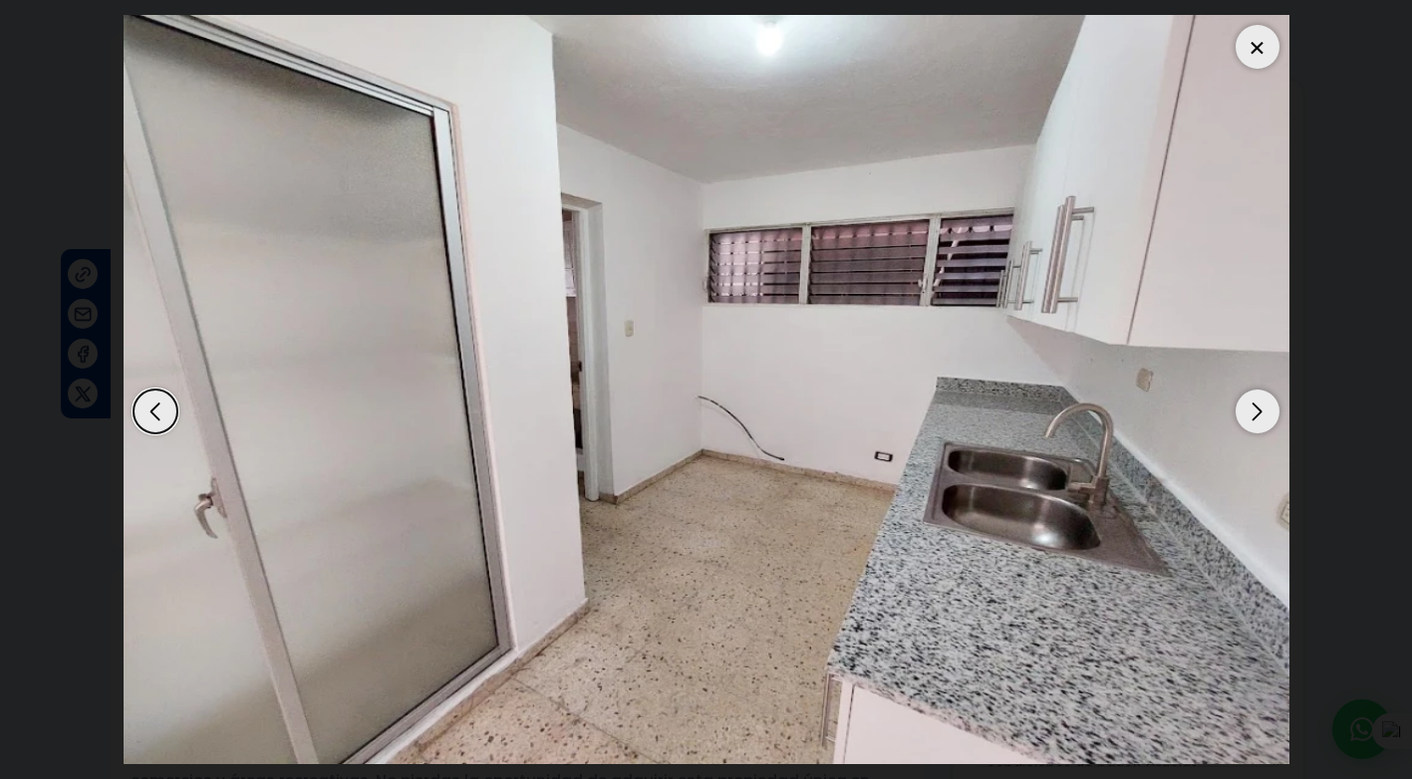
click at [1251, 411] on div "Next slide" at bounding box center [1258, 412] width 44 height 44
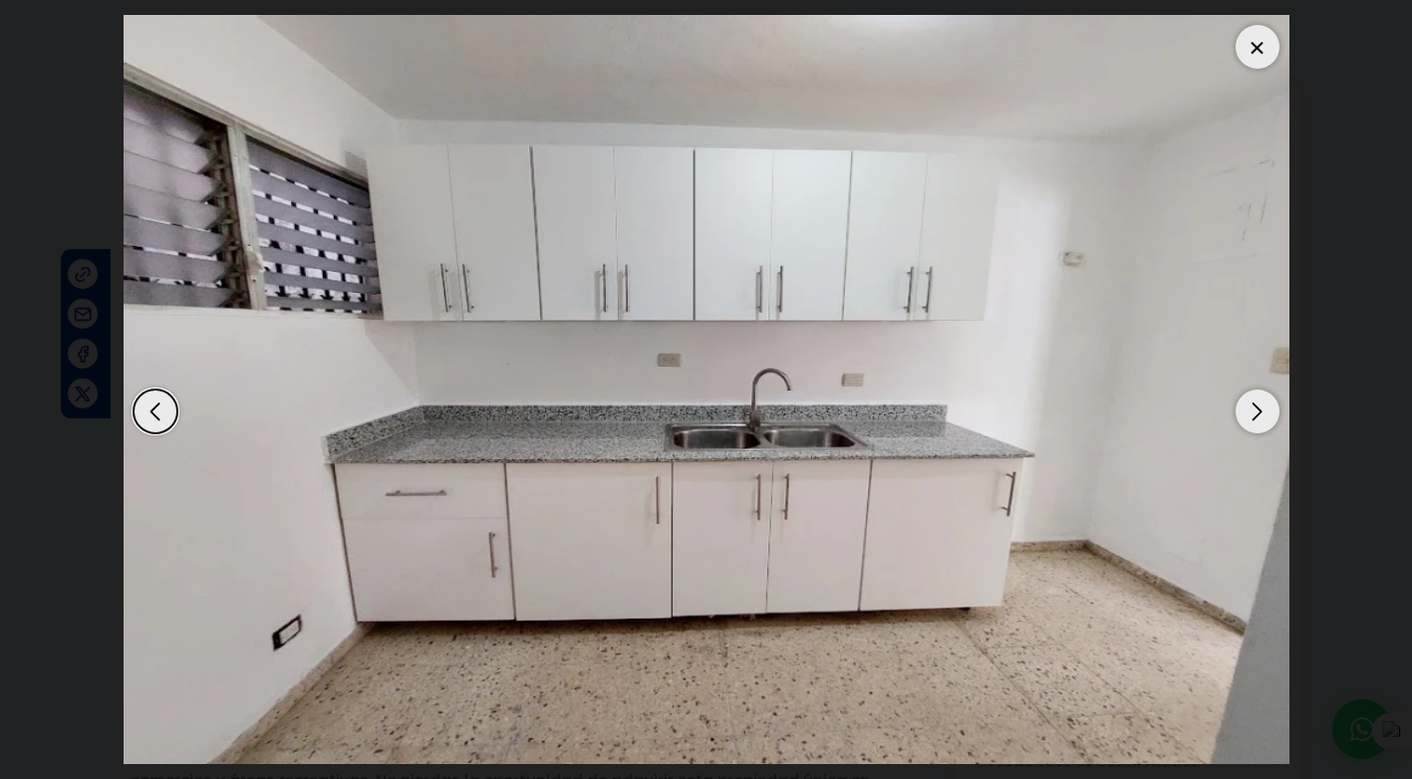
click at [1251, 411] on div "Next slide" at bounding box center [1258, 412] width 44 height 44
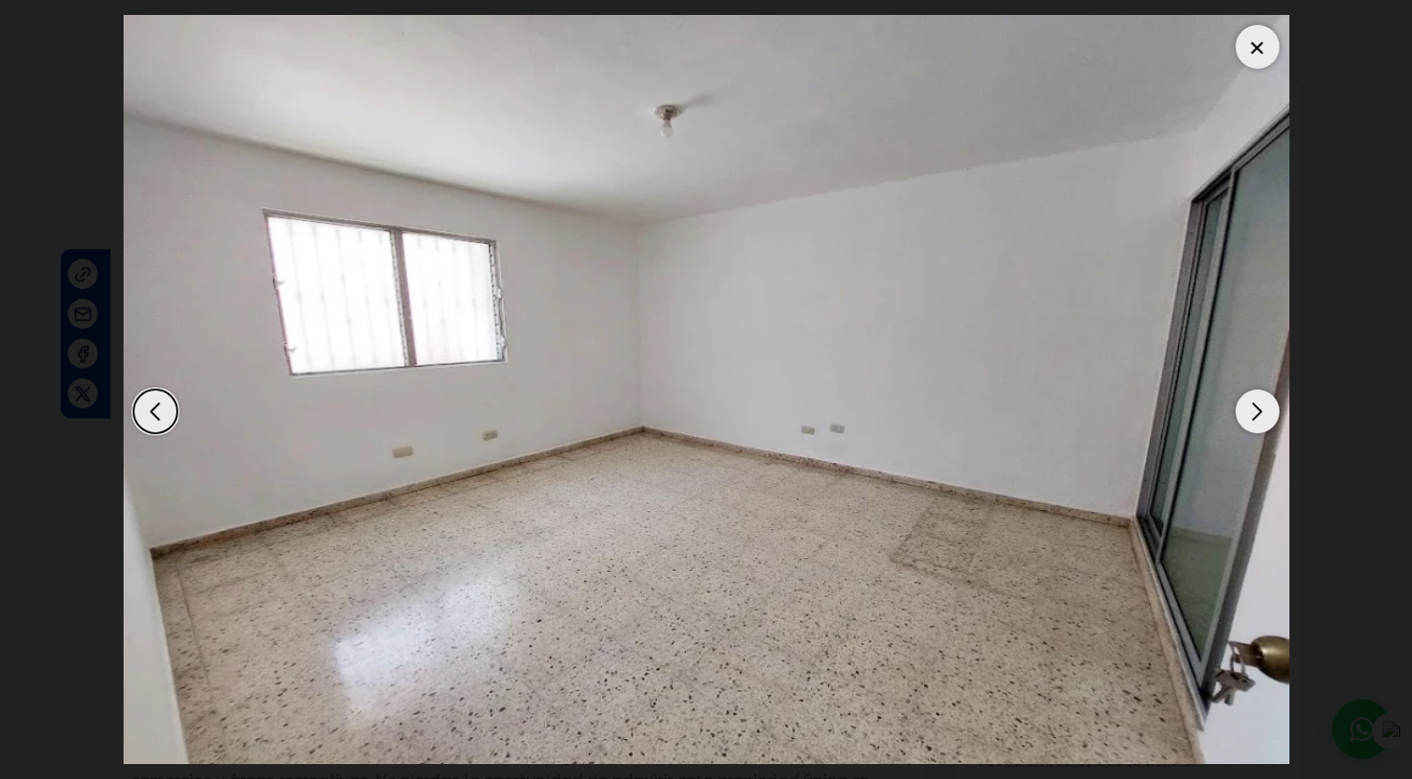
click at [1251, 412] on div "Next slide" at bounding box center [1258, 412] width 44 height 44
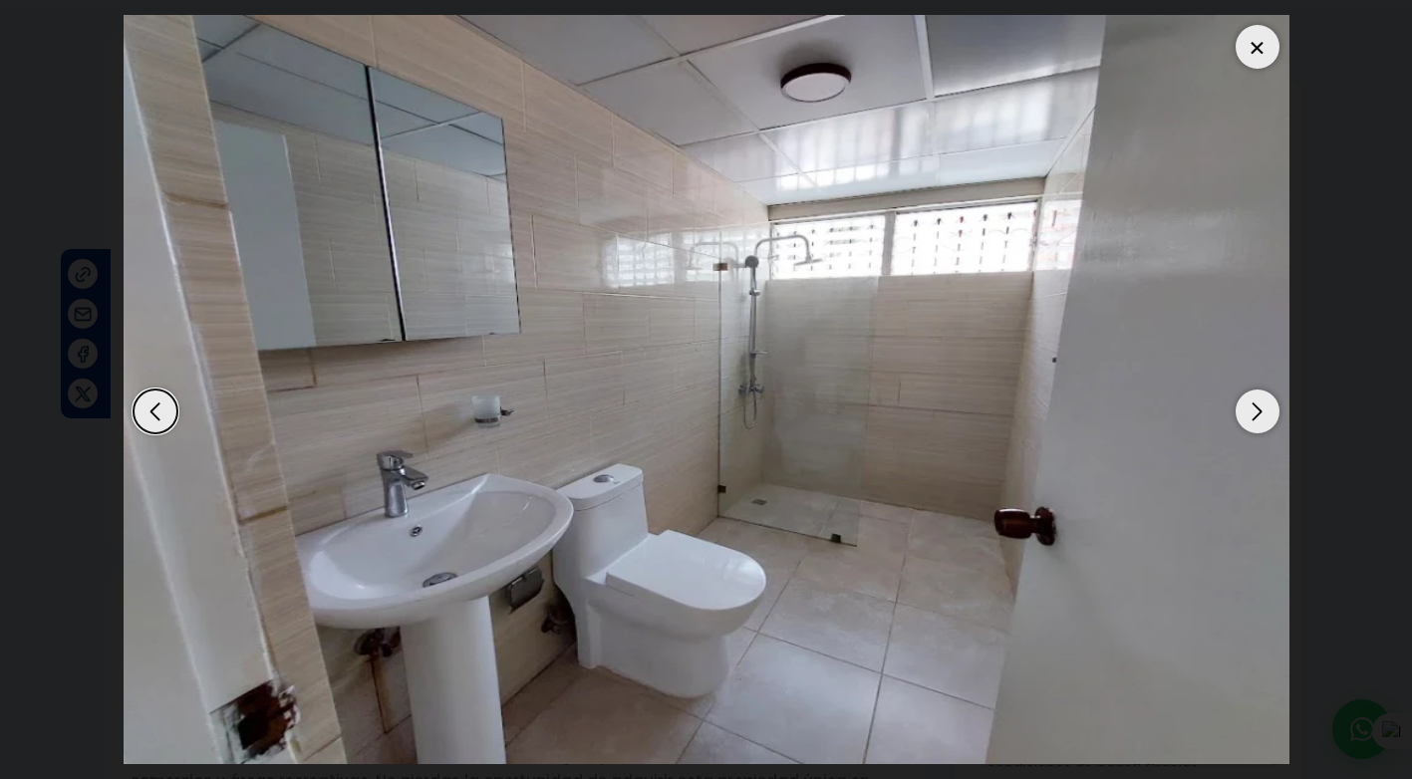
click at [1251, 413] on div "Next slide" at bounding box center [1258, 412] width 44 height 44
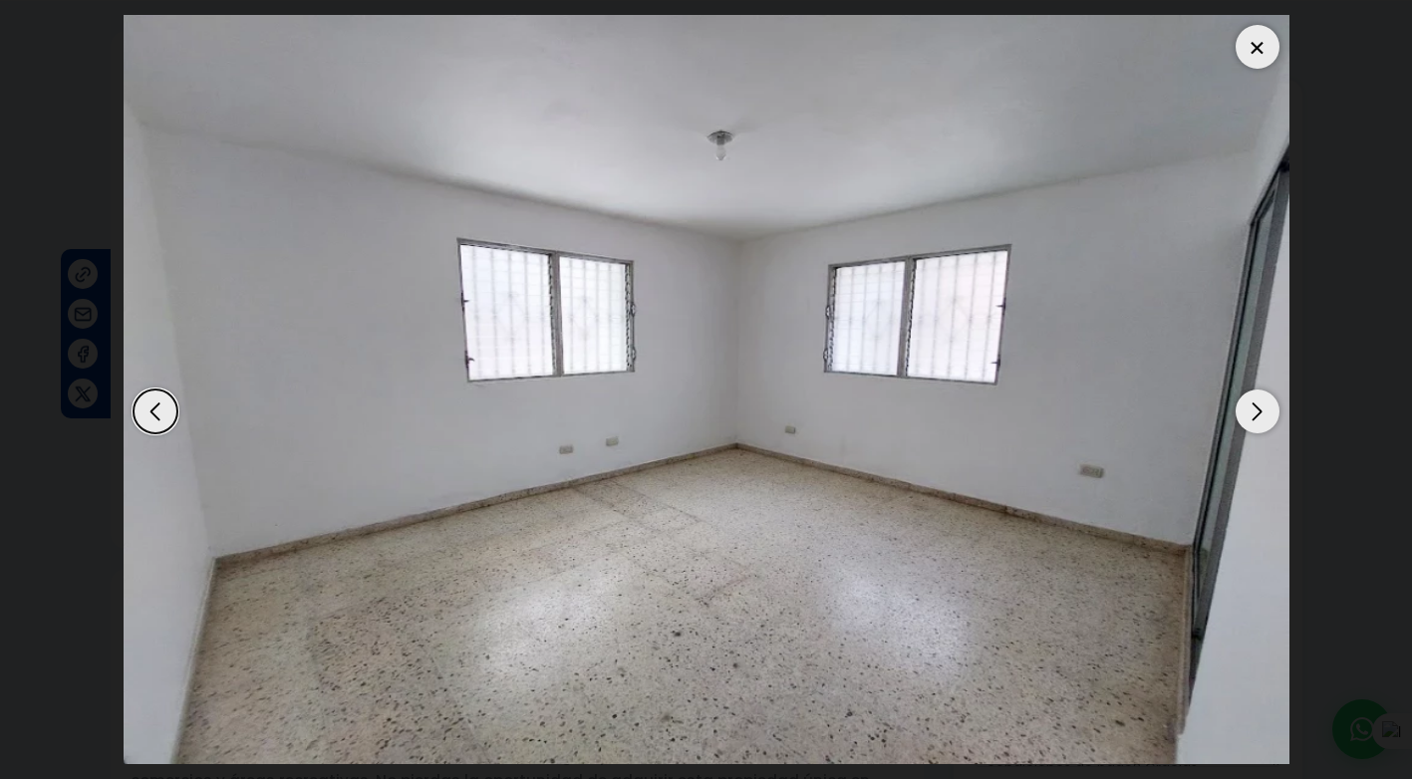
click at [1256, 36] on div at bounding box center [1258, 47] width 44 height 44
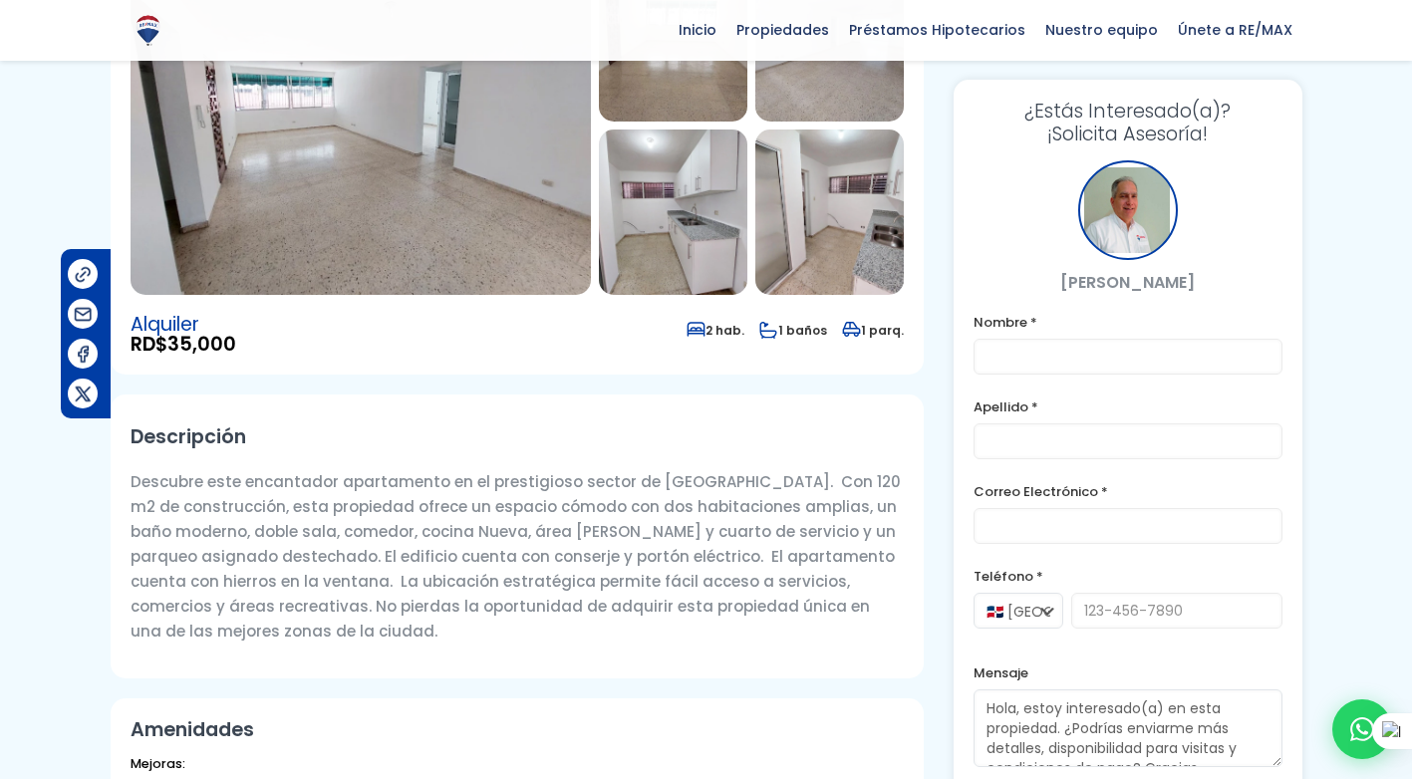
scroll to position [0, 0]
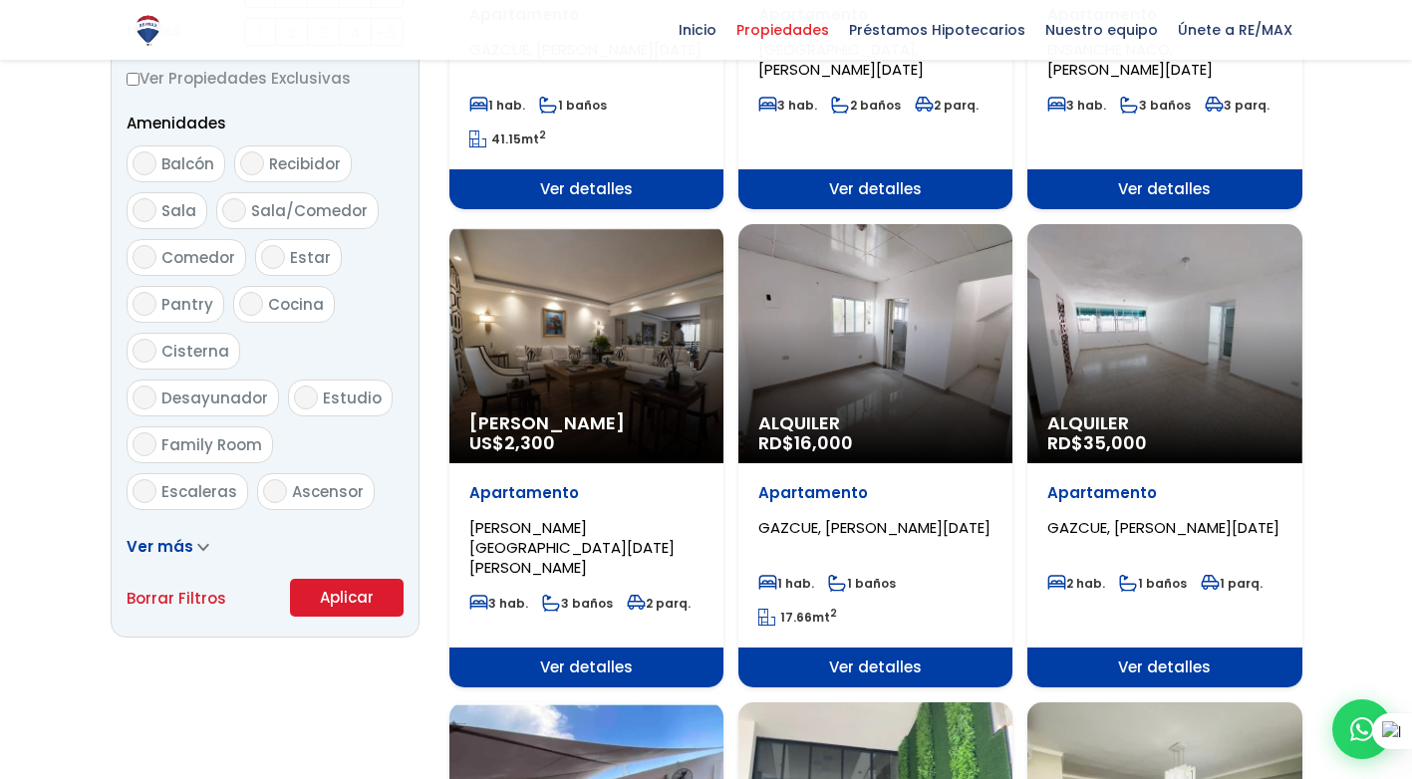
scroll to position [997, 0]
click at [1147, 369] on div "Alquiler RD$ 35,000" at bounding box center [1164, 343] width 274 height 239
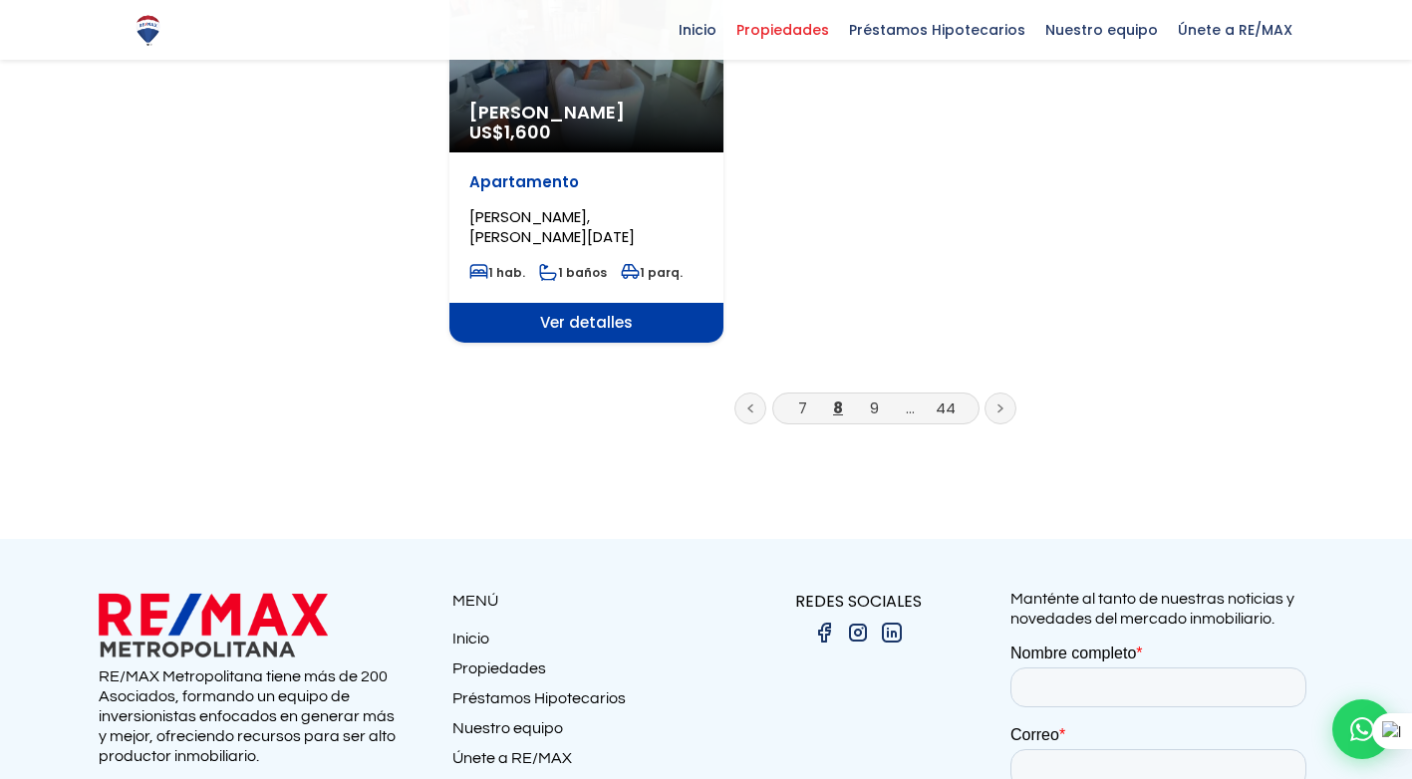
scroll to position [2783, 0]
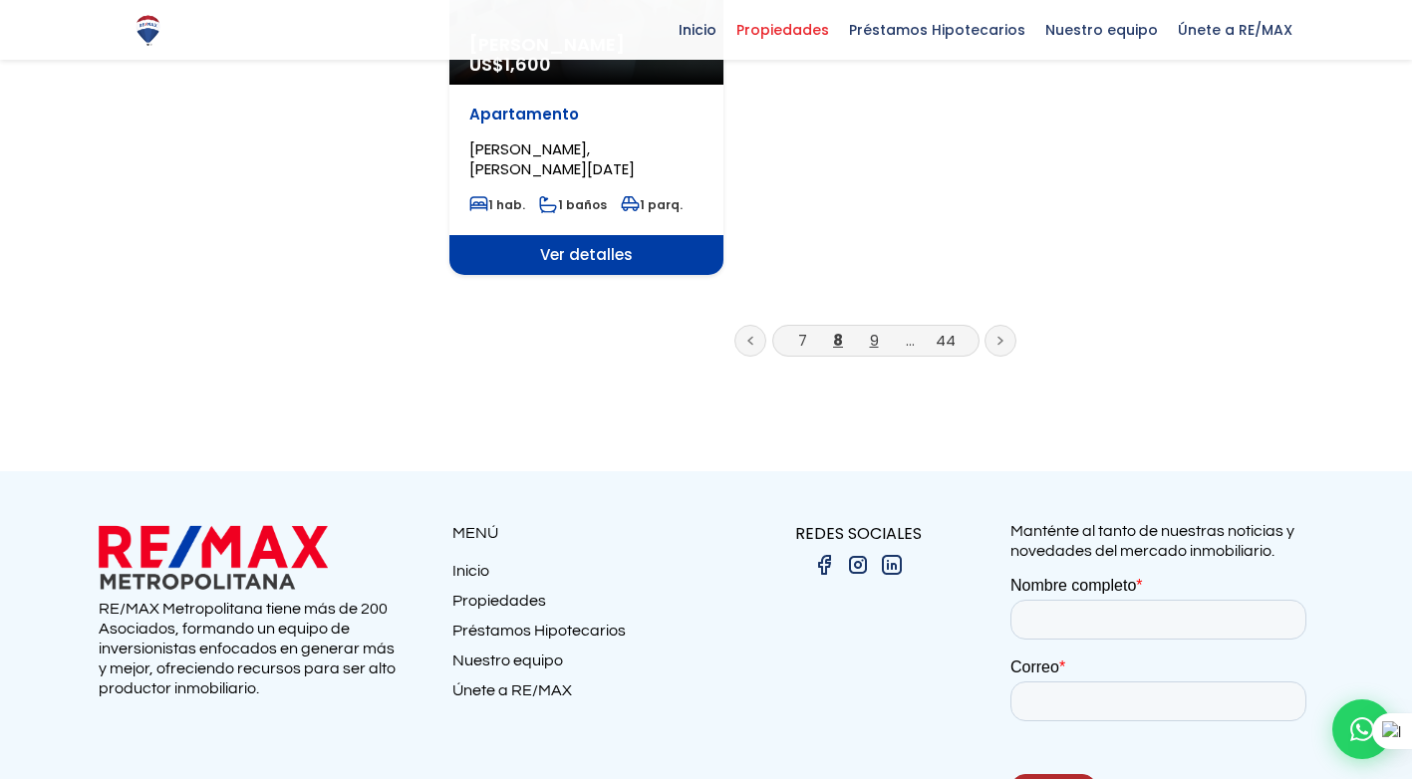
click at [875, 330] on link "9" at bounding box center [874, 340] width 9 height 21
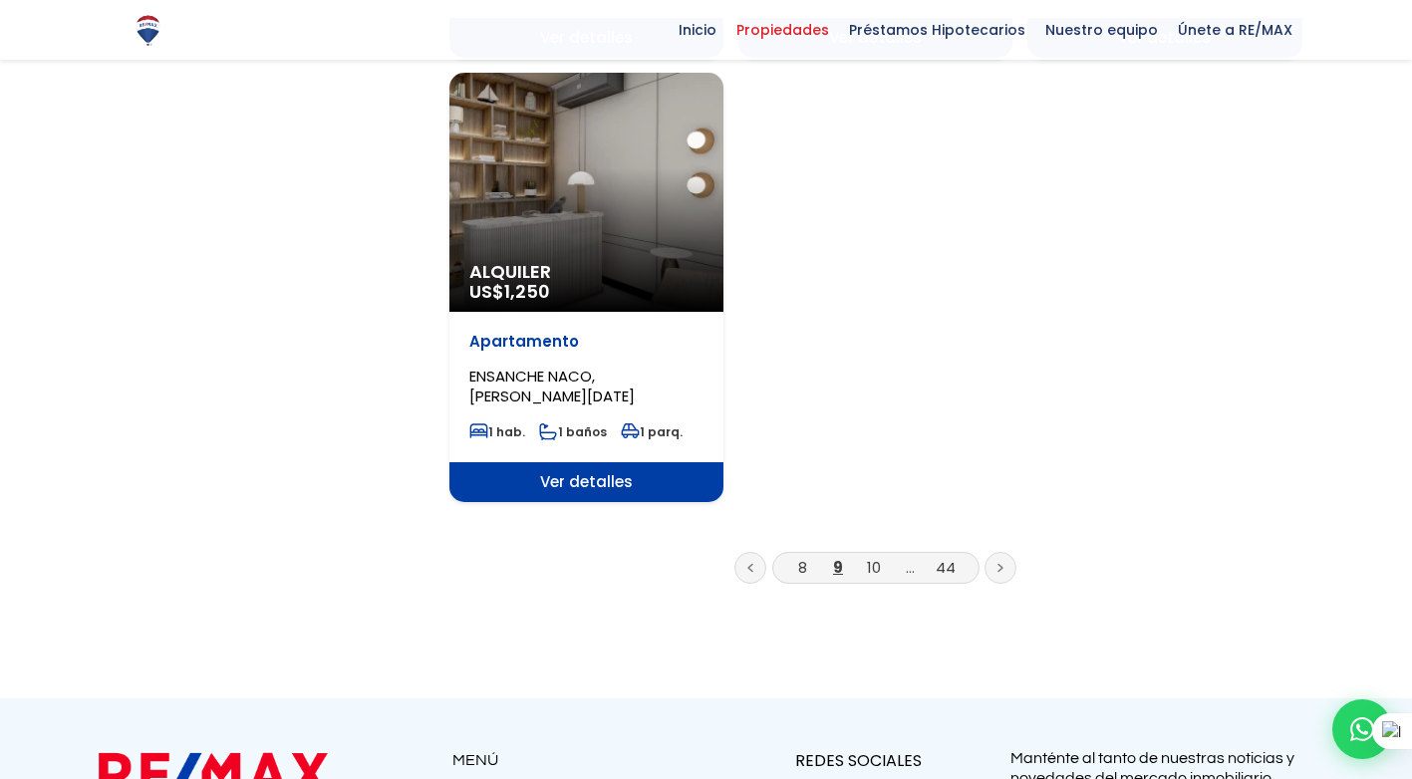
scroll to position [2491, 0]
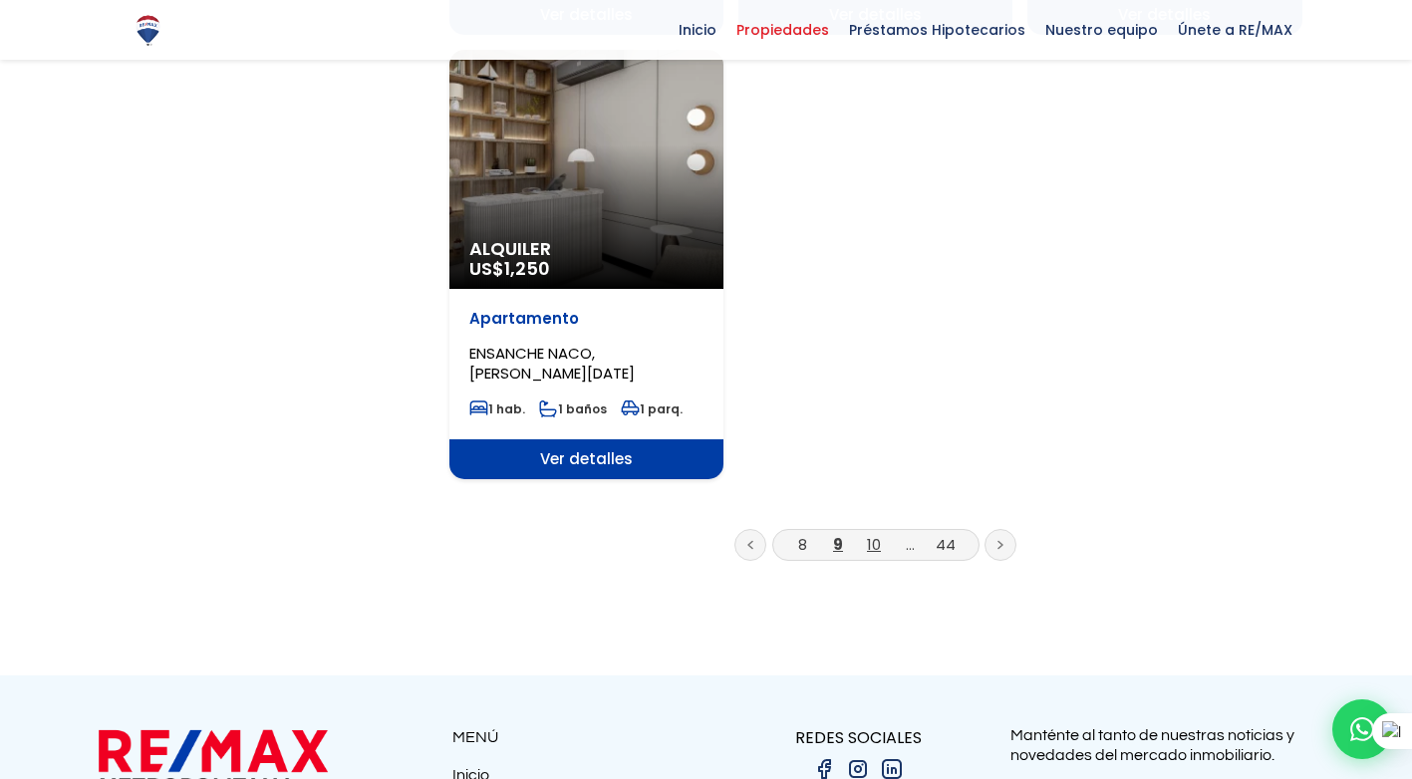
click at [877, 534] on link "10" at bounding box center [874, 544] width 14 height 21
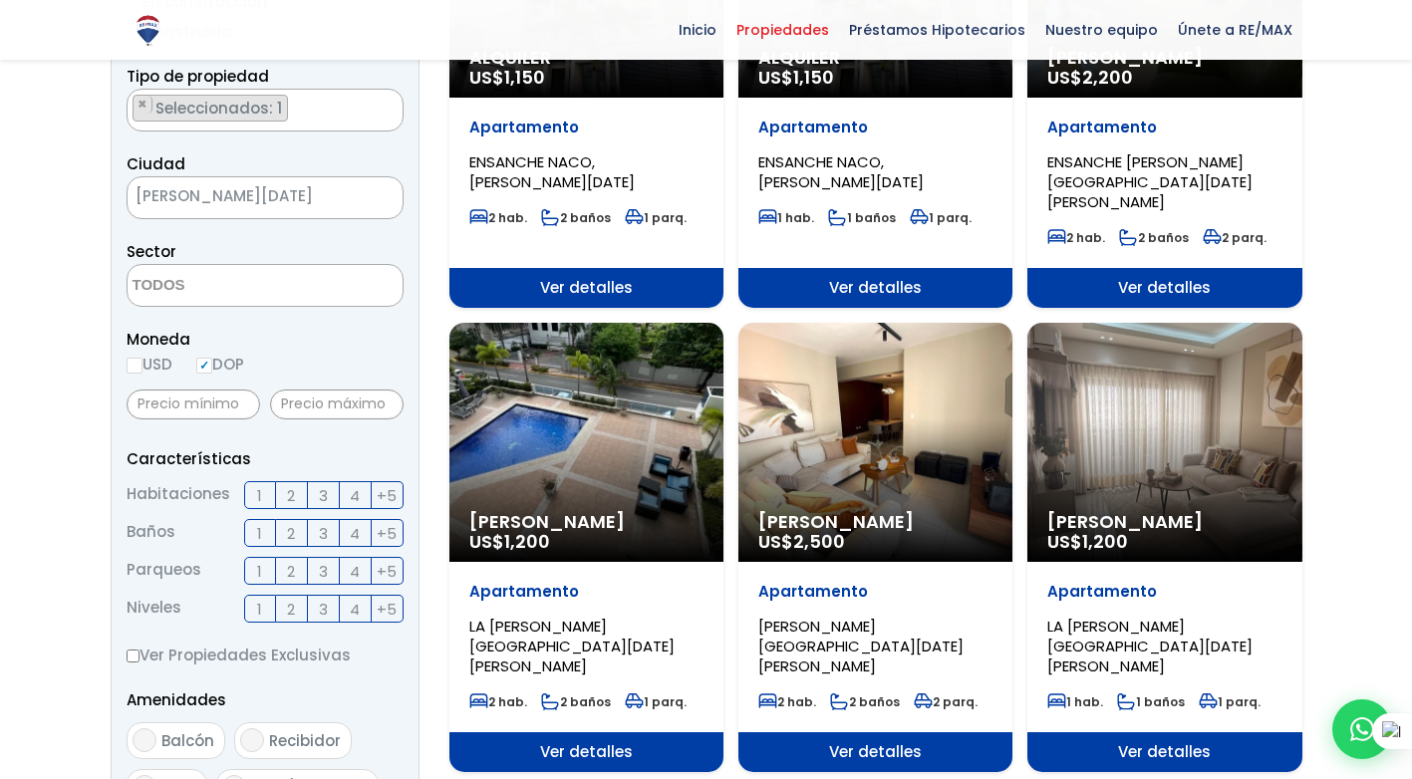
scroll to position [399, 0]
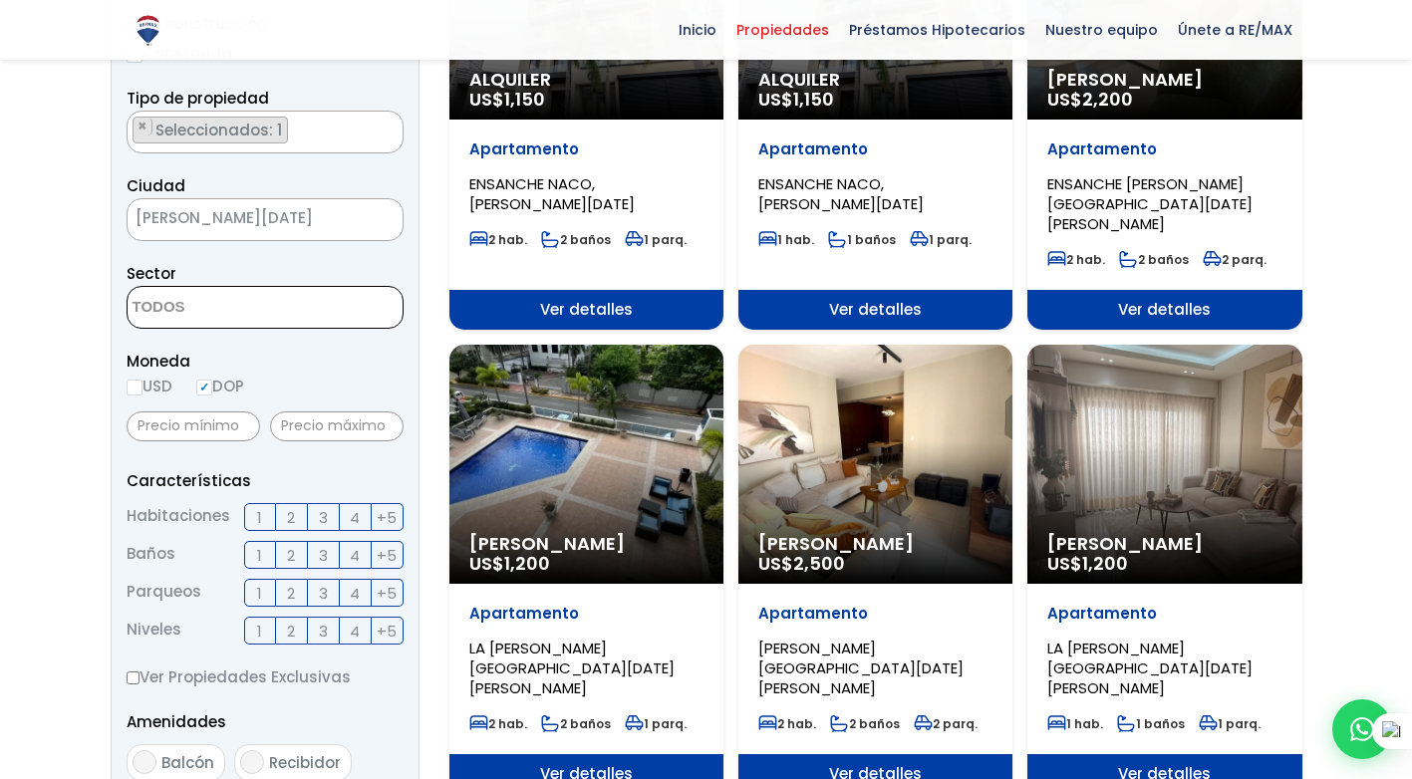
click at [284, 318] on textarea "Search" at bounding box center [224, 308] width 193 height 43
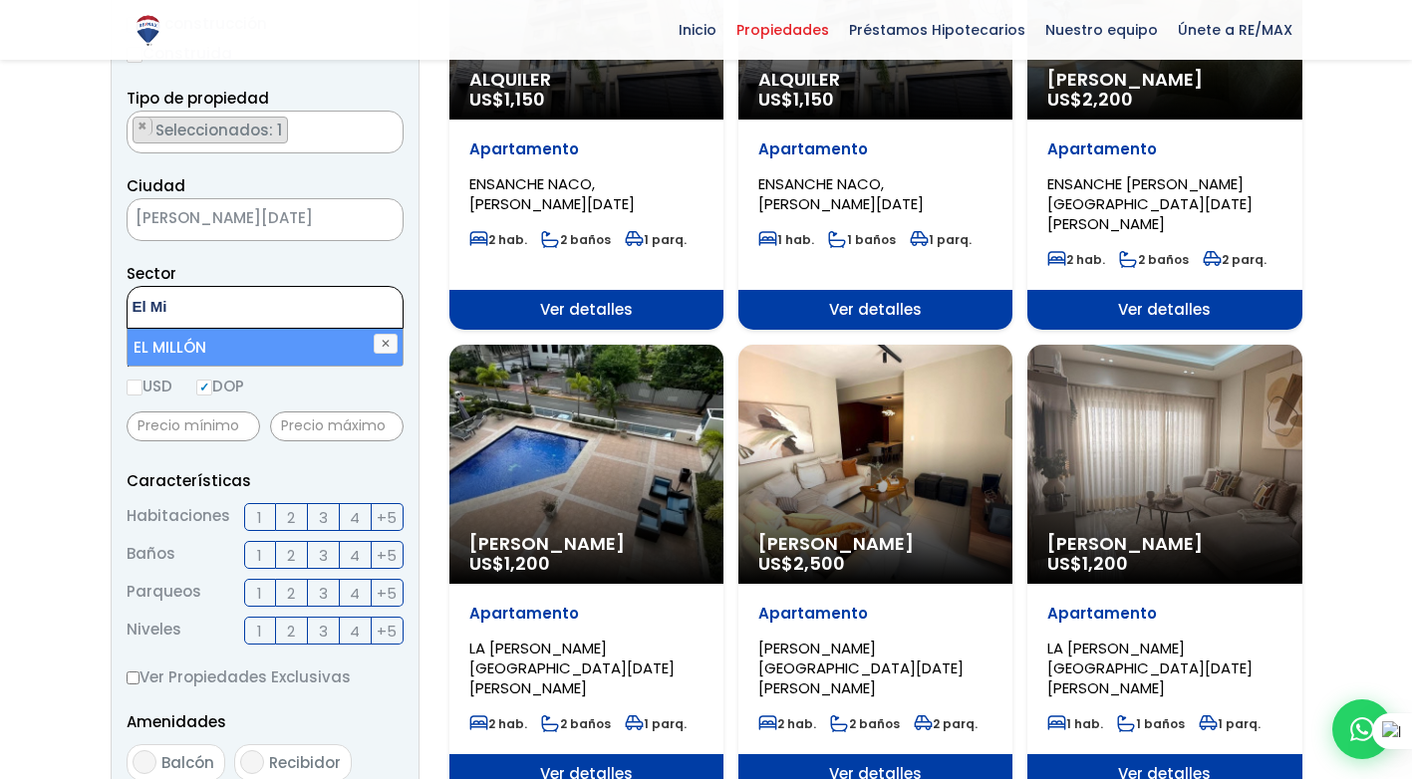
type textarea "El Mi"
click at [251, 347] on li "EL MILLÓN" at bounding box center [265, 347] width 275 height 37
select select "113"
click at [183, 344] on li "EL MILLÓN" at bounding box center [265, 347] width 275 height 37
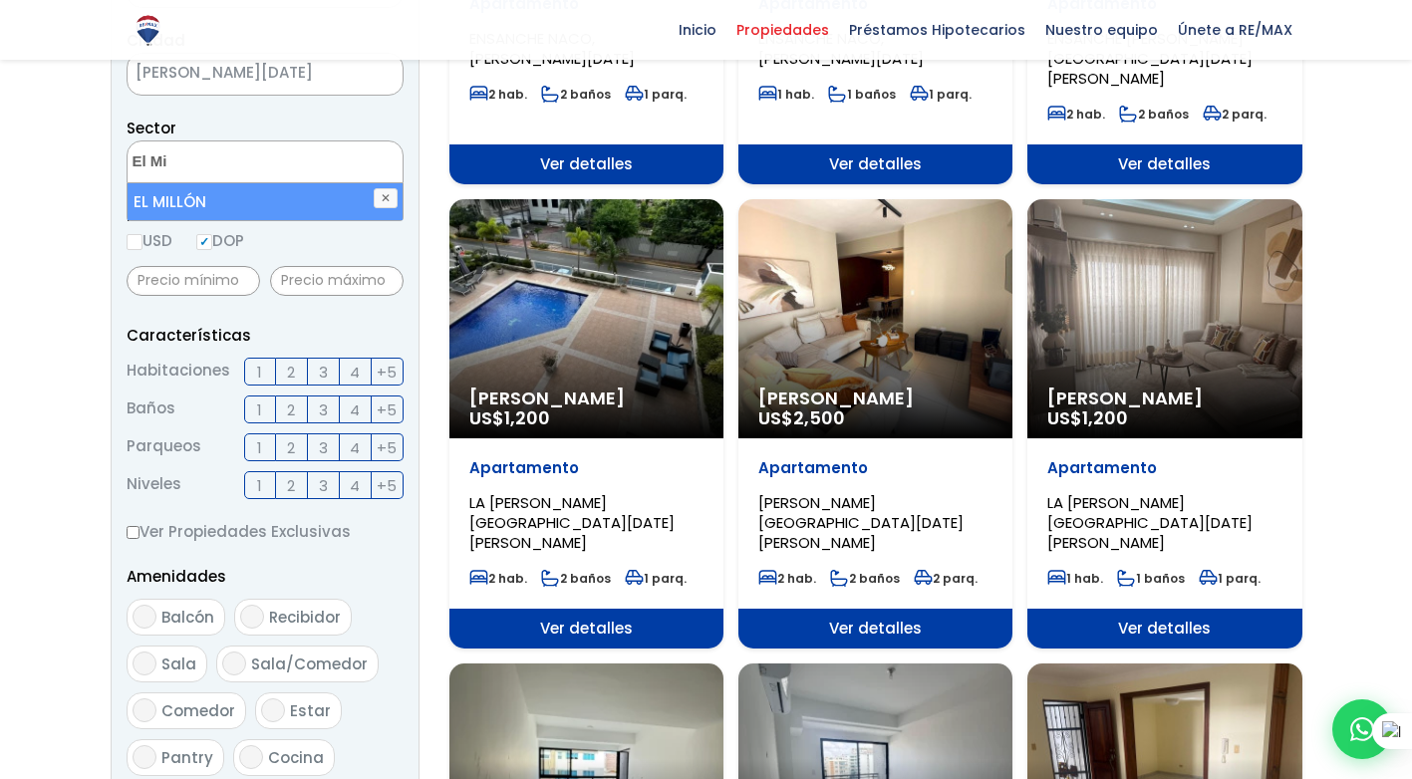
scroll to position [598, 0]
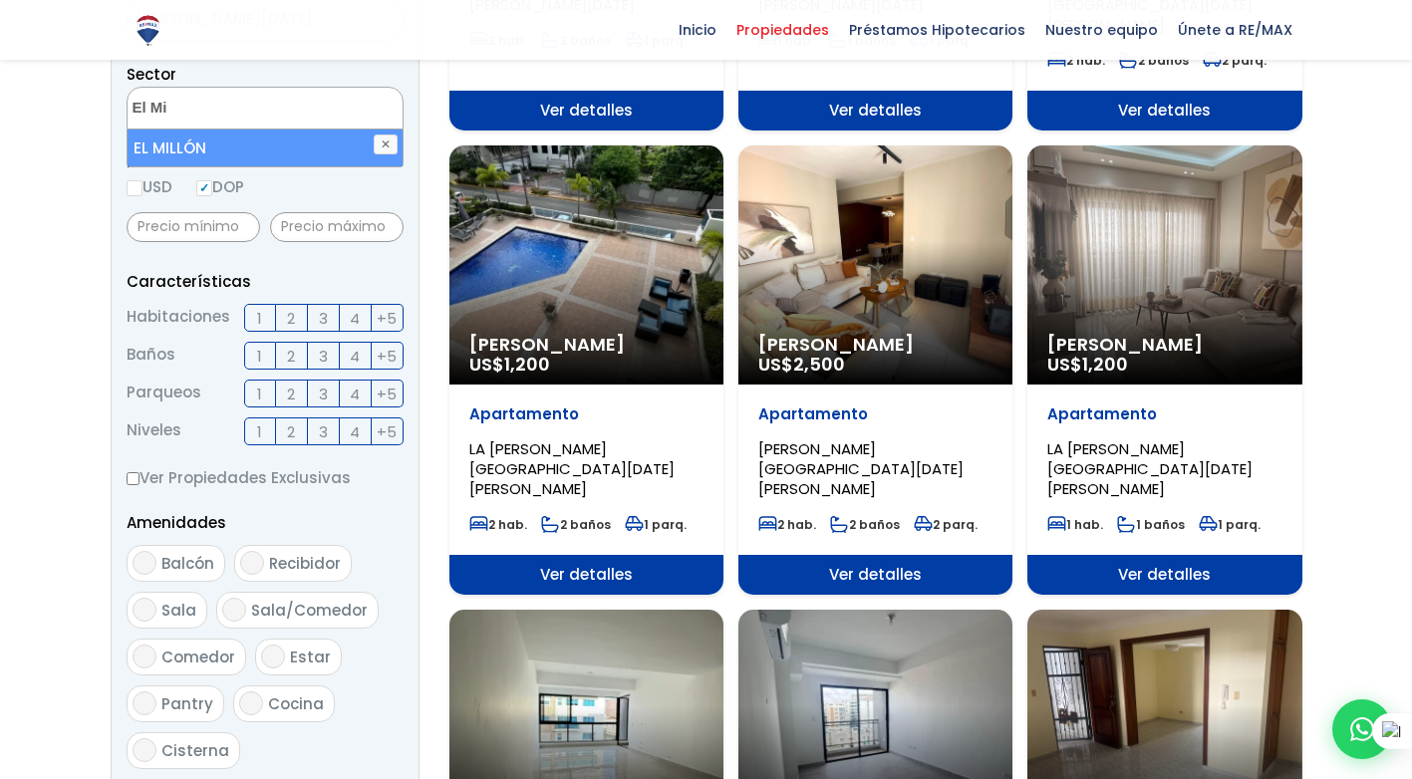
click at [168, 148] on li "EL MILLÓN" at bounding box center [265, 148] width 275 height 37
select select "113"
click at [182, 144] on li "EL MILLÓN" at bounding box center [265, 148] width 275 height 37
select select
click at [168, 105] on textarea "El Mi" at bounding box center [224, 109] width 193 height 43
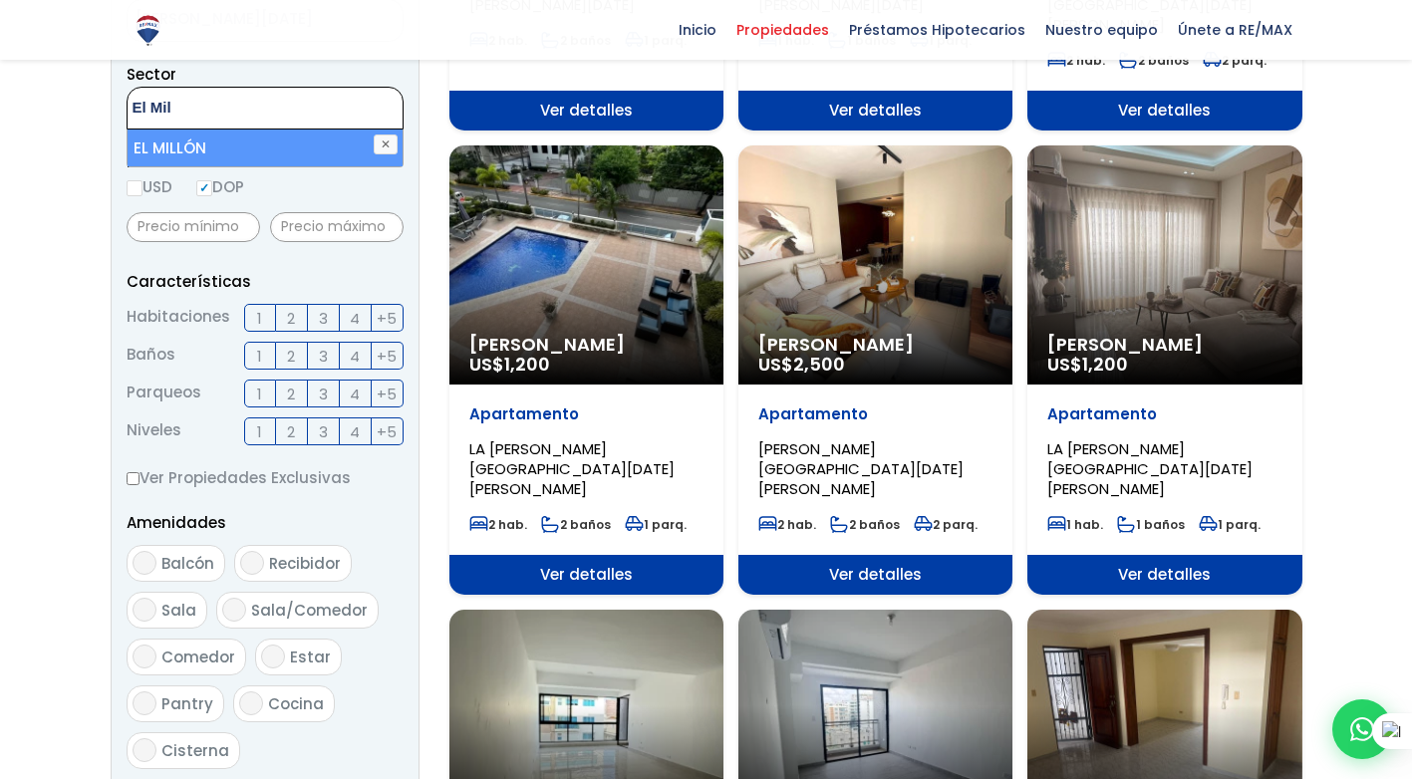
scroll to position [577, 0]
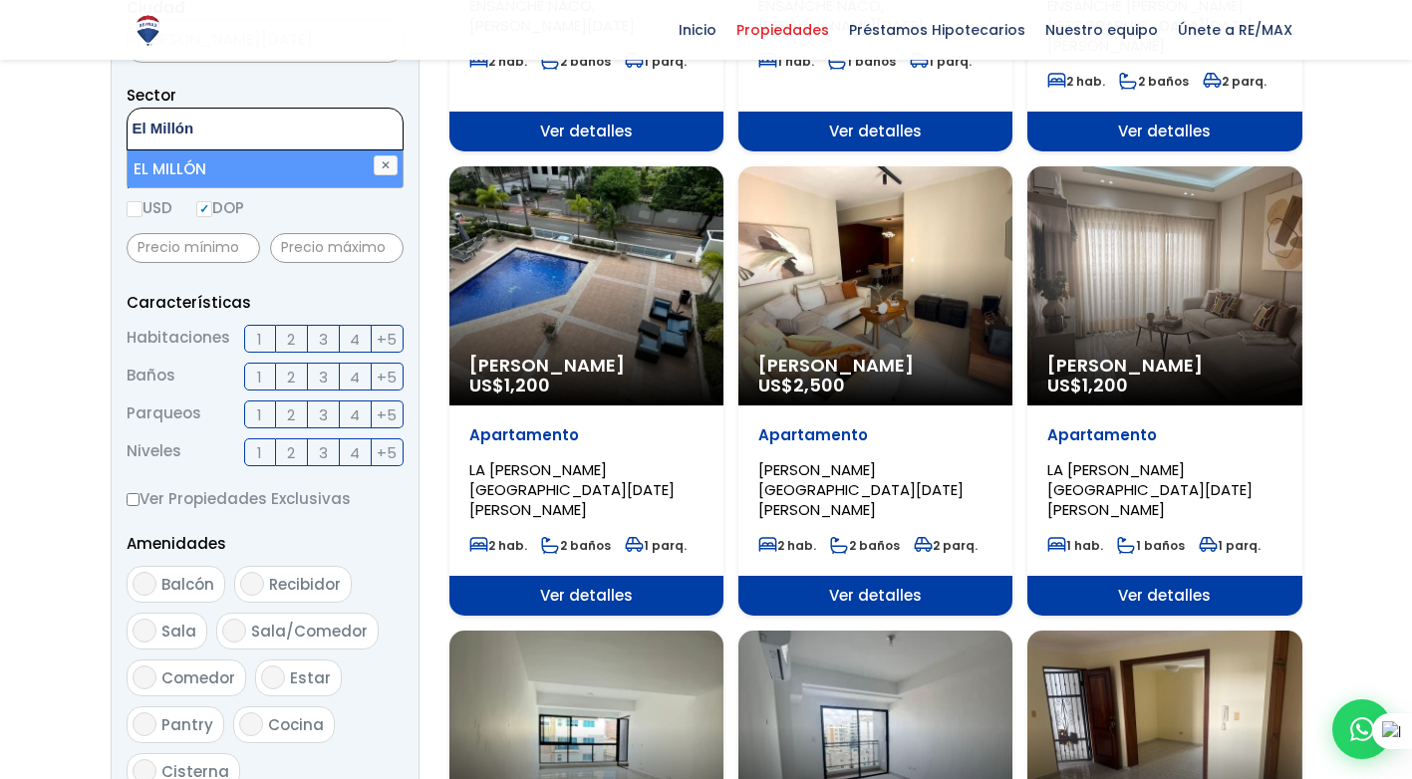
type textarea "El Millón"
click at [206, 167] on li "EL MILLÓN" at bounding box center [265, 168] width 275 height 37
select select "113"
click at [211, 159] on li "EL MILLÓN" at bounding box center [265, 168] width 275 height 37
select select
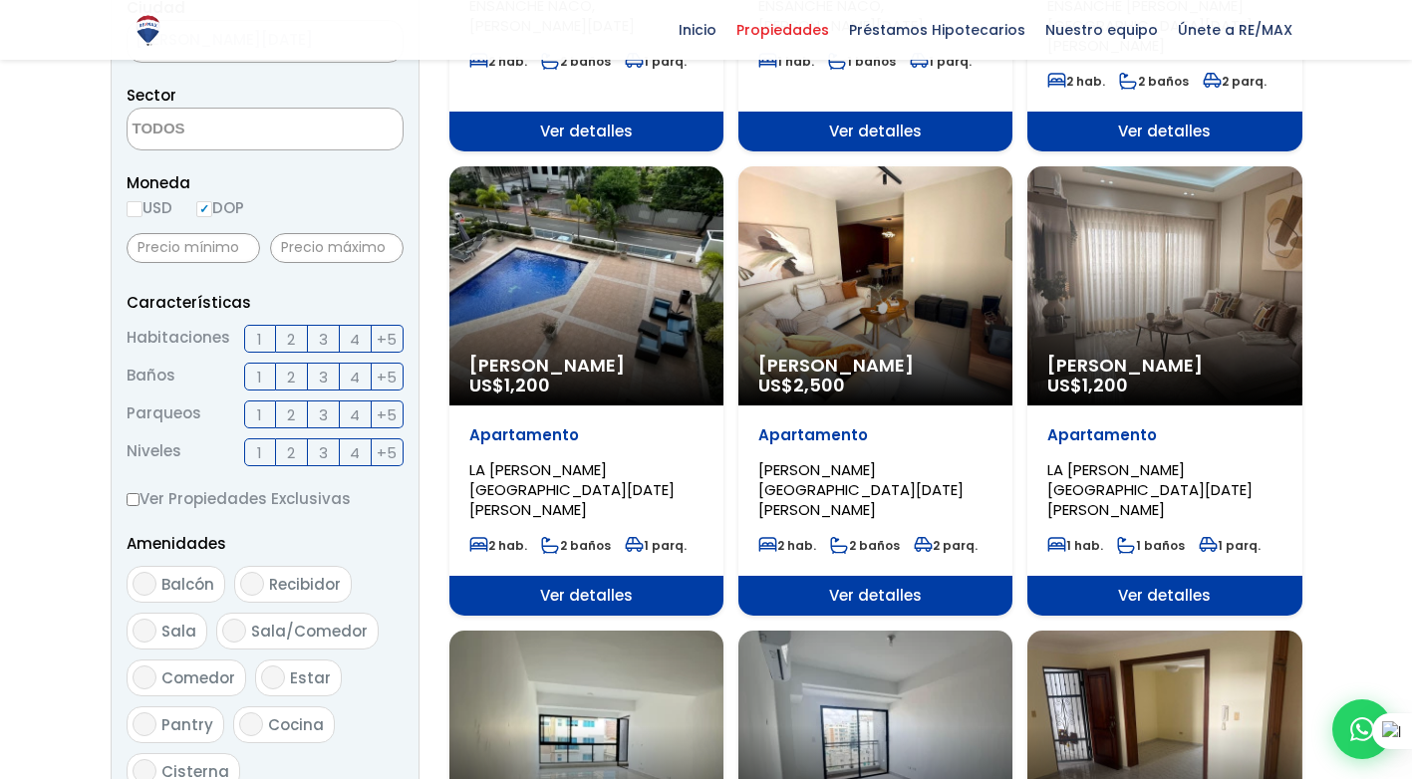
scroll to position [566, 0]
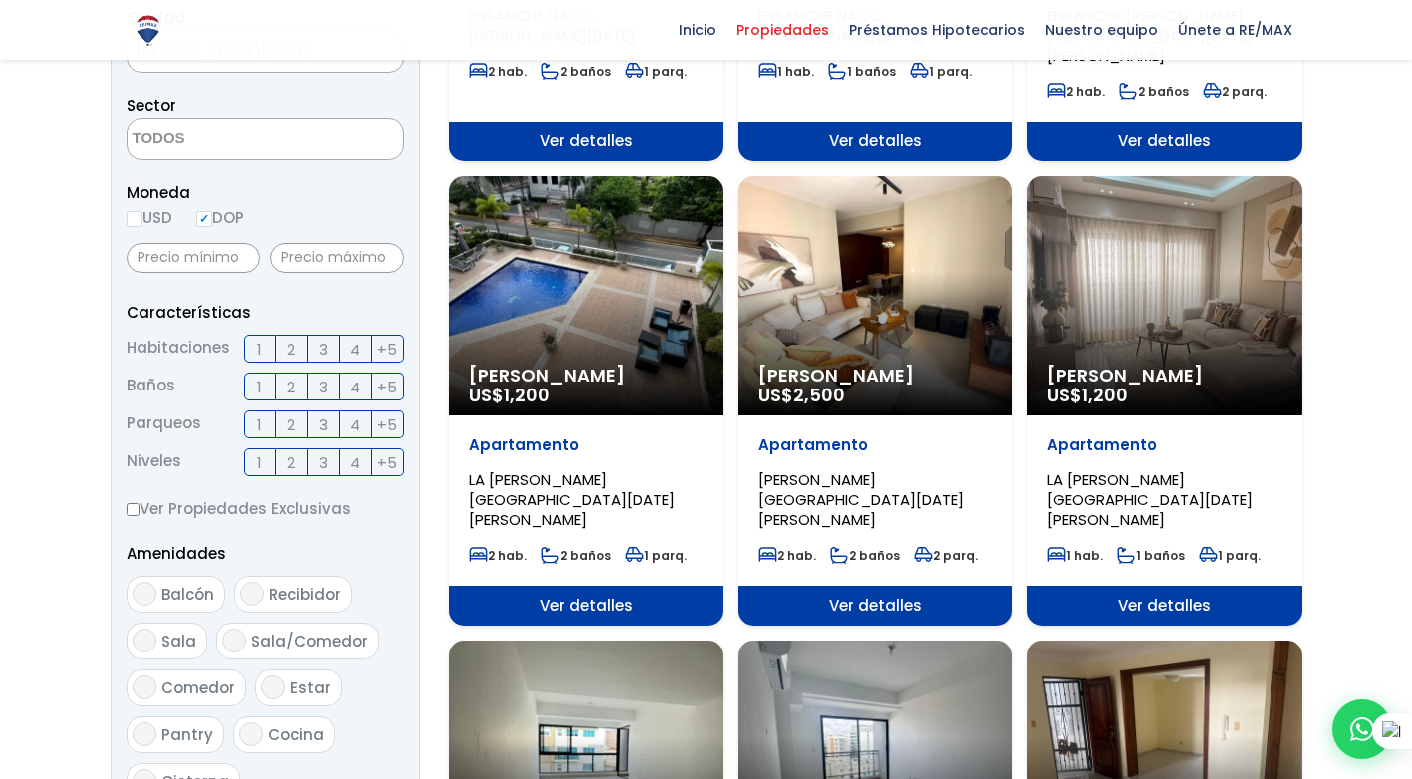
click at [375, 565] on form "Comprar Alquilar En construcción Construida Tipo de propiedad APARTAMENTO CASA …" at bounding box center [265, 407] width 277 height 1279
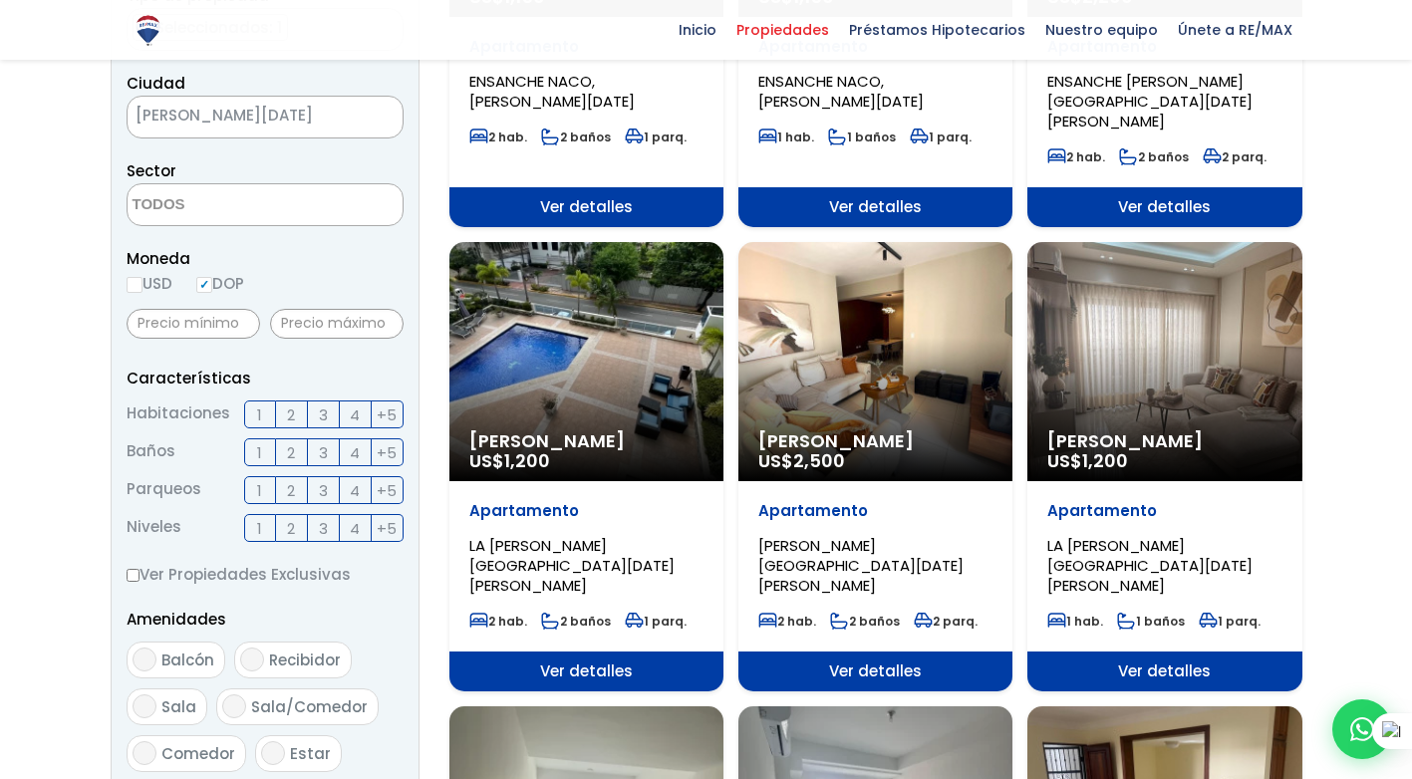
scroll to position [466, 0]
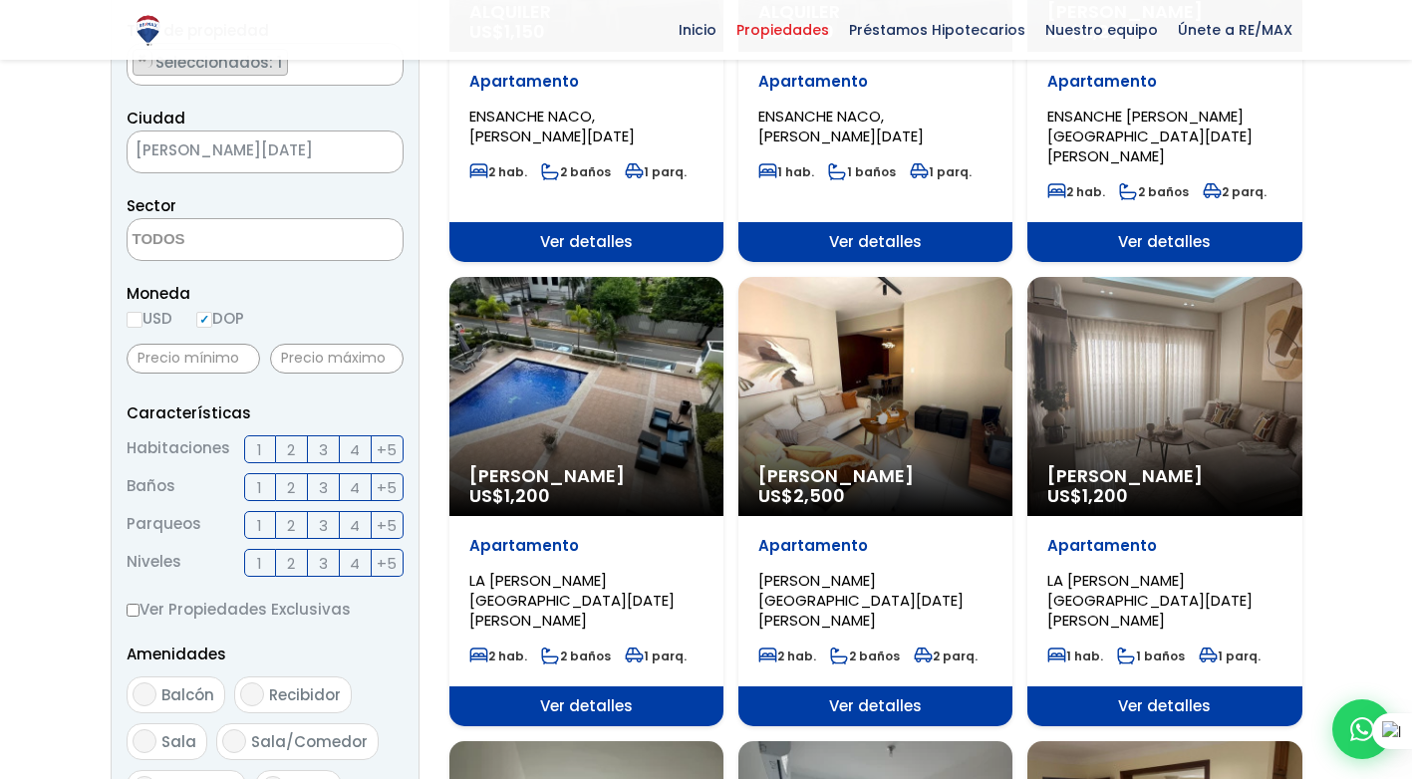
click at [291, 249] on textarea "Search" at bounding box center [224, 240] width 193 height 43
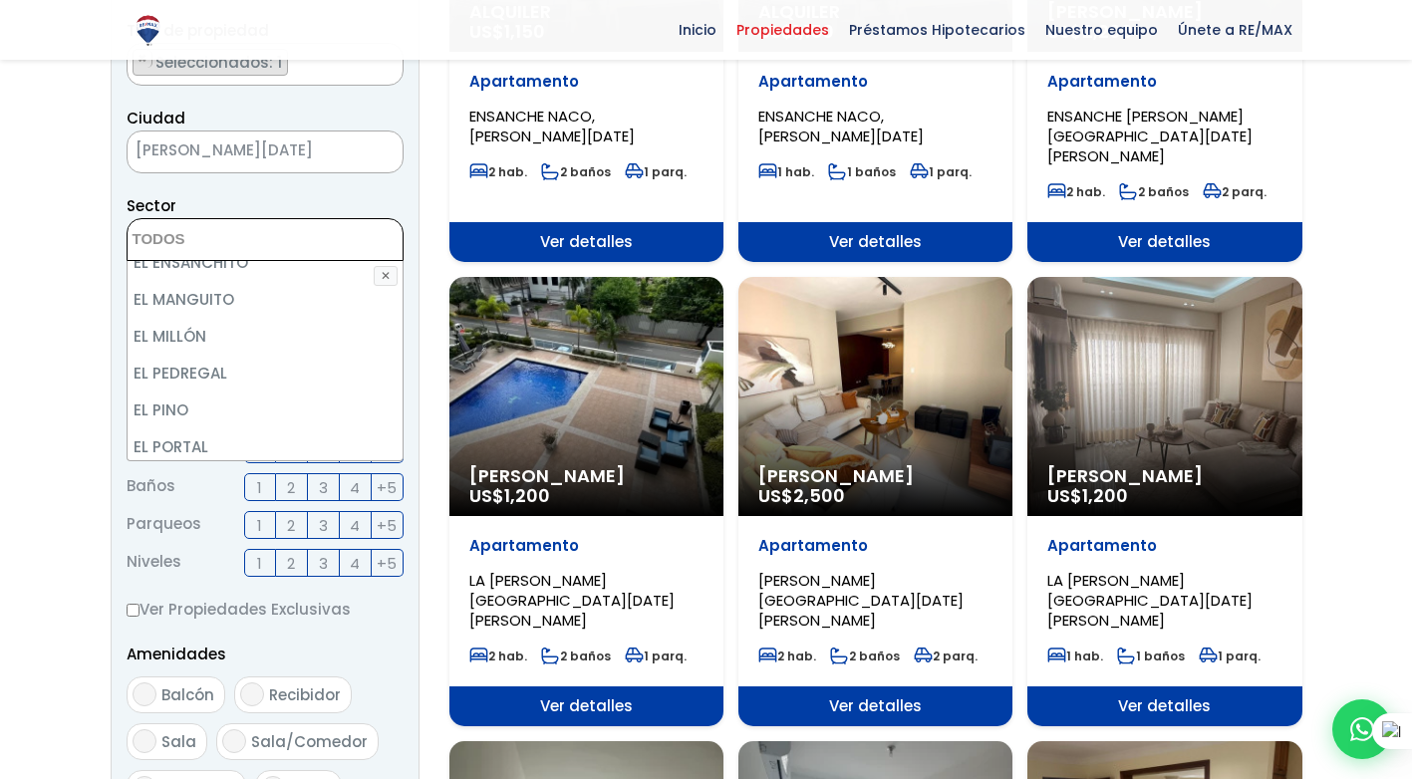
scroll to position [2192, 0]
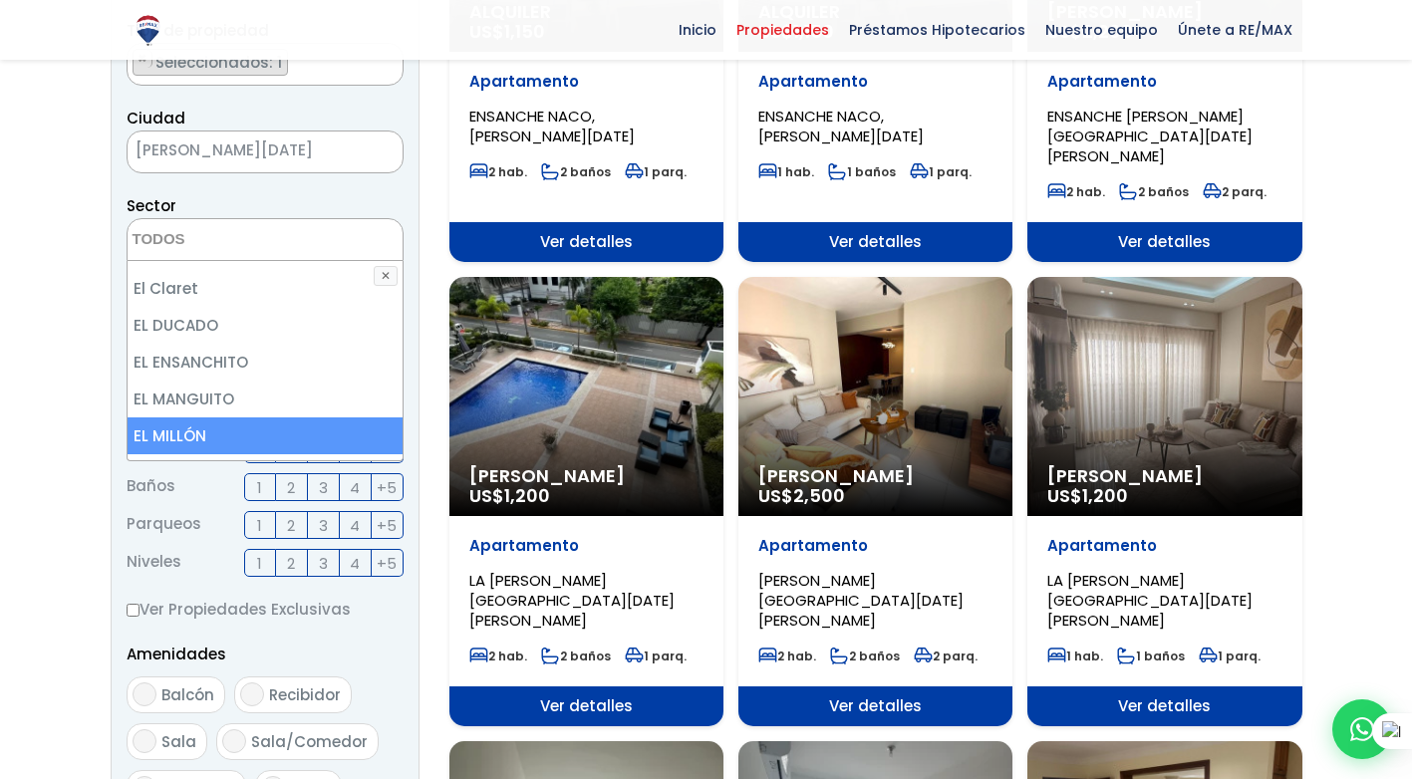
click at [196, 418] on li "EL MILLÓN" at bounding box center [265, 436] width 275 height 37
select select "113"
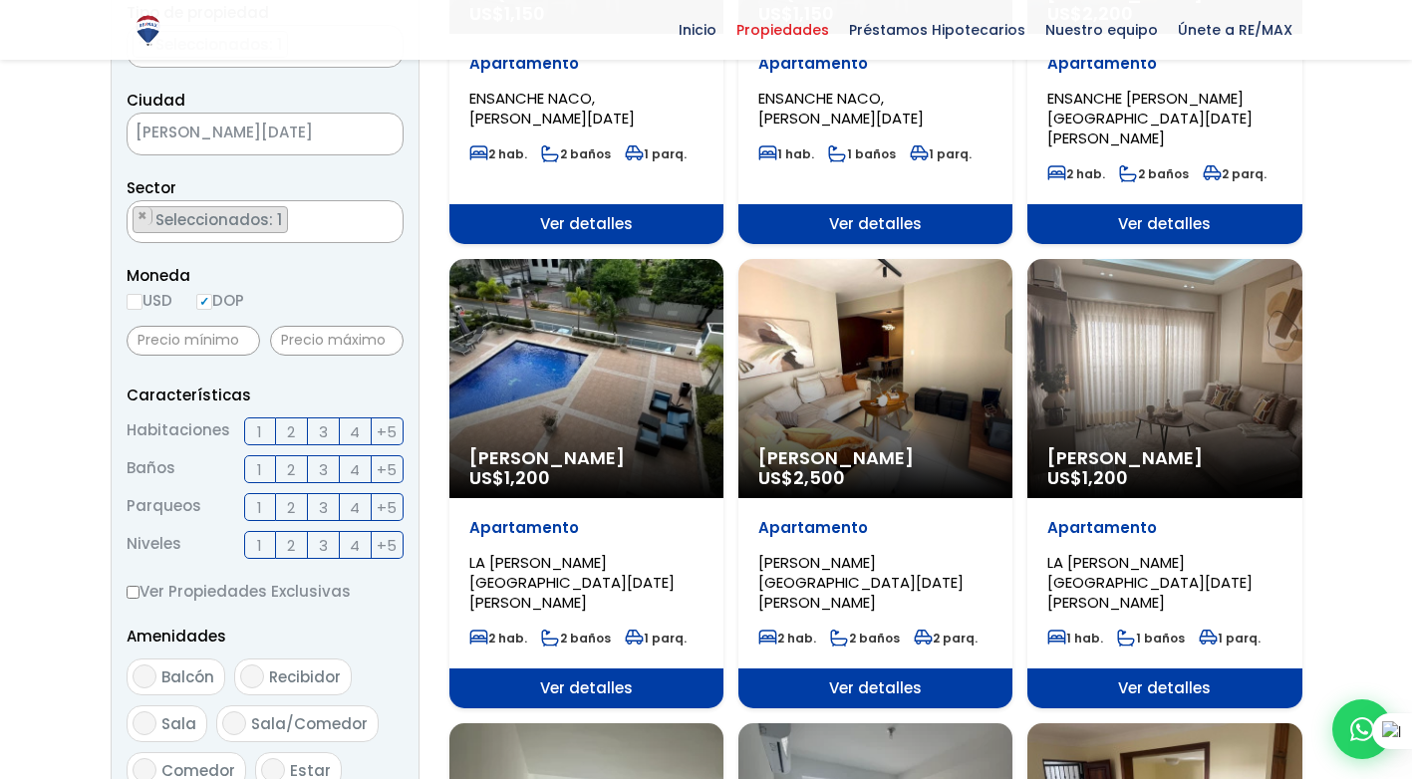
scroll to position [965, 0]
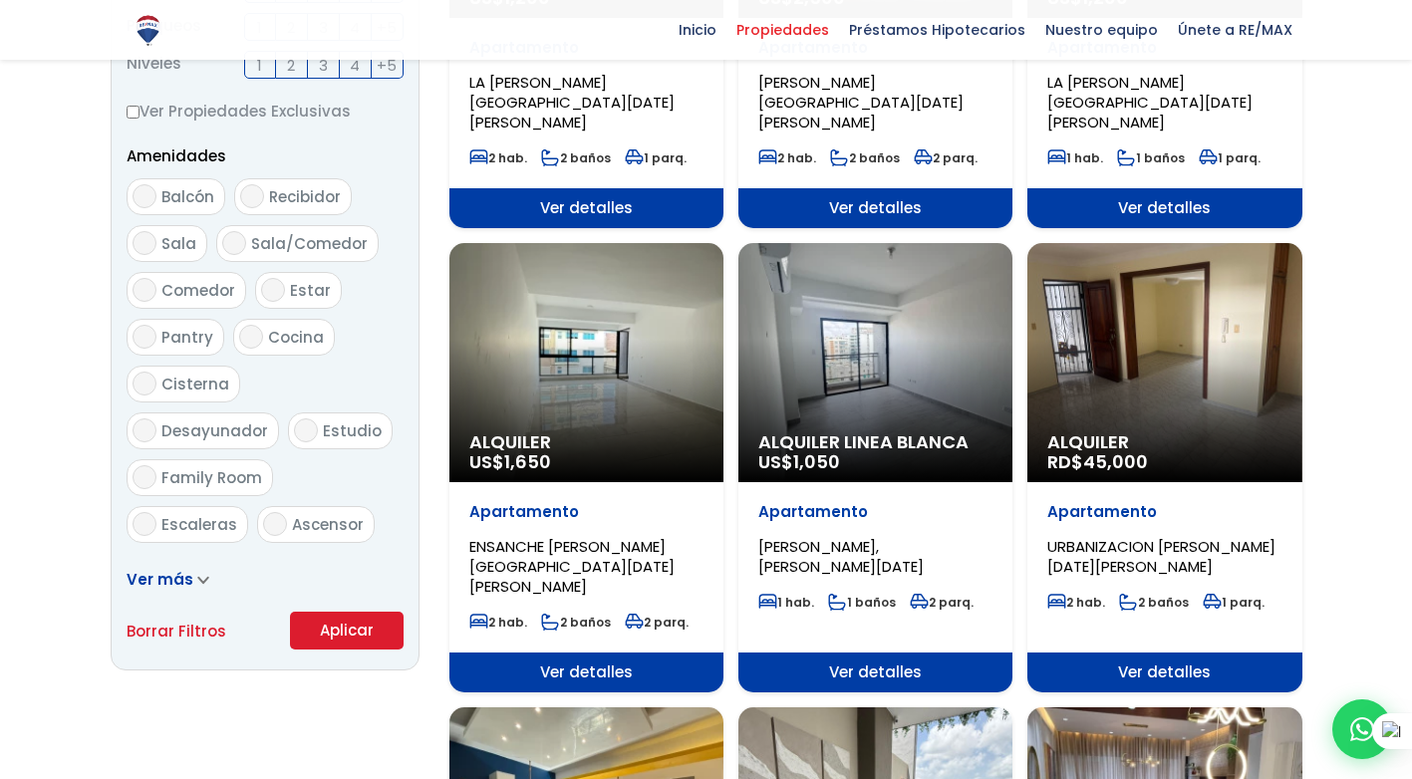
click at [371, 628] on button "Aplicar" at bounding box center [347, 631] width 114 height 38
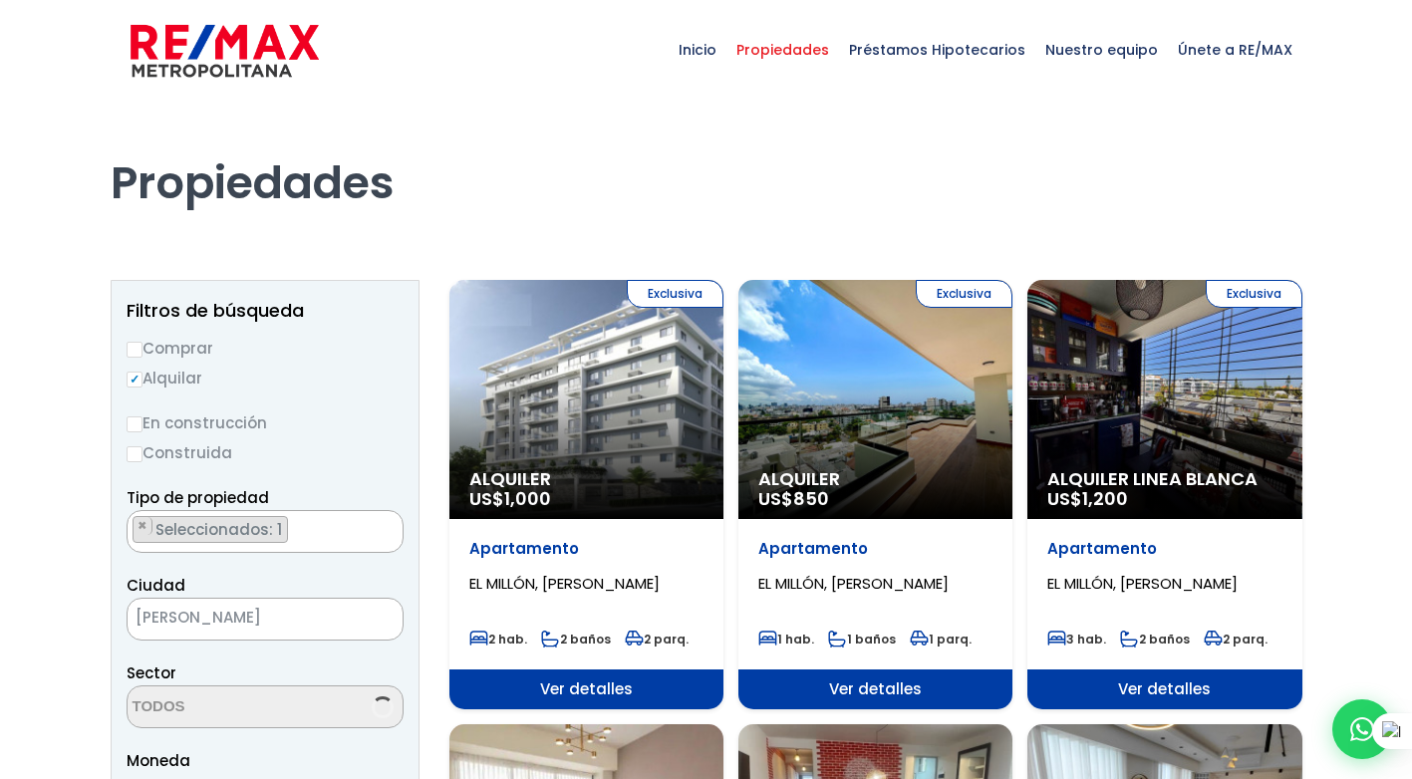
scroll to position [1398, 0]
select select "113"
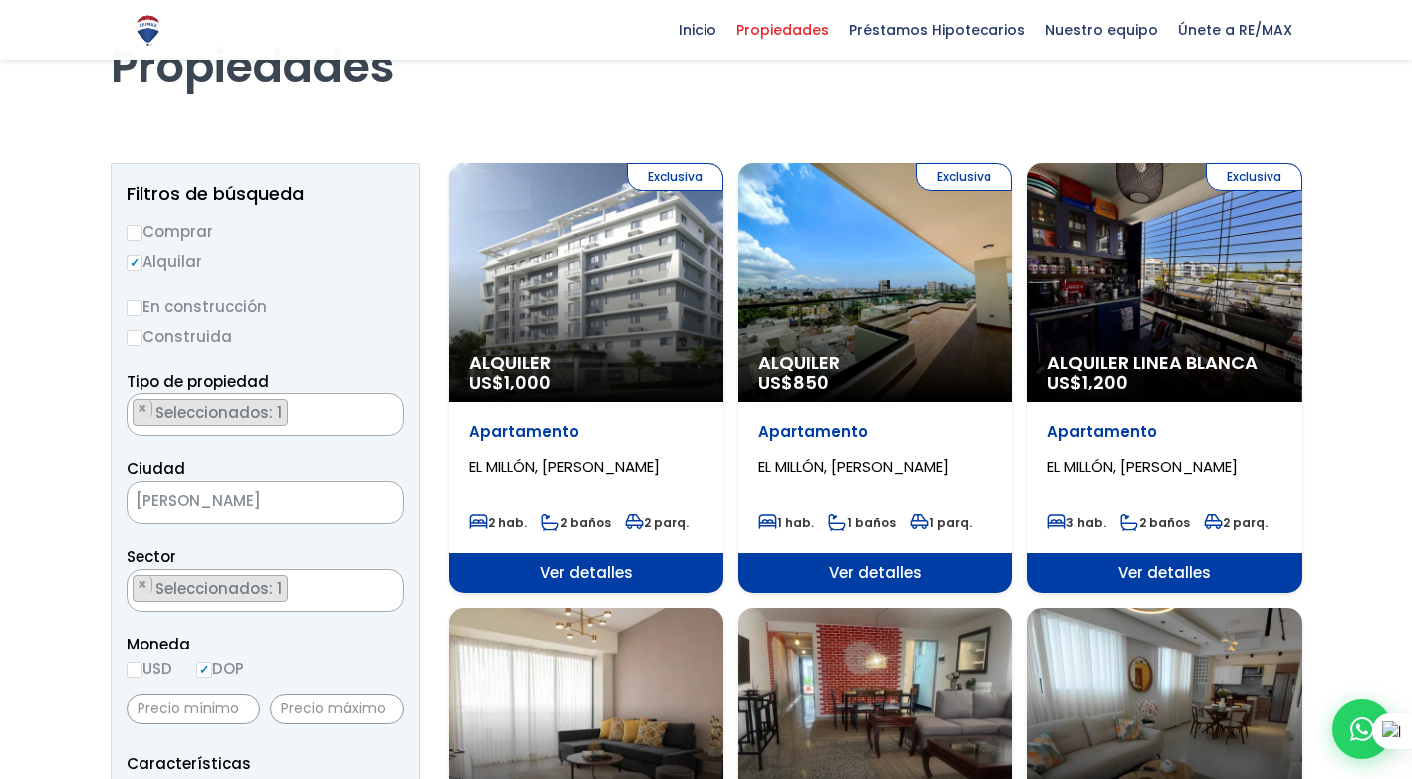
scroll to position [100, 0]
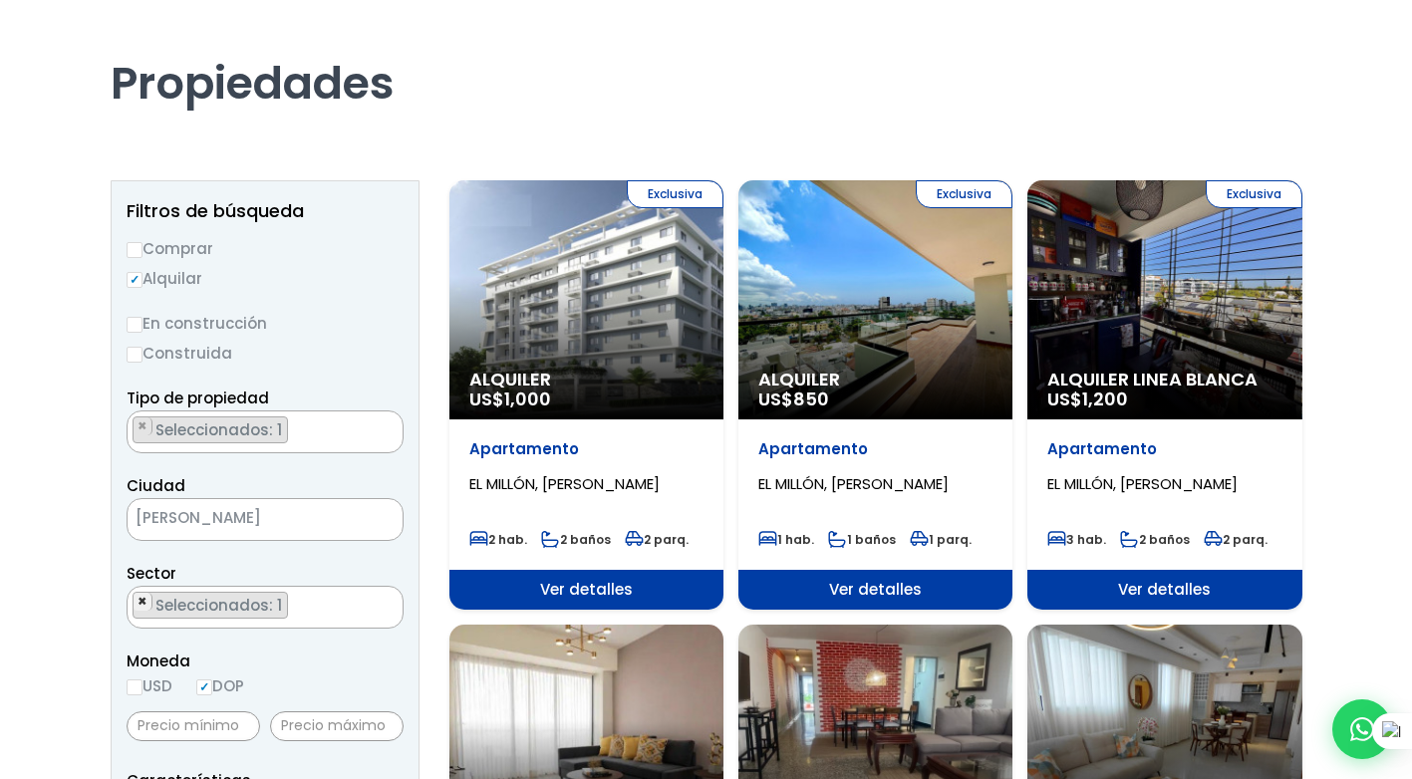
click at [139, 601] on span "×" at bounding box center [143, 602] width 10 height 18
select select
click at [264, 603] on textarea "Search" at bounding box center [224, 608] width 193 height 43
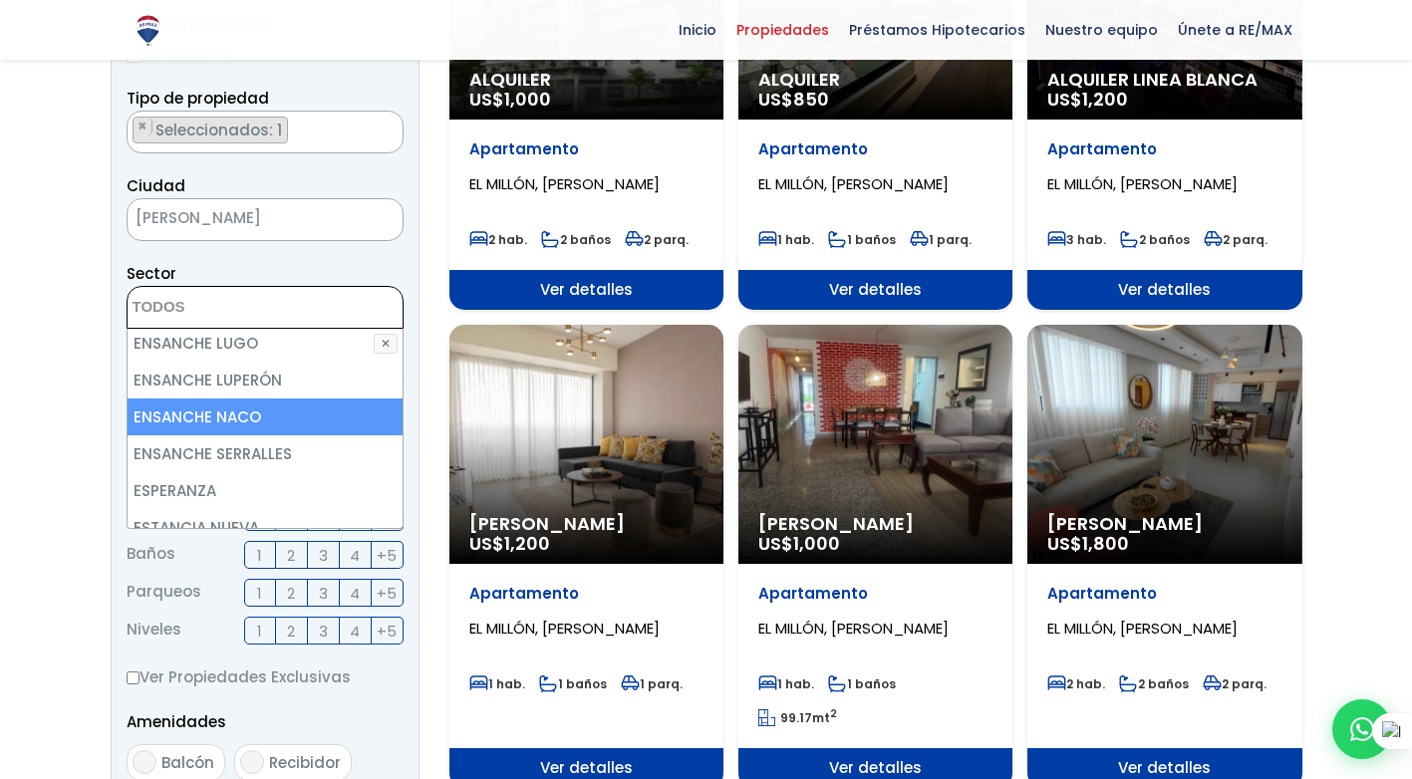
scroll to position [2989, 0]
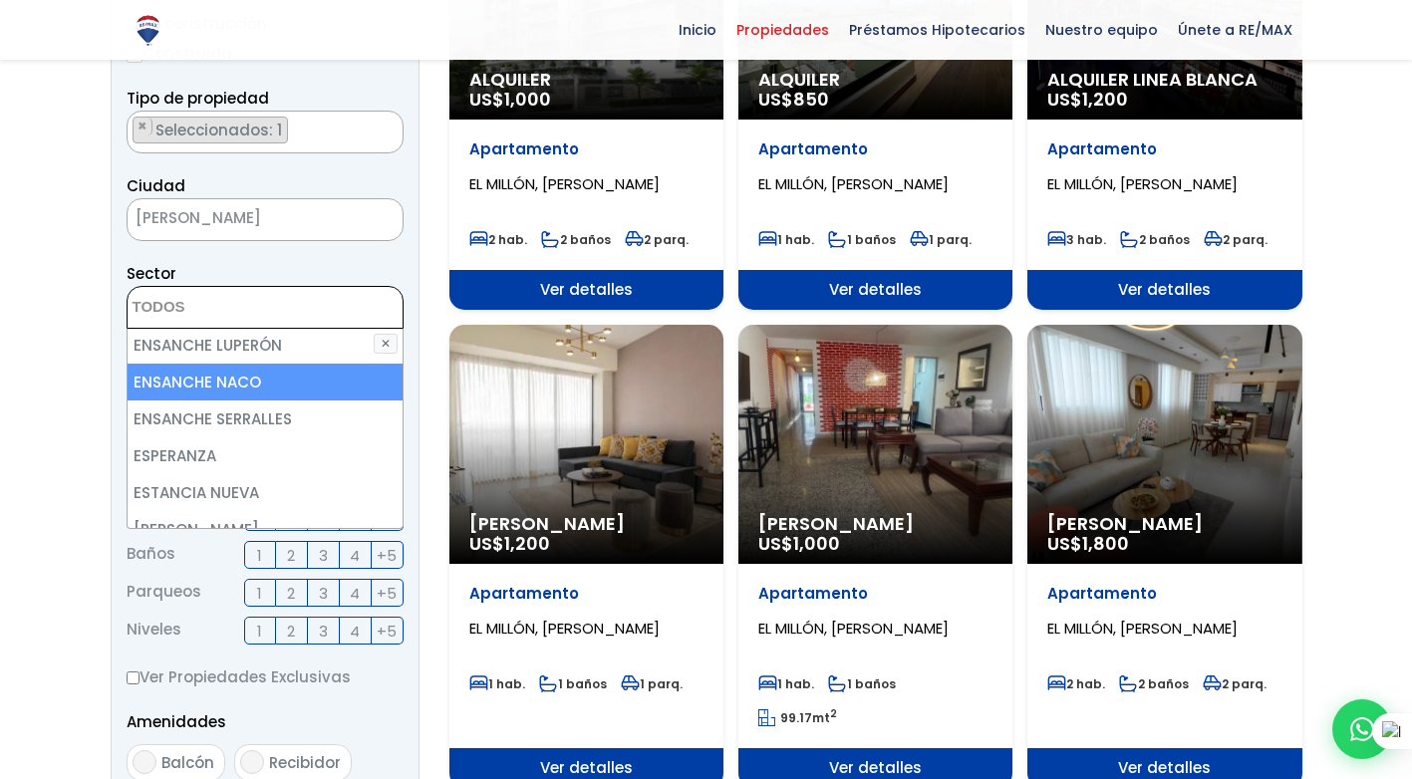
click at [215, 309] on textarea "Search" at bounding box center [224, 308] width 193 height 43
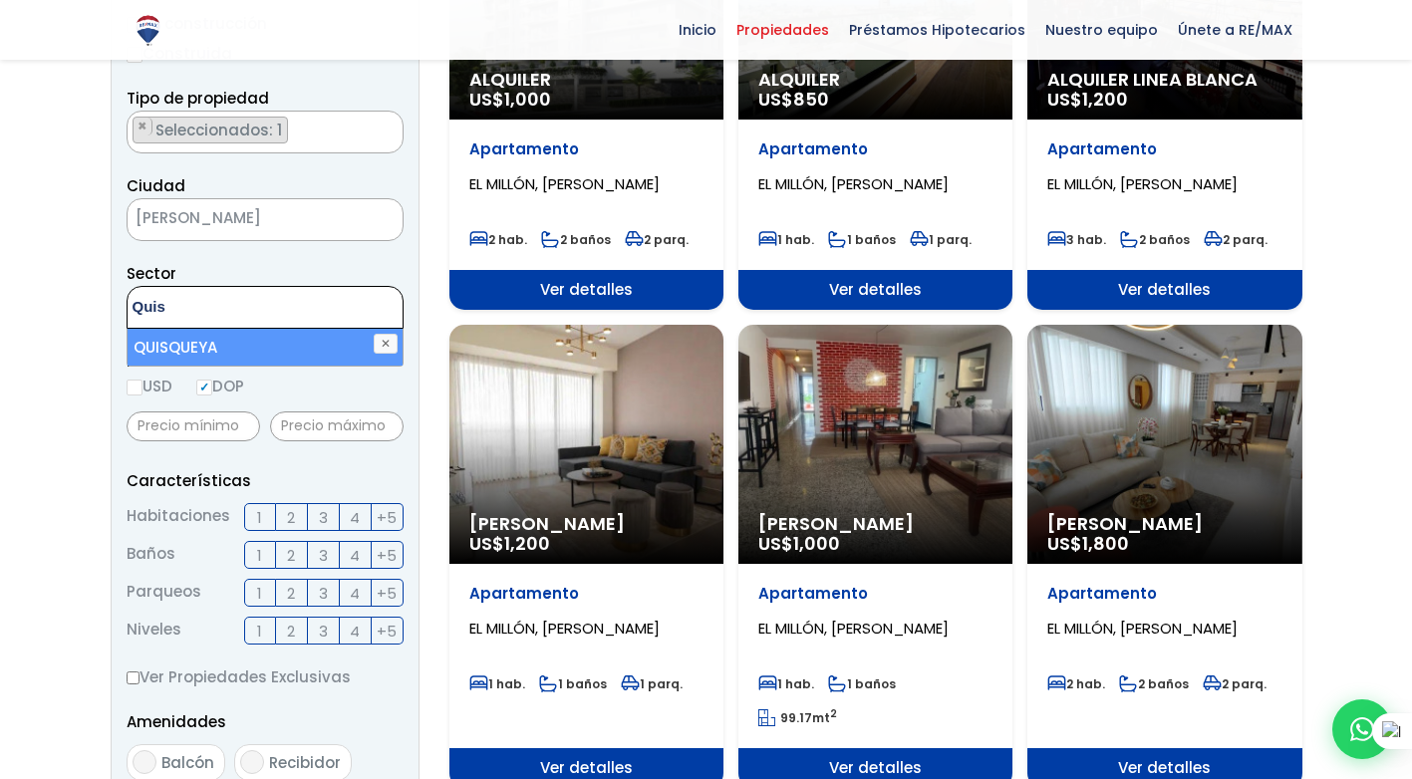
type textarea "Quis"
click at [177, 335] on li "QUISQUEYA" at bounding box center [265, 347] width 275 height 37
select select "154"
click at [174, 341] on li "QUISQUEYA" at bounding box center [265, 347] width 275 height 37
click at [178, 339] on li "QUISQUEYA" at bounding box center [265, 347] width 275 height 37
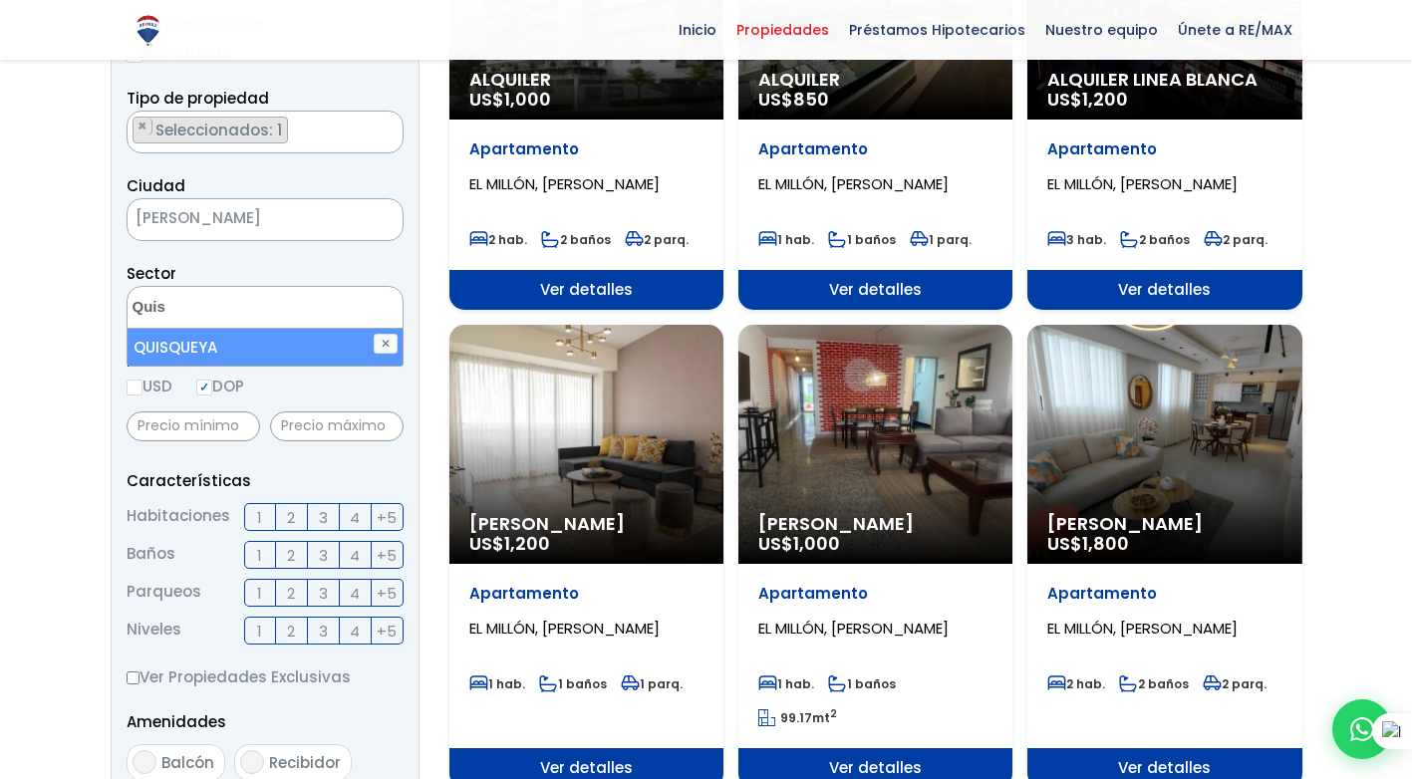
select select "154"
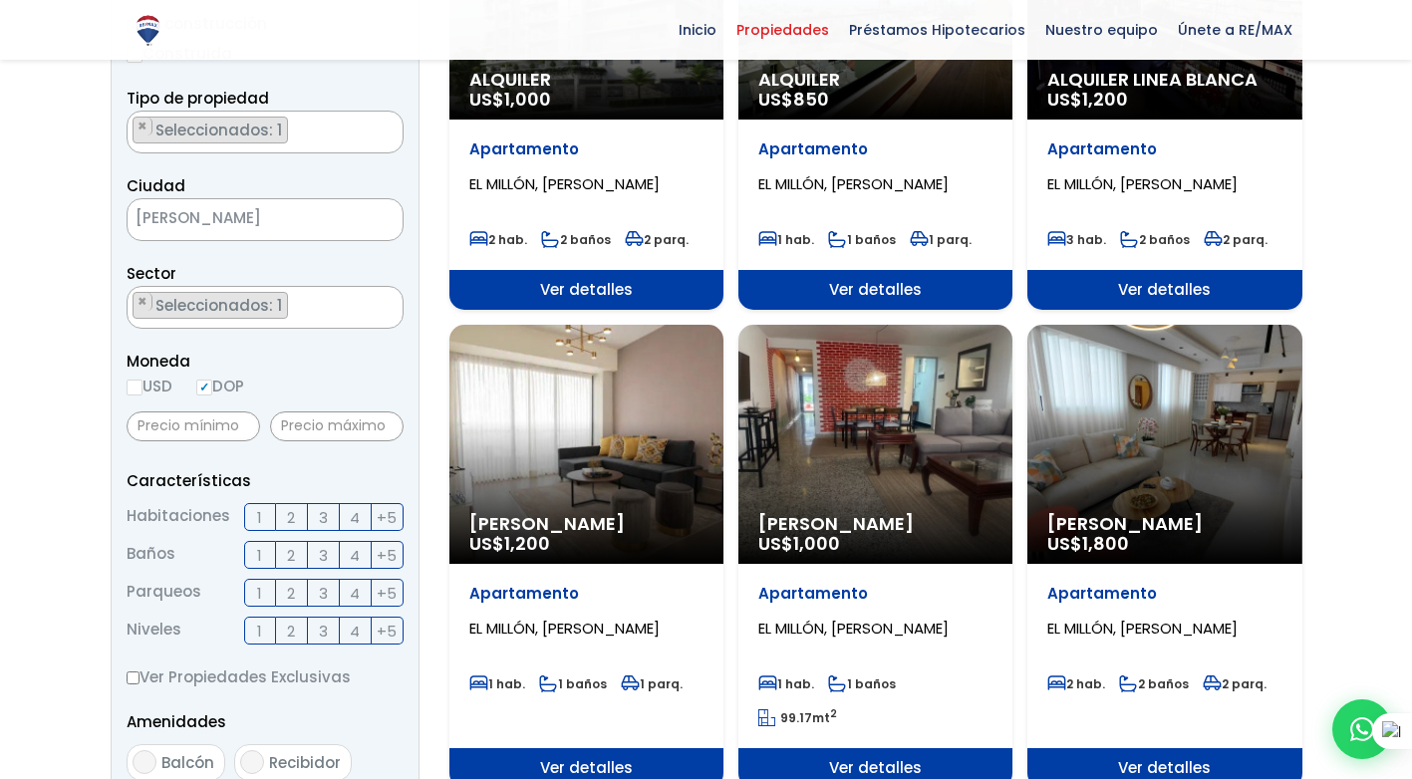
scroll to position [996, 0]
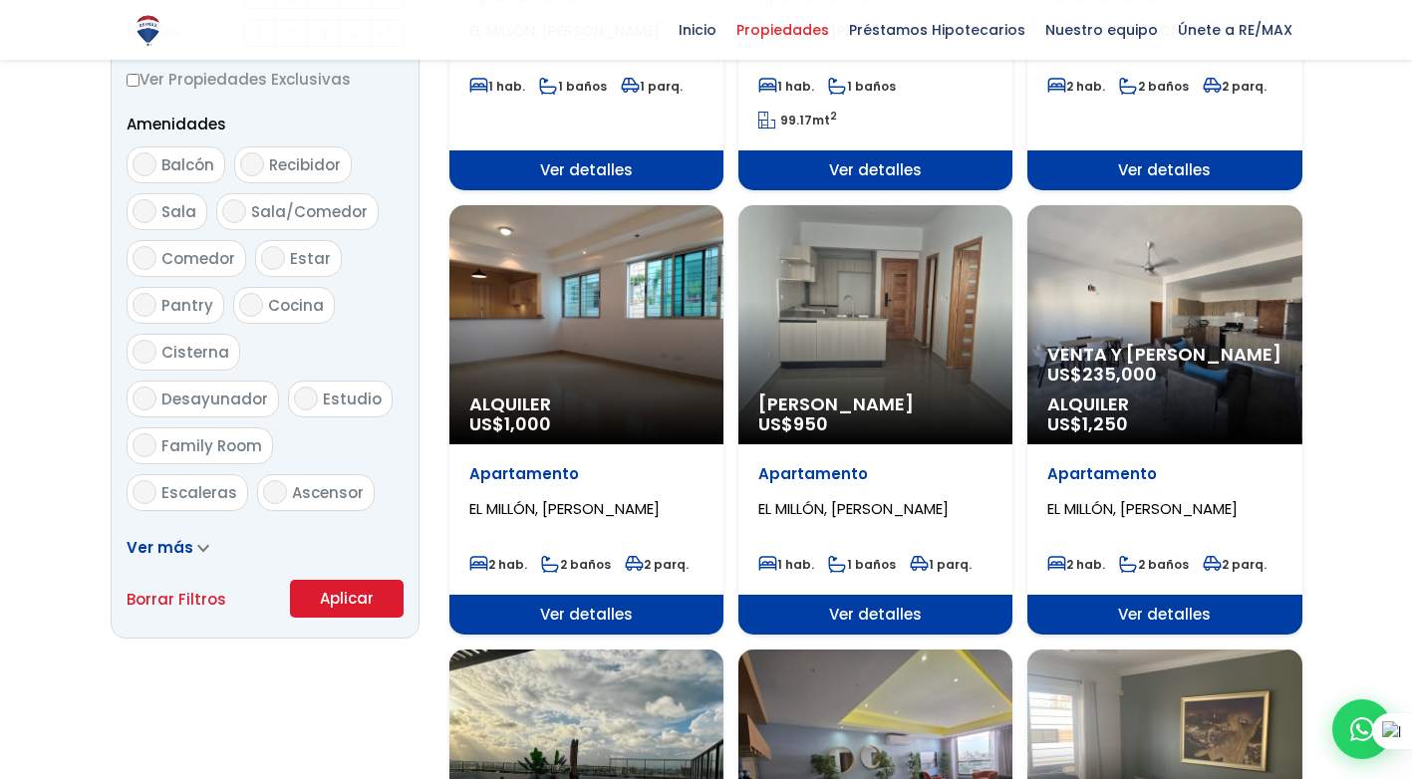
click at [315, 604] on button "Aplicar" at bounding box center [347, 599] width 114 height 38
